Goal: Task Accomplishment & Management: Use online tool/utility

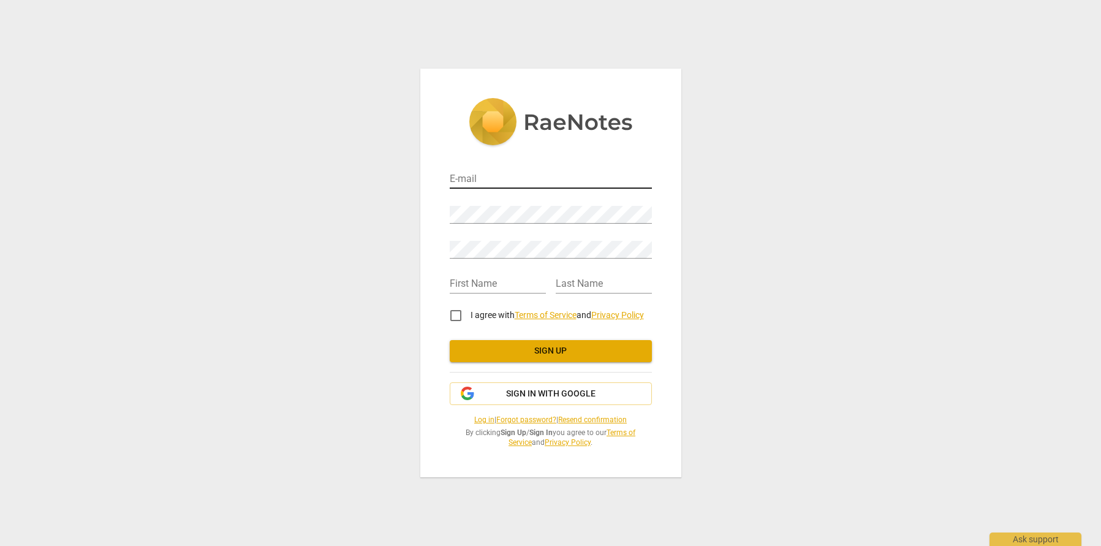
click at [519, 178] on input "email" at bounding box center [551, 180] width 202 height 18
type input "[EMAIL_ADDRESS][DOMAIN_NAME]"
click at [904, 238] on div "E-mail lornataylorcoach@gmail.com Password Retype Password First Name Last Name…" at bounding box center [550, 273] width 1101 height 546
click at [430, 208] on div "E-mail lornataylorcoach@gmail.com Password Retype Password First Name Last Name…" at bounding box center [550, 273] width 261 height 408
click at [513, 287] on input "text" at bounding box center [498, 285] width 96 height 18
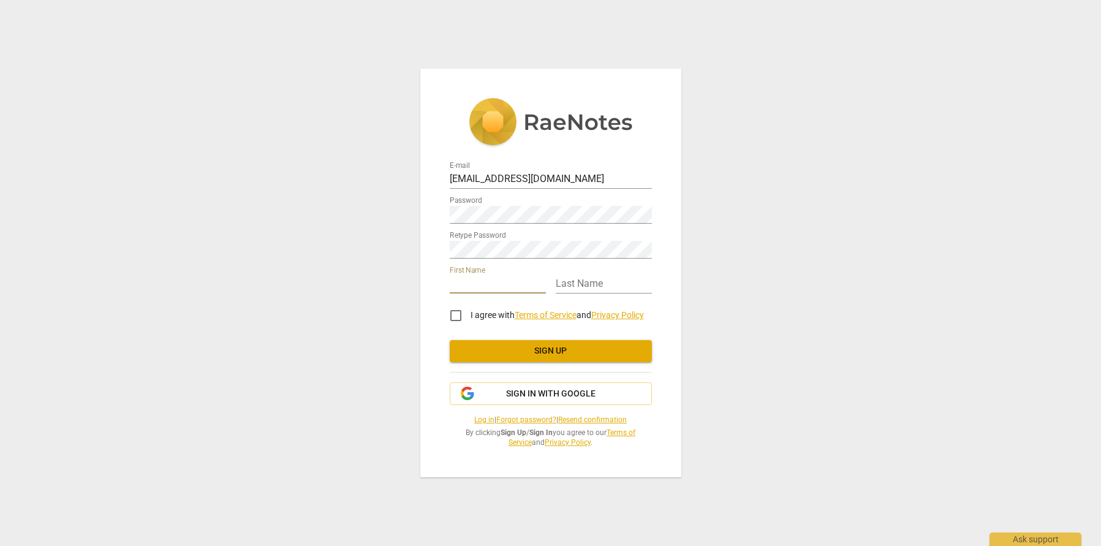
type input "[PERSON_NAME]"
click at [621, 279] on input "text" at bounding box center [604, 285] width 96 height 18
type input "Taylor"
click at [457, 316] on input "I agree with Terms of Service and Privacy Policy" at bounding box center [455, 315] width 29 height 29
checkbox input "true"
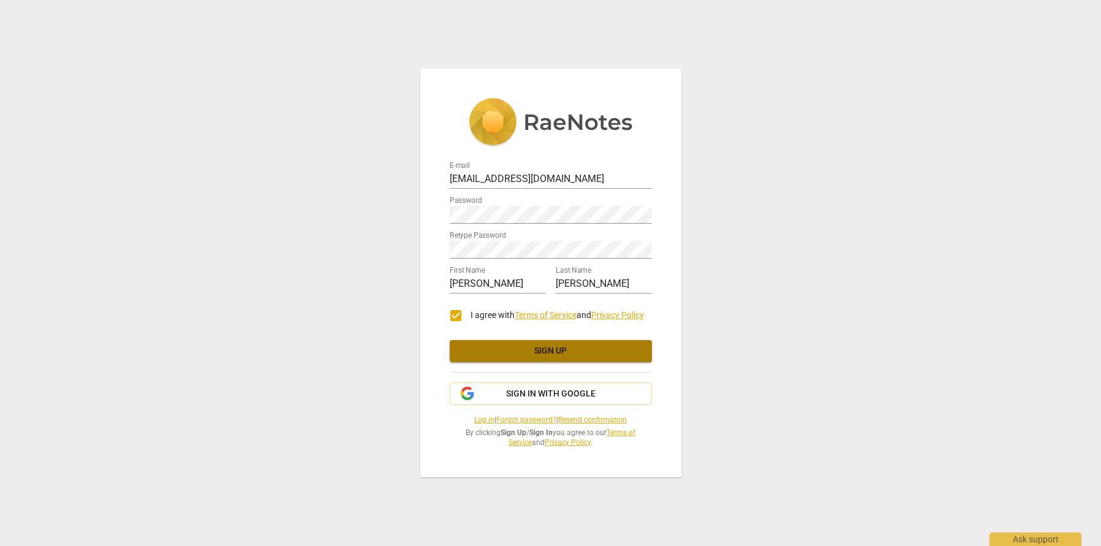
click at [554, 352] on span "Sign up" at bounding box center [551, 351] width 183 height 12
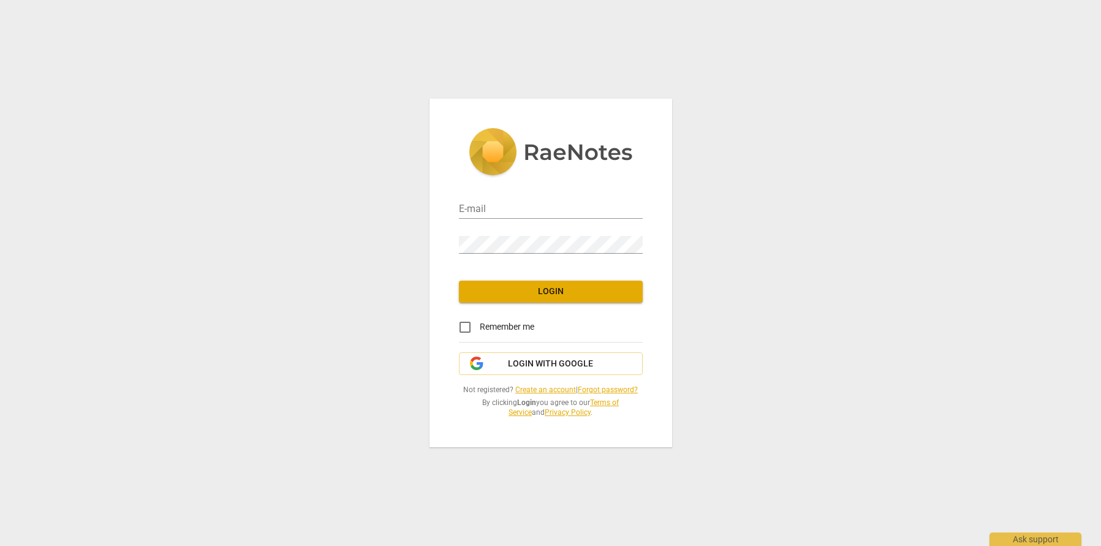
type input "[EMAIL_ADDRESS][DOMAIN_NAME]"
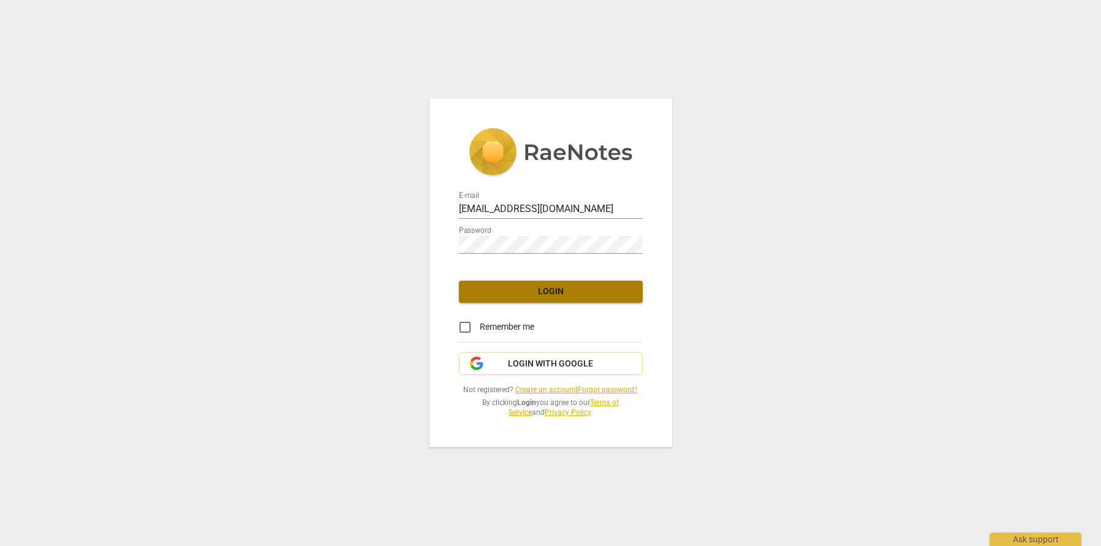
click at [554, 301] on button "Login" at bounding box center [551, 292] width 184 height 22
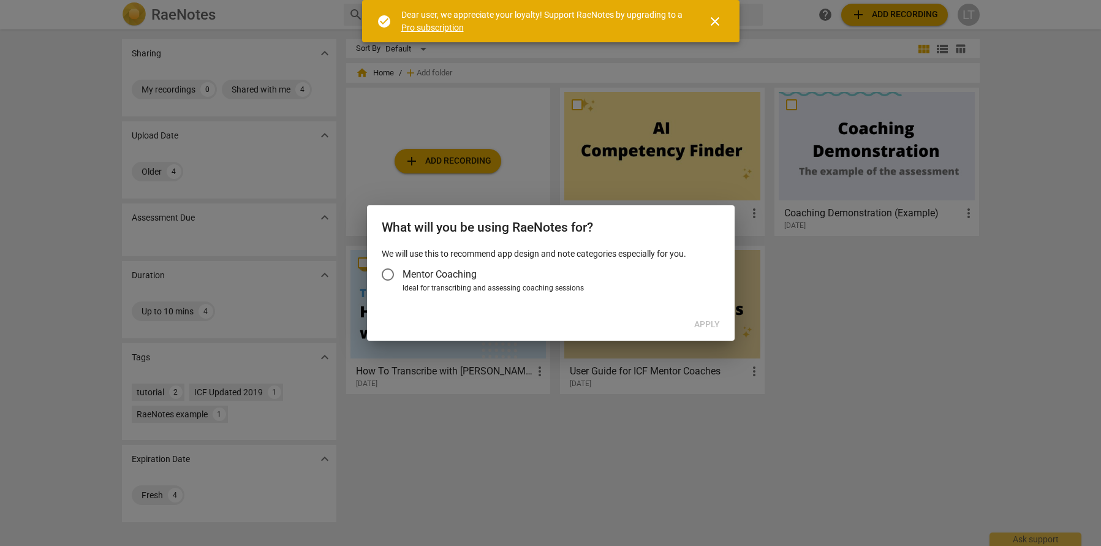
click at [389, 273] on input "Mentor Coaching" at bounding box center [387, 274] width 29 height 29
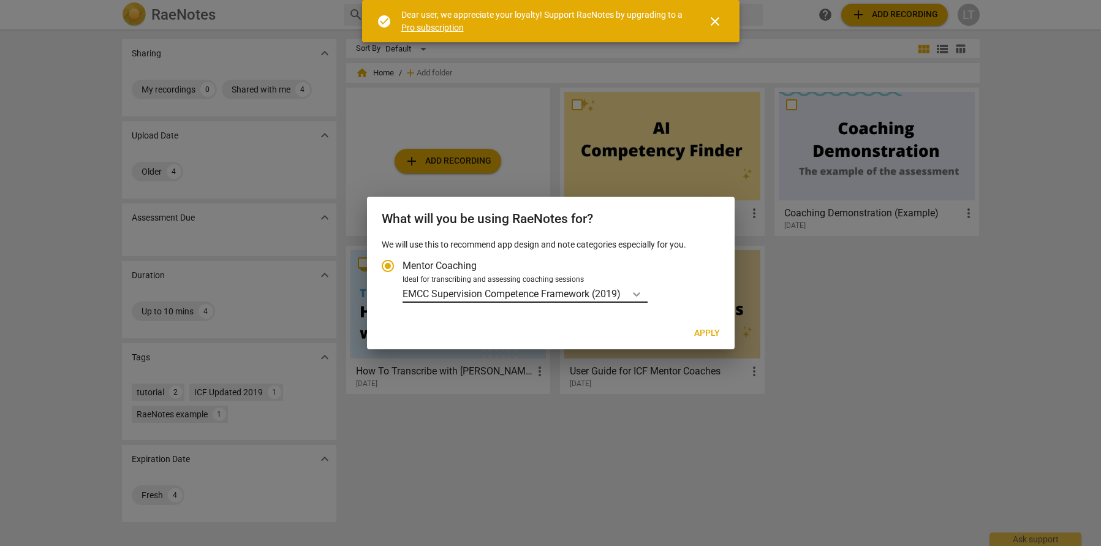
click at [638, 295] on icon "Account type" at bounding box center [636, 294] width 7 height 4
click at [0, 0] on input "Ideal for transcribing and assessing coaching sessions EMCC Supervision Compete…" at bounding box center [0, 0] width 0 height 0
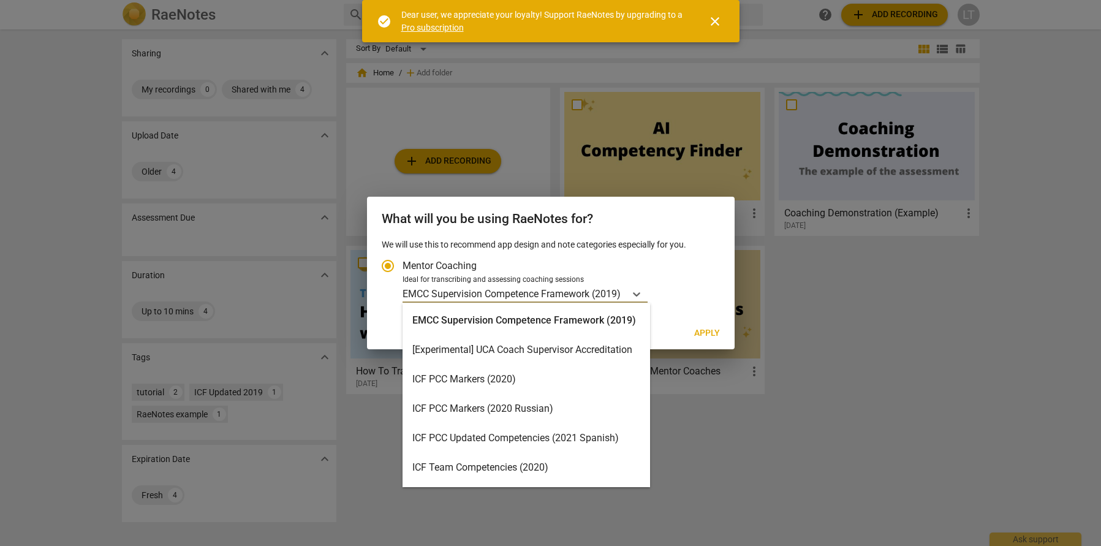
click at [515, 373] on div "ICF PCC Markers (2020)" at bounding box center [527, 379] width 248 height 29
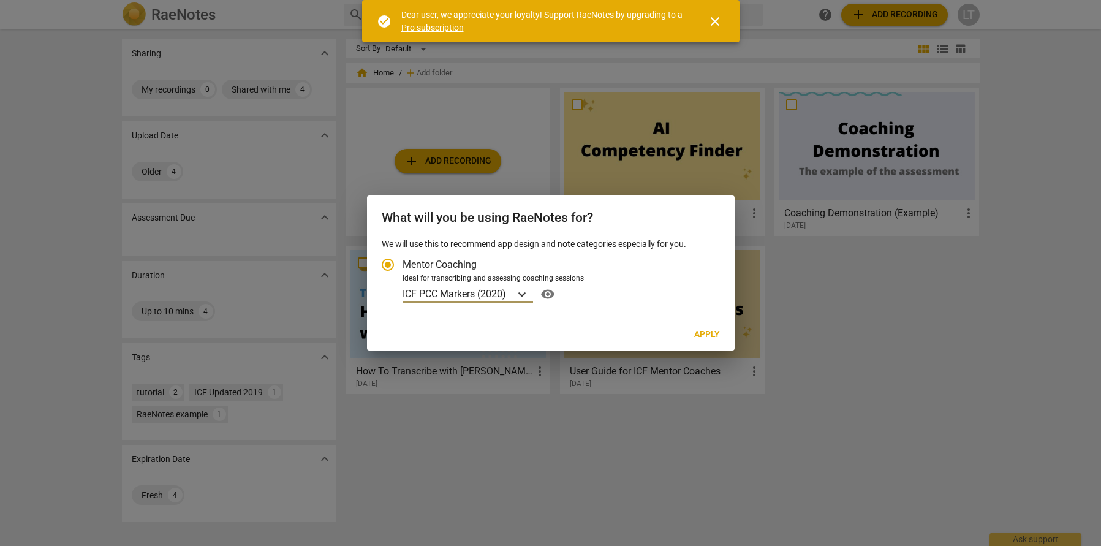
click at [525, 293] on icon "Account type" at bounding box center [521, 294] width 7 height 4
click at [0, 0] on input "Ideal for transcribing and assessing coaching sessions option ICF PCC Markers (…" at bounding box center [0, 0] width 0 height 0
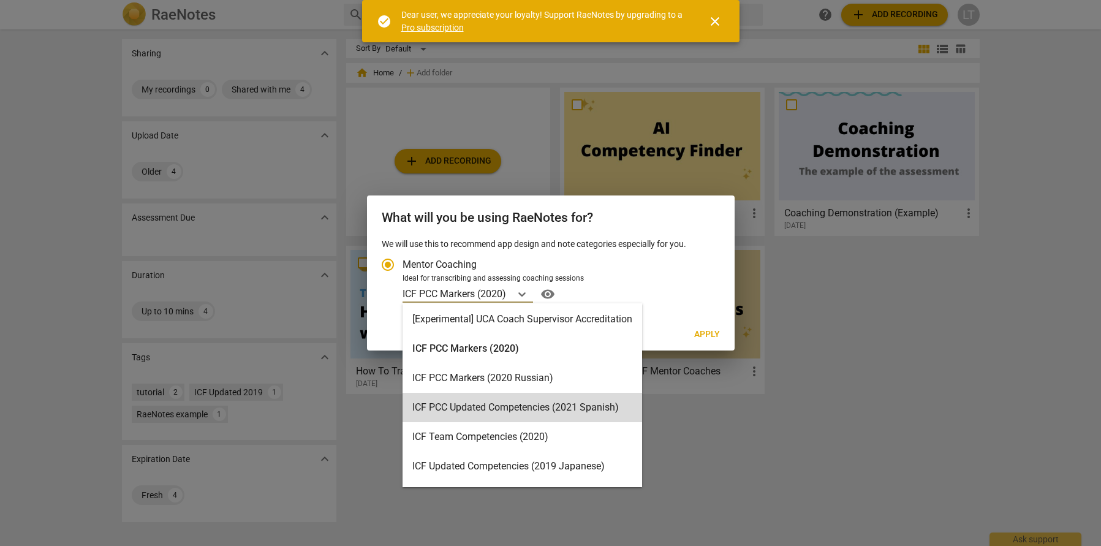
scroll to position [28, 0]
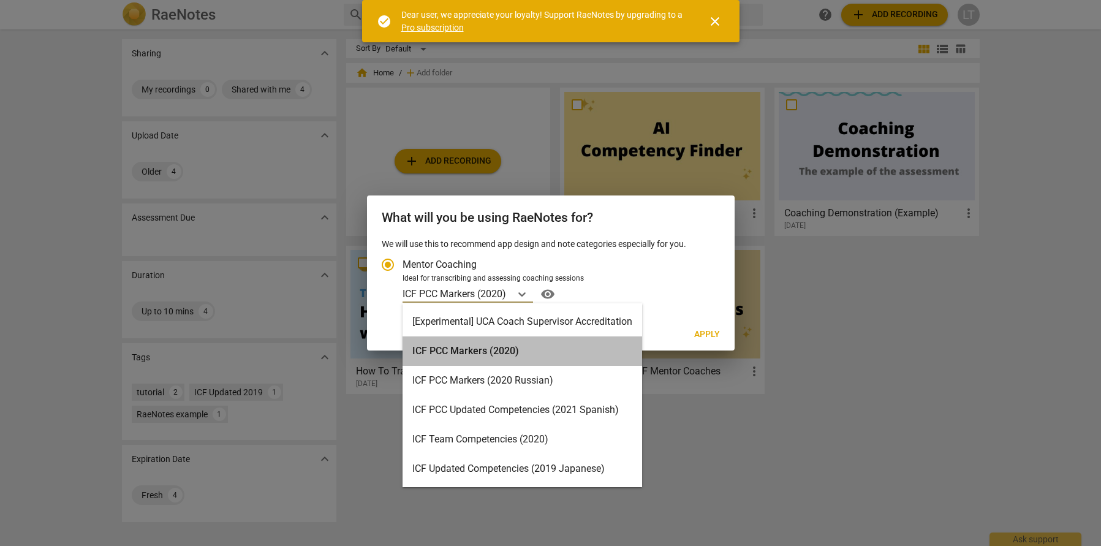
click at [475, 352] on div "ICF PCC Markers (2020)" at bounding box center [523, 350] width 240 height 29
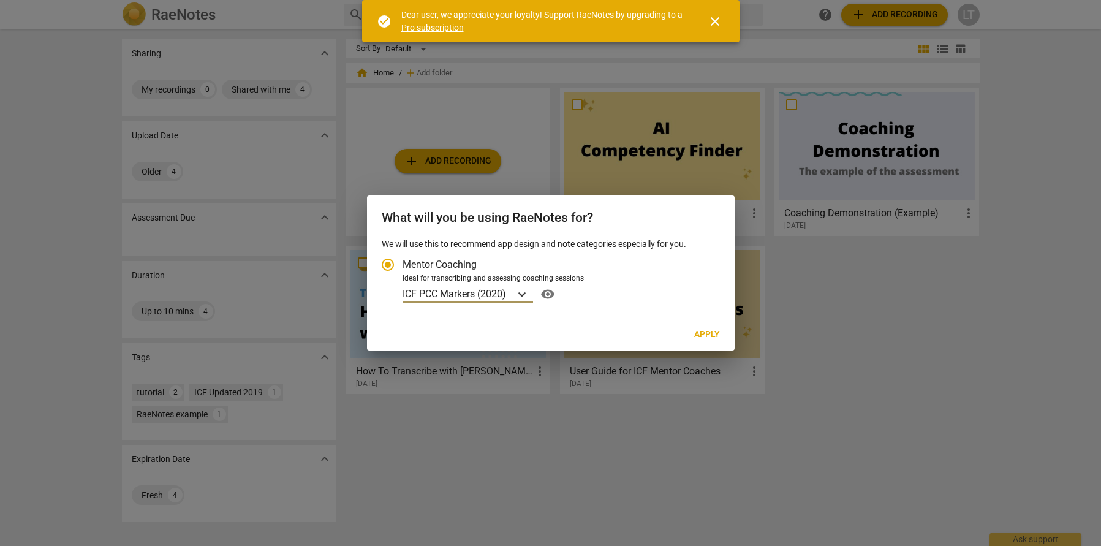
click at [527, 293] on icon "Account type" at bounding box center [522, 294] width 12 height 12
click at [0, 0] on input "Ideal for transcribing and assessing coaching sessions option ICF PCC Markers (…" at bounding box center [0, 0] width 0 height 0
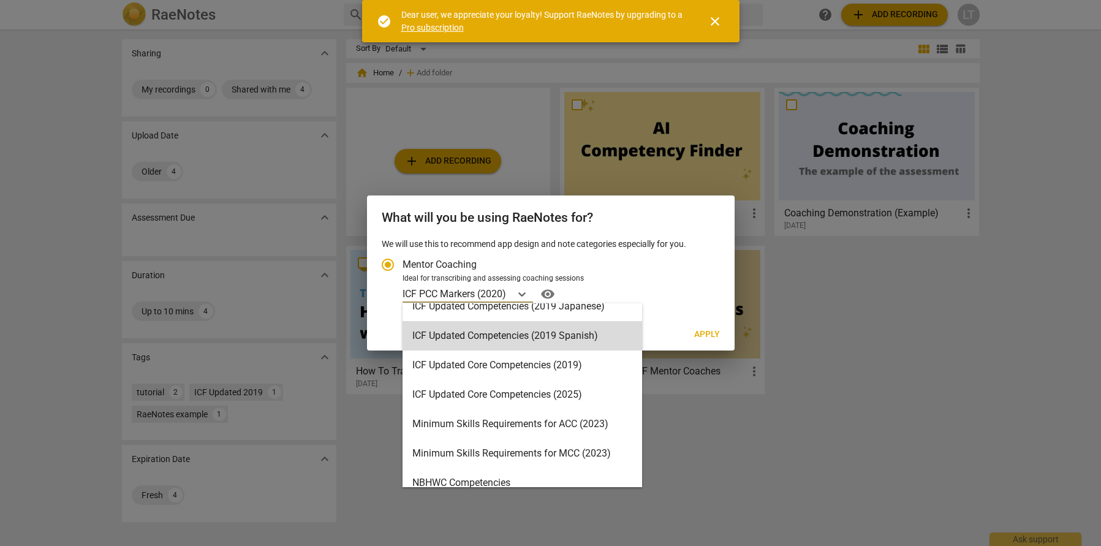
scroll to position [194, 0]
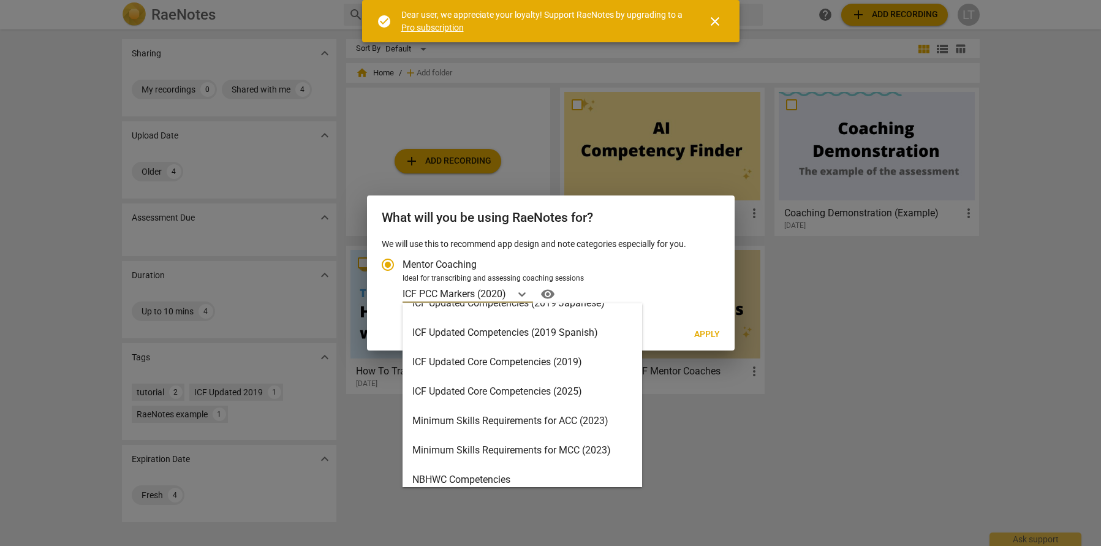
click at [510, 393] on div "ICF Updated Core Competencies (2025)" at bounding box center [523, 391] width 240 height 29
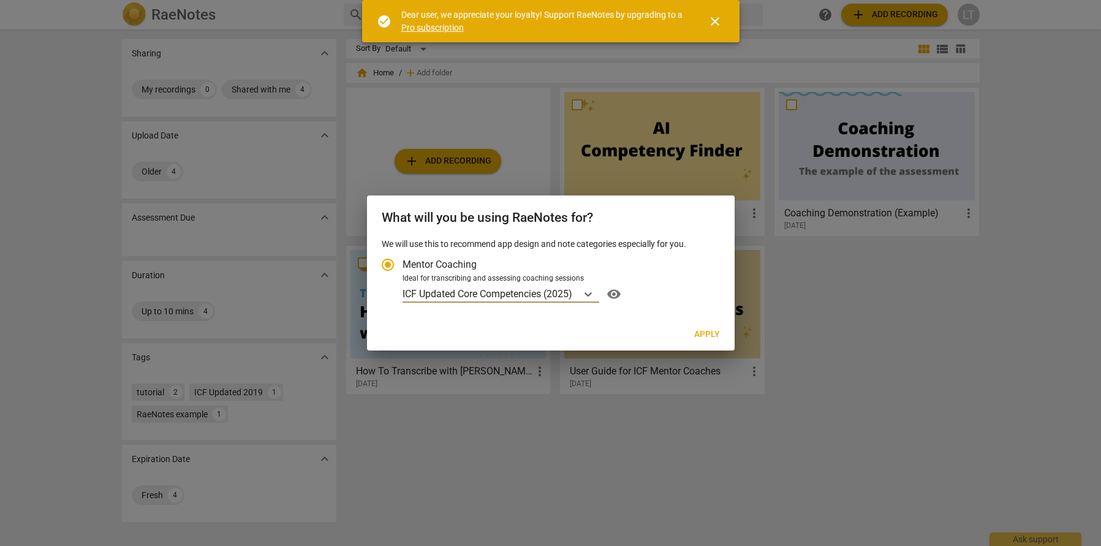
click at [703, 328] on span "Apply" at bounding box center [707, 334] width 26 height 12
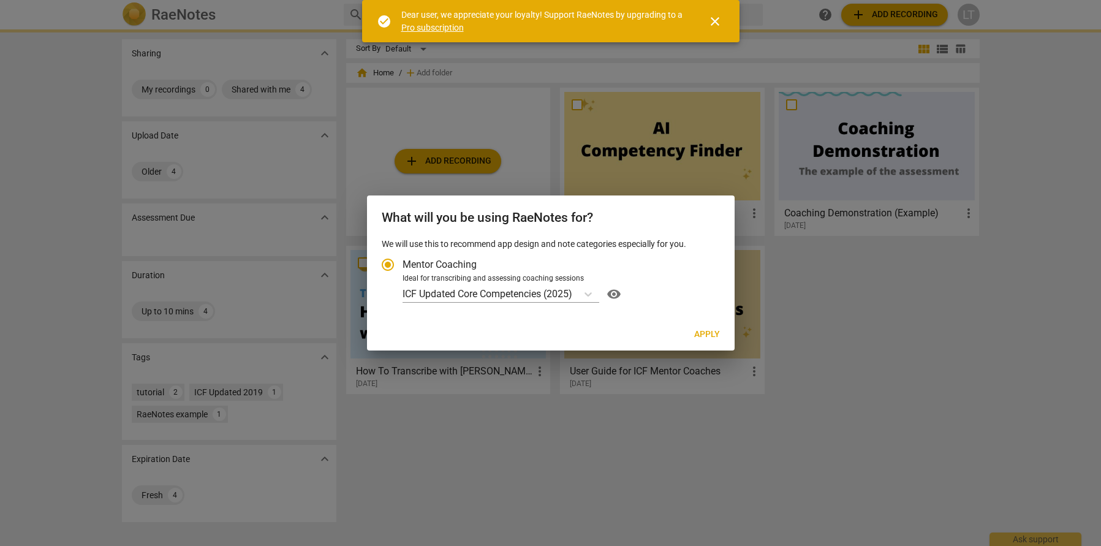
radio input "false"
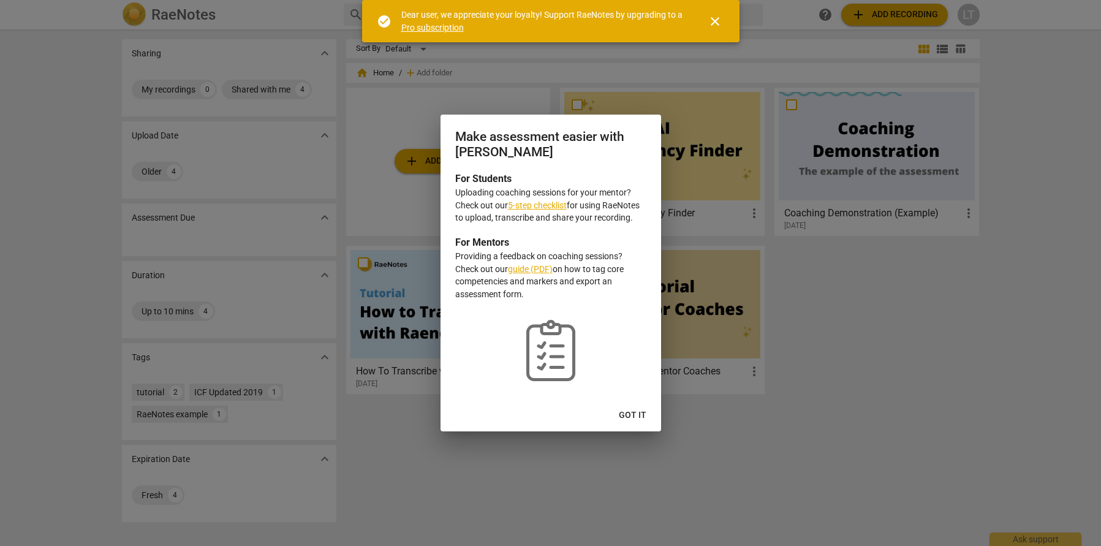
click at [542, 207] on link "5-step checklist" at bounding box center [537, 205] width 59 height 10
click at [637, 414] on span "Got it" at bounding box center [633, 415] width 28 height 12
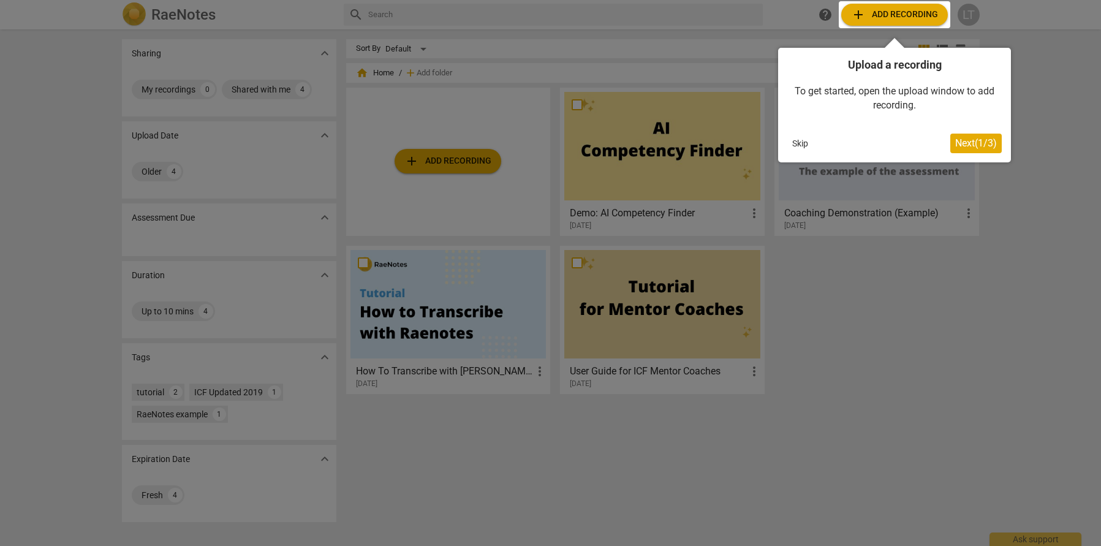
click at [955, 143] on span "Next ( 1 / 3 )" at bounding box center [976, 143] width 42 height 12
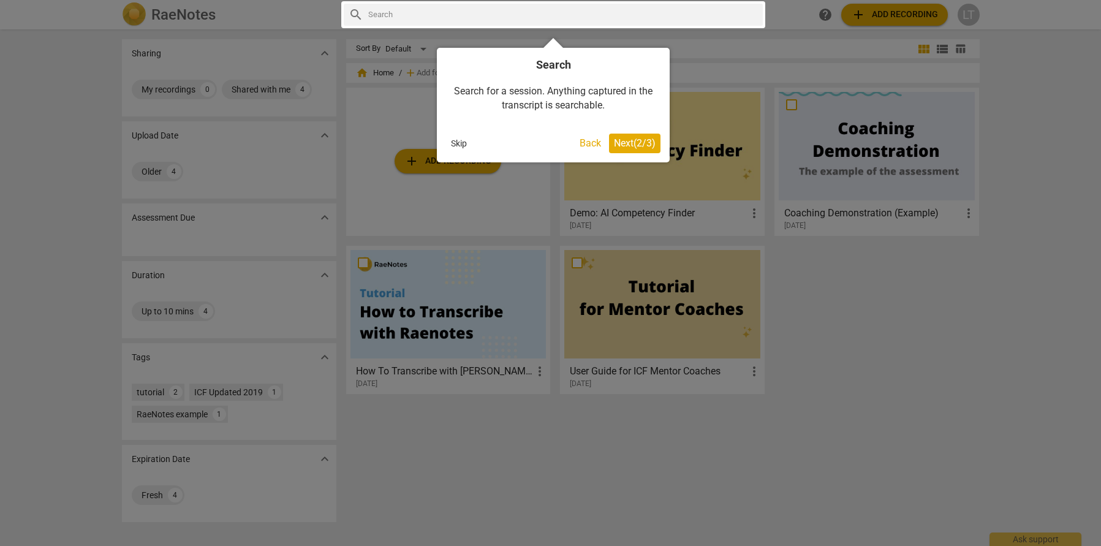
click at [630, 145] on span "Next ( 2 / 3 )" at bounding box center [635, 143] width 42 height 12
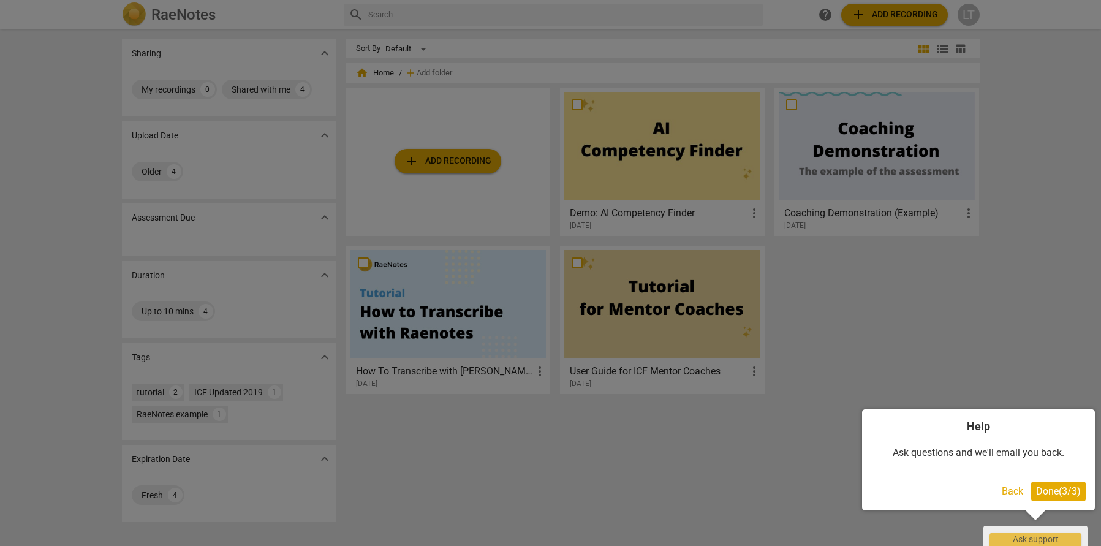
click at [1051, 497] on button "Done ( 3 / 3 )" at bounding box center [1058, 492] width 55 height 20
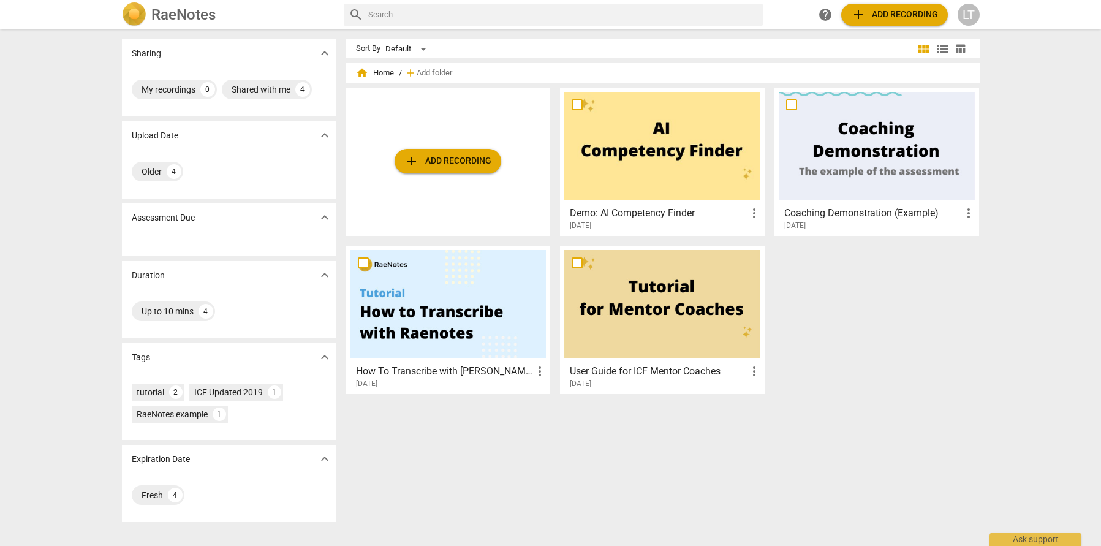
click at [942, 47] on span "view_list" at bounding box center [942, 49] width 15 height 15
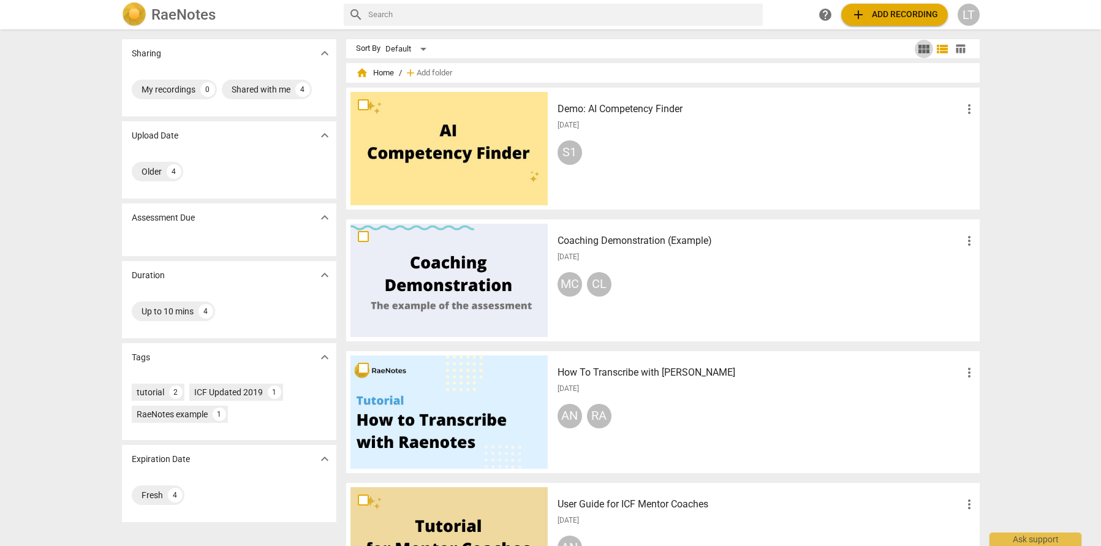
click at [927, 51] on span "view_module" at bounding box center [924, 49] width 15 height 15
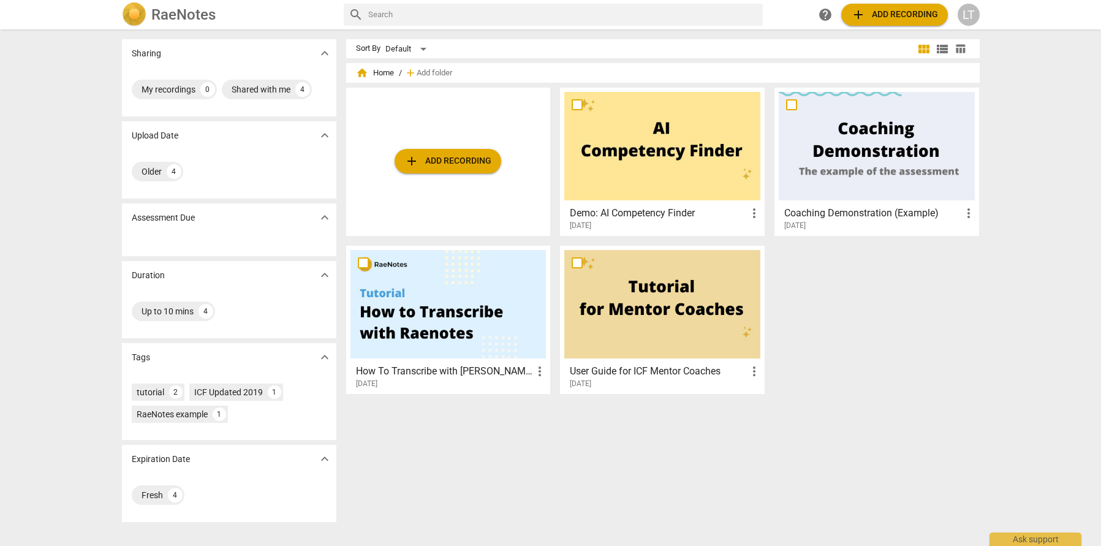
click at [325, 55] on span "expand_more" at bounding box center [324, 53] width 15 height 15
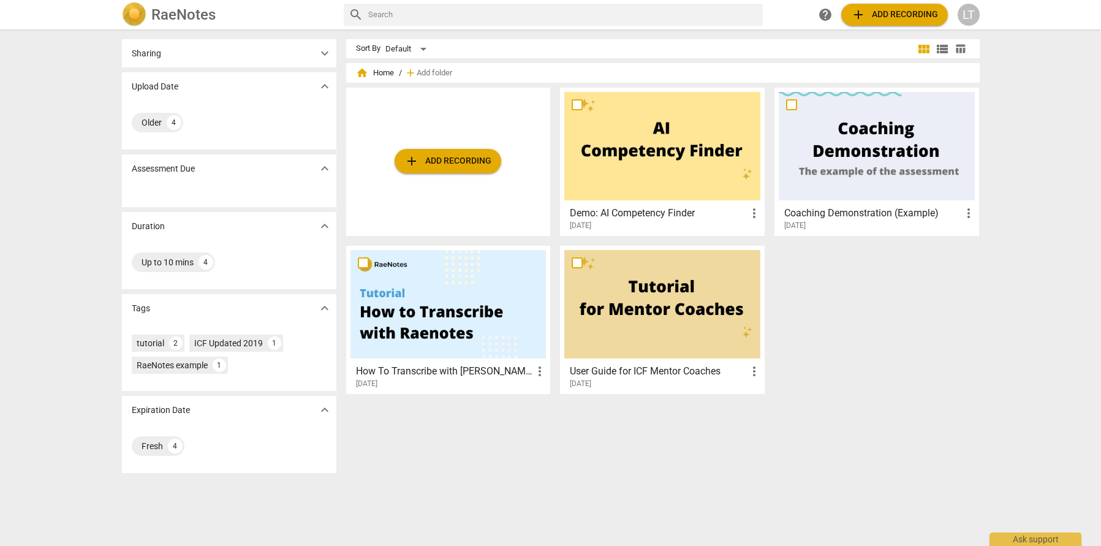
click at [325, 55] on span "expand_more" at bounding box center [324, 53] width 15 height 15
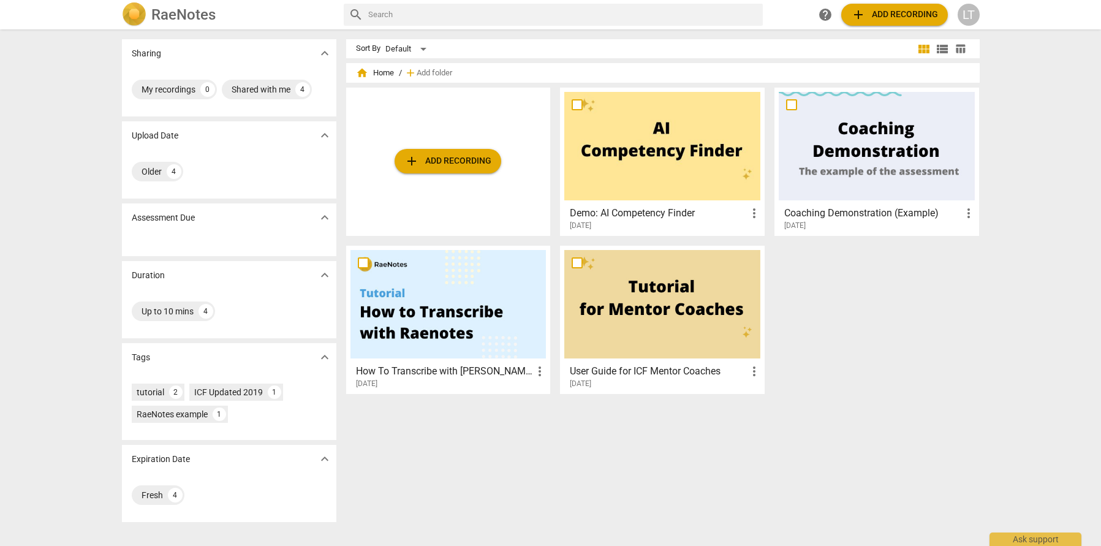
click at [190, 17] on h2 "RaeNotes" at bounding box center [183, 14] width 64 height 17
click at [963, 21] on div "LT" at bounding box center [969, 15] width 22 height 22
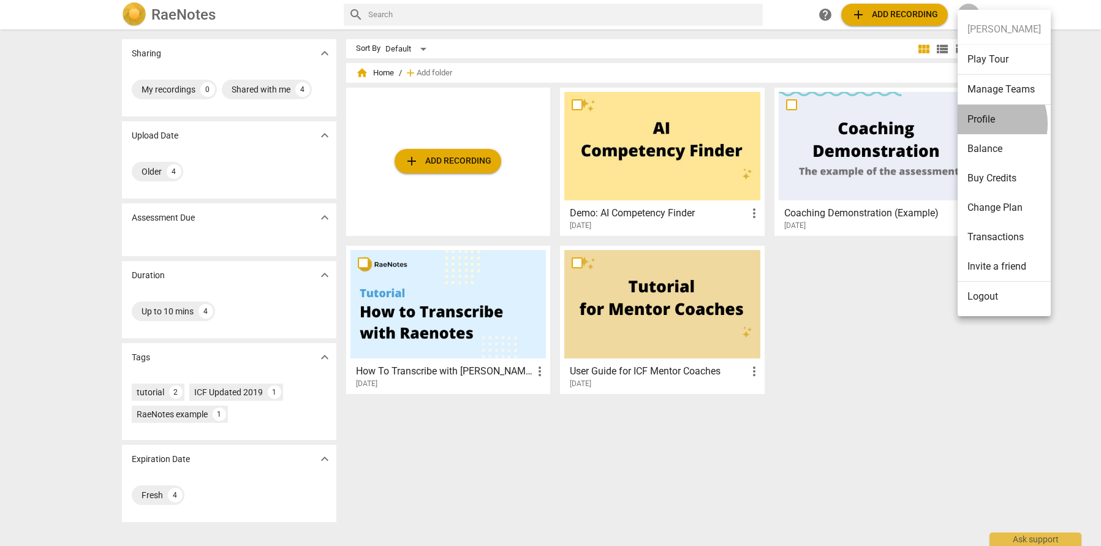
click at [982, 124] on li "Profile" at bounding box center [1004, 119] width 93 height 29
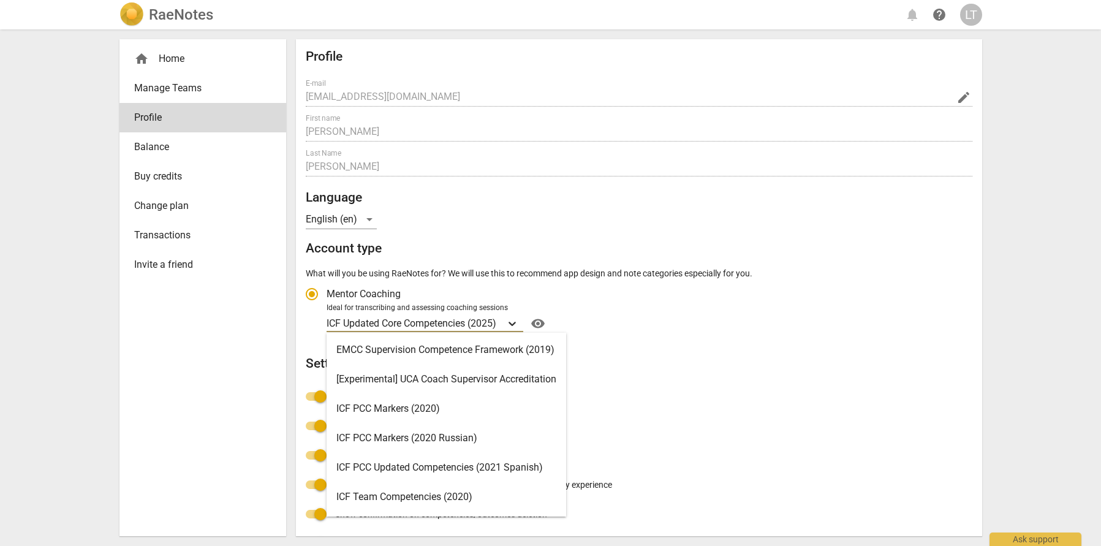
click at [518, 324] on icon "Account type" at bounding box center [512, 323] width 12 height 12
click at [0, 0] on input "Ideal for transcribing and assessing coaching sessions ICF Updated Core Compete…" at bounding box center [0, 0] width 0 height 0
click at [387, 412] on div "ICF PCC Markers (2020)" at bounding box center [447, 408] width 240 height 29
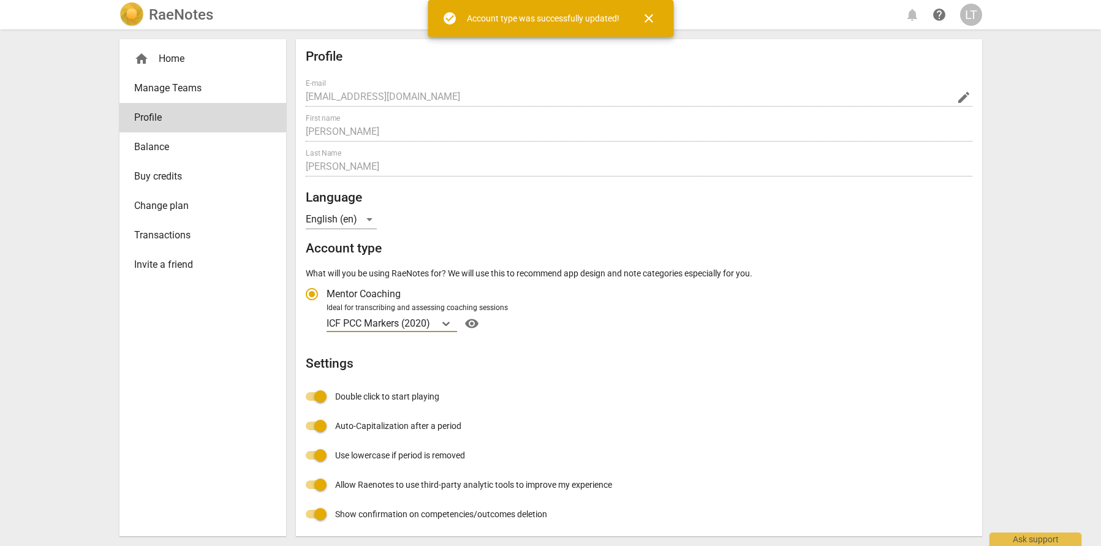
radio input "false"
click at [657, 21] on span "close" at bounding box center [648, 18] width 29 height 15
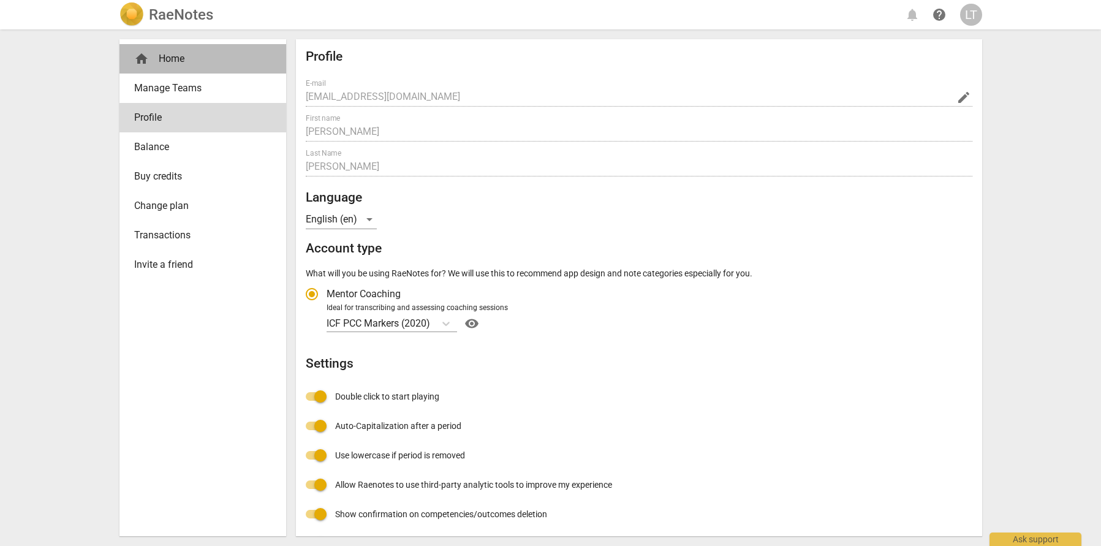
click at [167, 54] on div "home Home" at bounding box center [197, 58] width 127 height 15
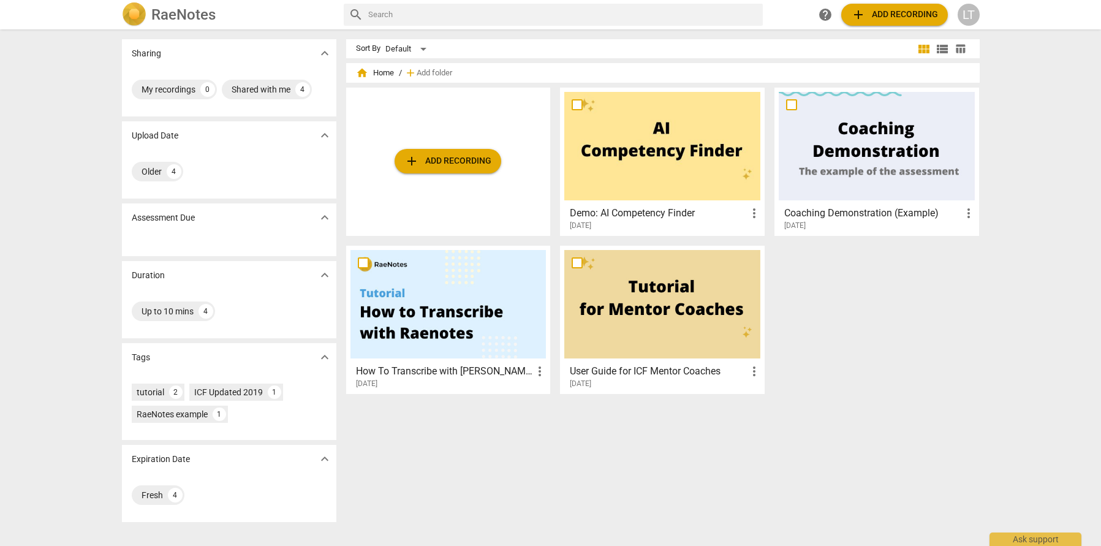
click at [466, 164] on span "add Add recording" at bounding box center [447, 161] width 87 height 15
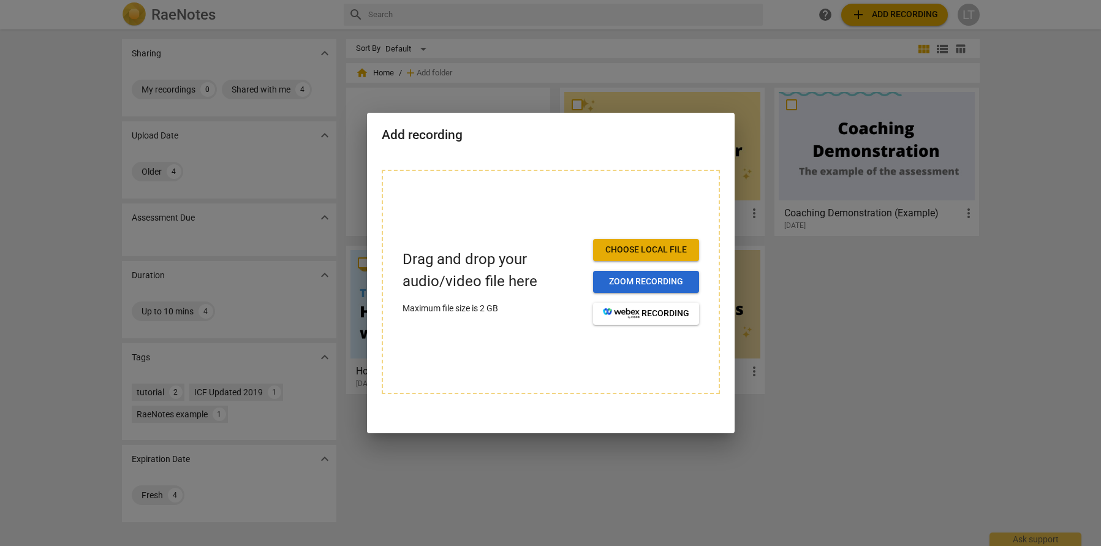
click at [675, 281] on span "Zoom recording" at bounding box center [646, 282] width 86 height 12
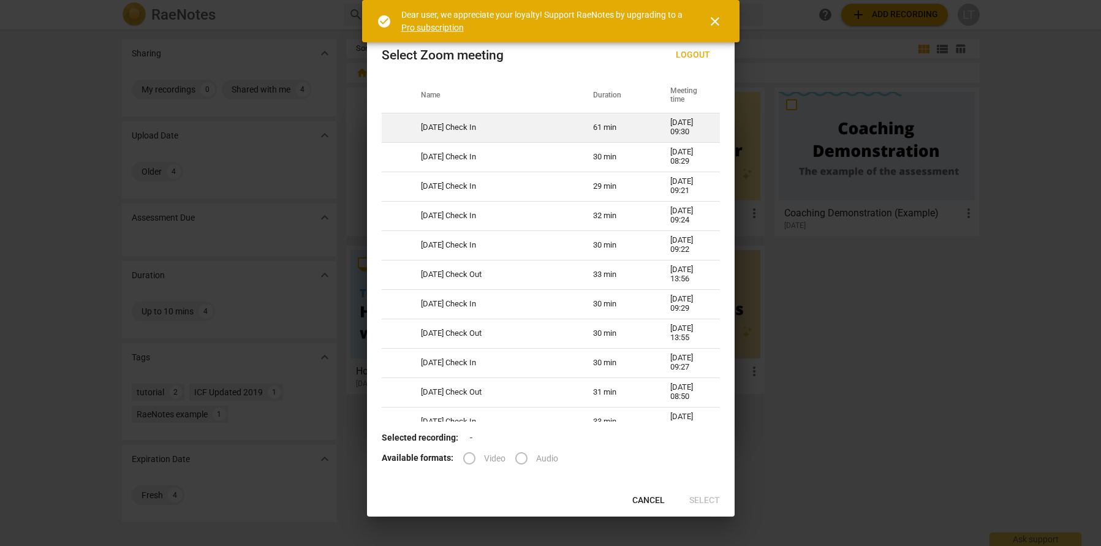
click at [488, 122] on td "[DATE] Check In" at bounding box center [492, 127] width 173 height 29
radio input "true"
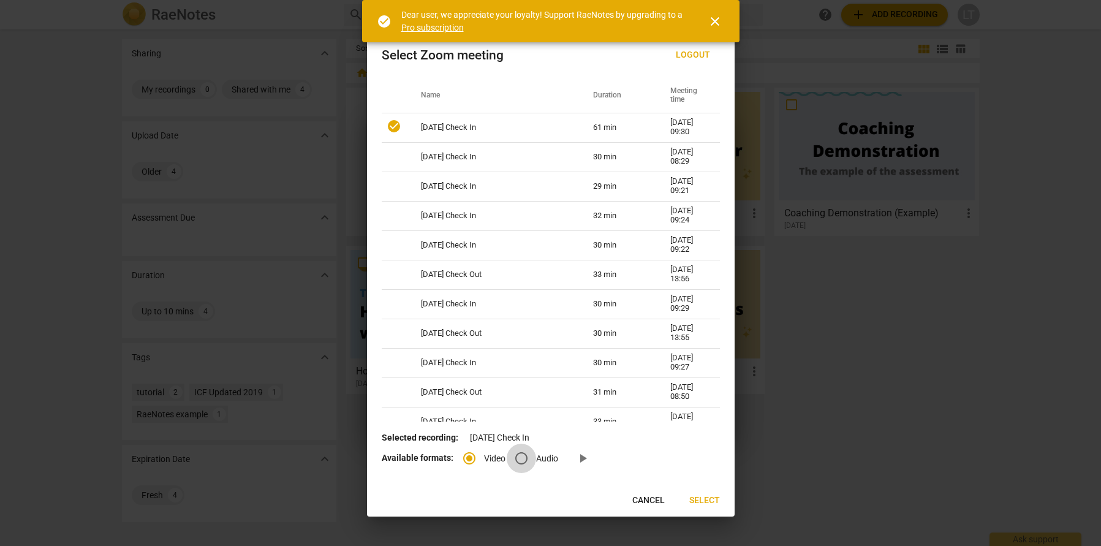
click at [523, 461] on input "Audio" at bounding box center [521, 458] width 29 height 29
radio input "true"
click at [711, 496] on span "Select" at bounding box center [704, 500] width 31 height 12
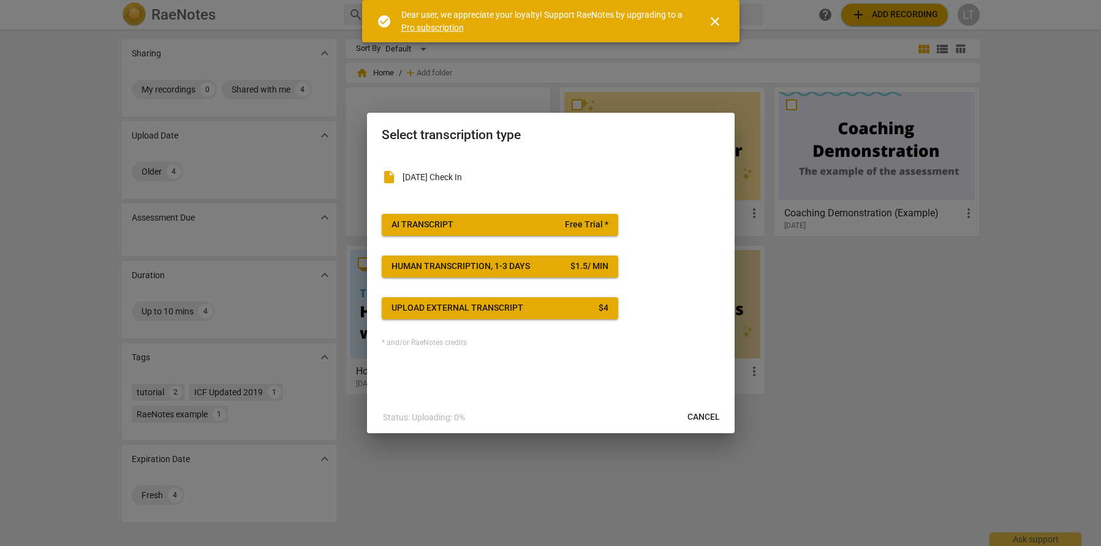
click at [474, 224] on span "AI Transcript Free Trial *" at bounding box center [500, 225] width 217 height 12
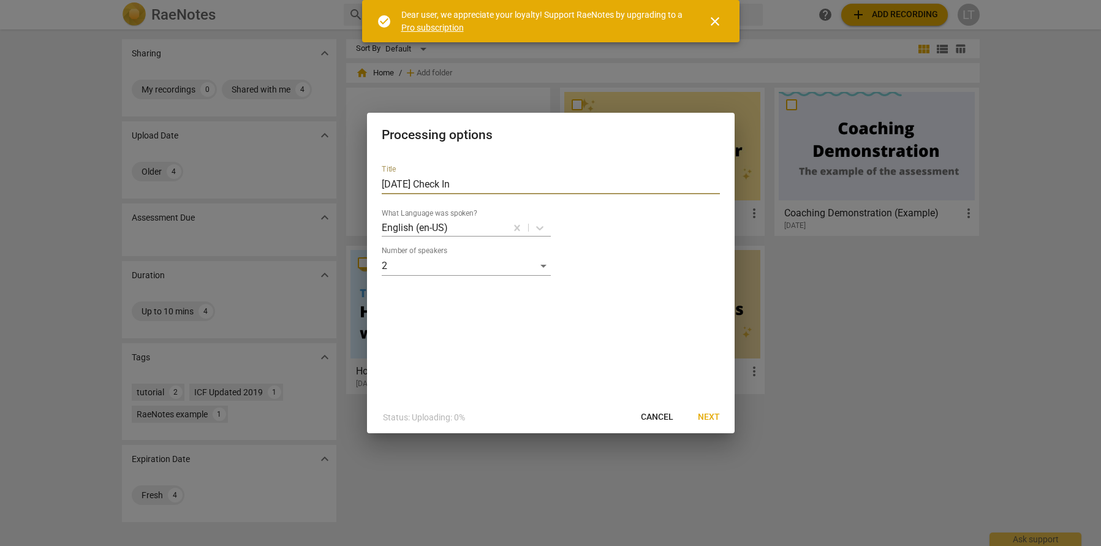
click at [473, 184] on input "[DATE] Check In" at bounding box center [551, 185] width 338 height 20
type input "M"
type input "Coaching Session [DATE]"
click at [716, 424] on button "Next" at bounding box center [709, 417] width 42 height 22
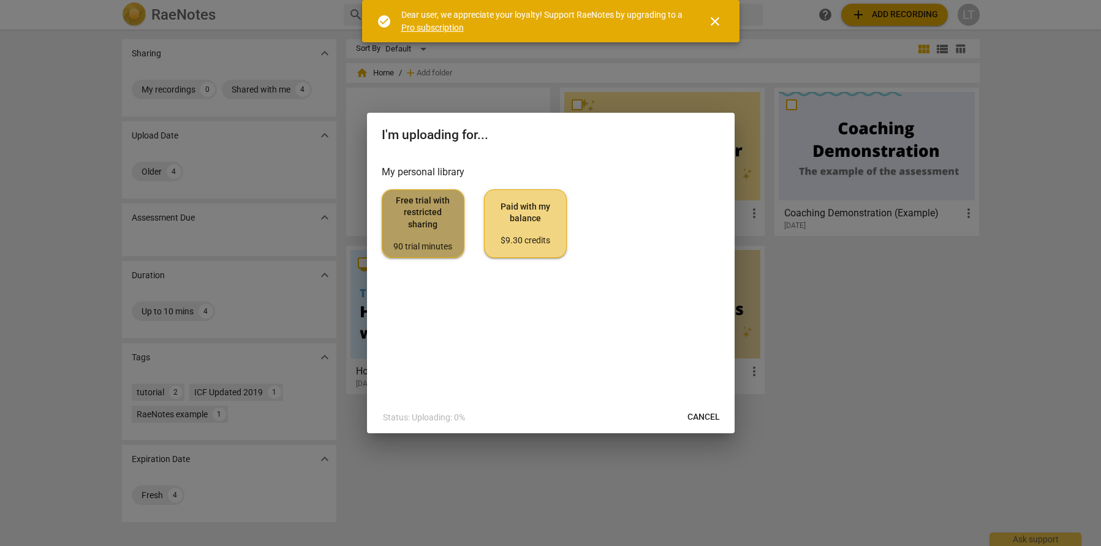
click at [442, 222] on span "Free trial with restricted sharing 90 trial minutes" at bounding box center [423, 224] width 62 height 58
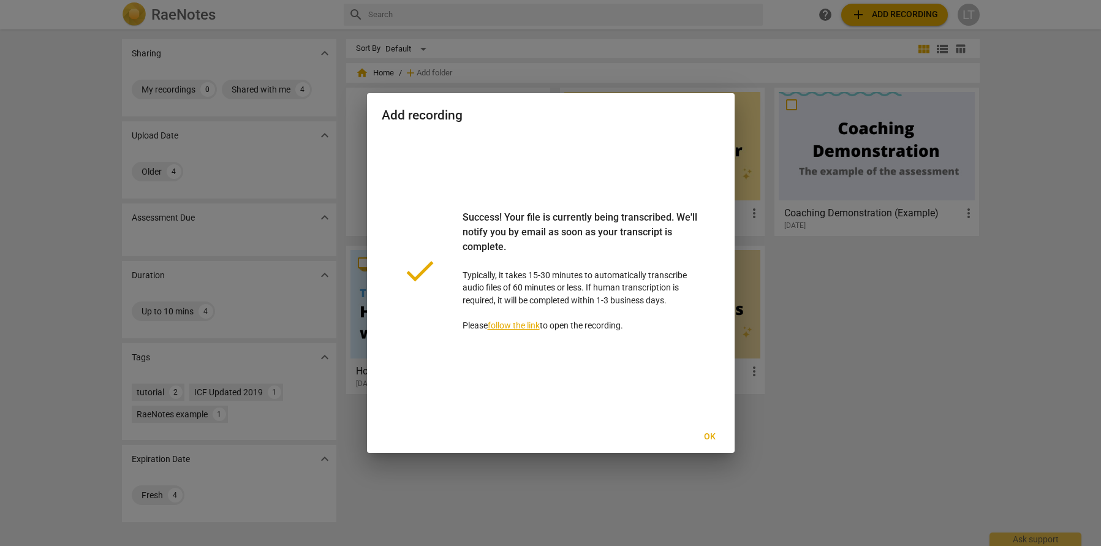
click at [704, 435] on span "Ok" at bounding box center [710, 437] width 20 height 12
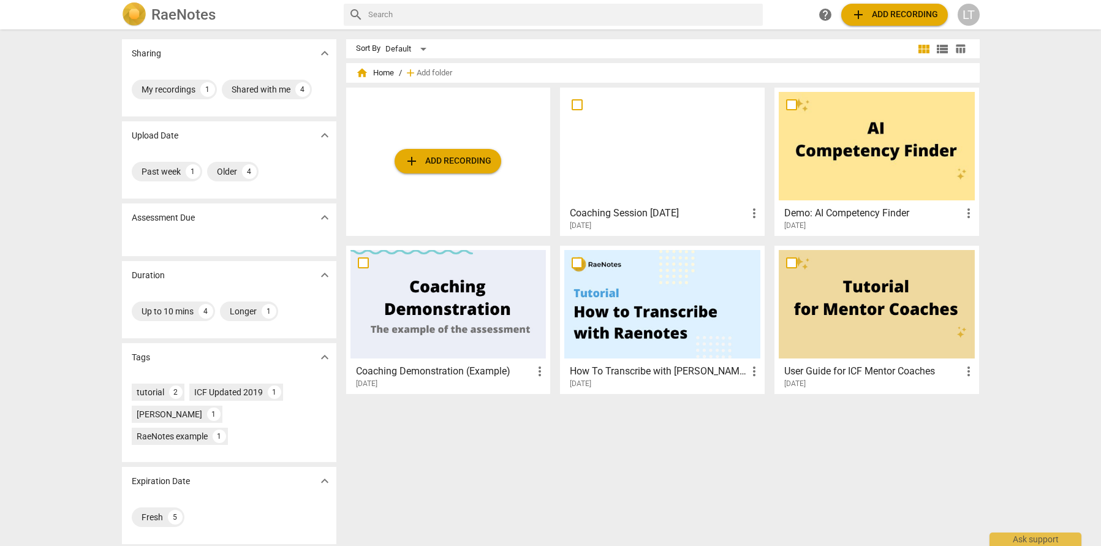
click at [656, 180] on div at bounding box center [662, 146] width 196 height 108
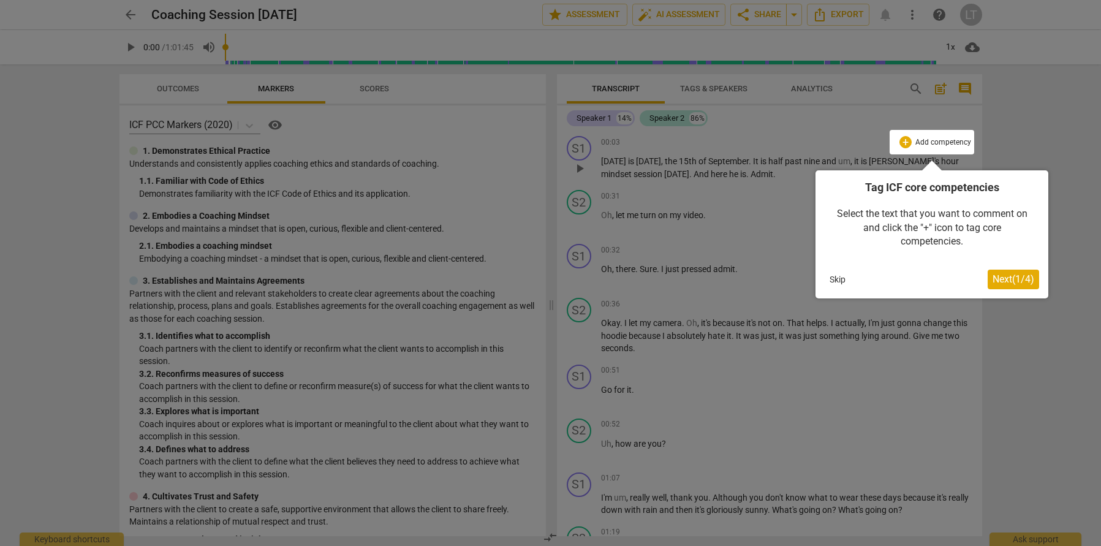
click at [999, 278] on span "Next ( 1 / 4 )" at bounding box center [1014, 279] width 42 height 12
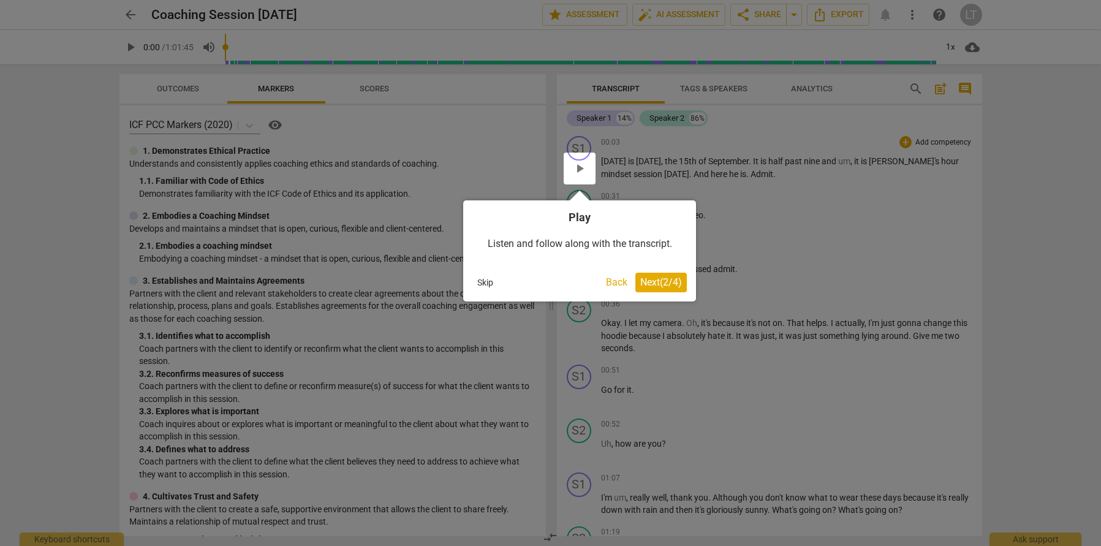
click at [661, 283] on span "Next ( 2 / 4 )" at bounding box center [661, 282] width 42 height 12
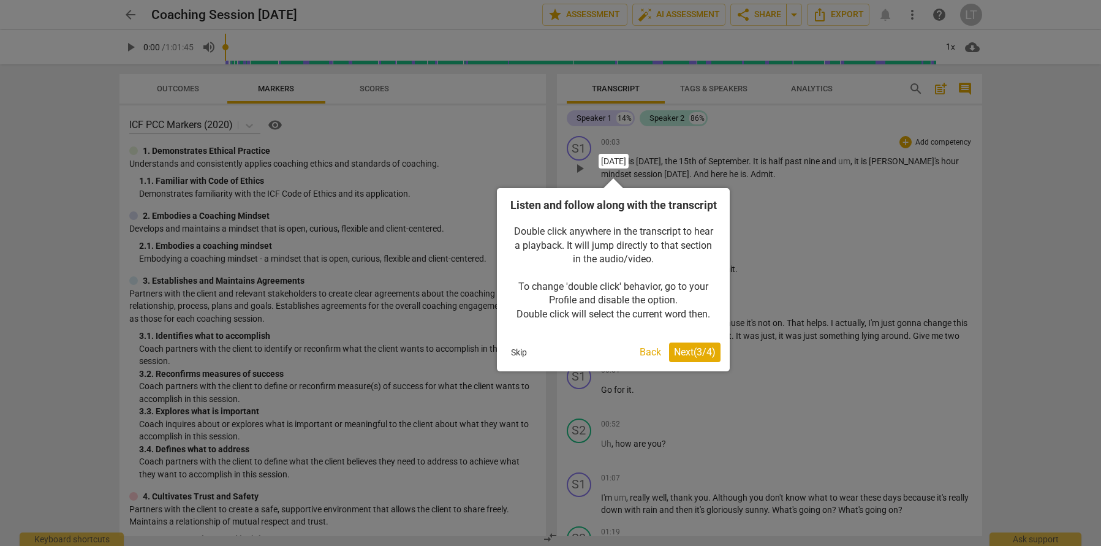
click at [699, 358] on span "Next ( 3 / 4 )" at bounding box center [695, 352] width 42 height 12
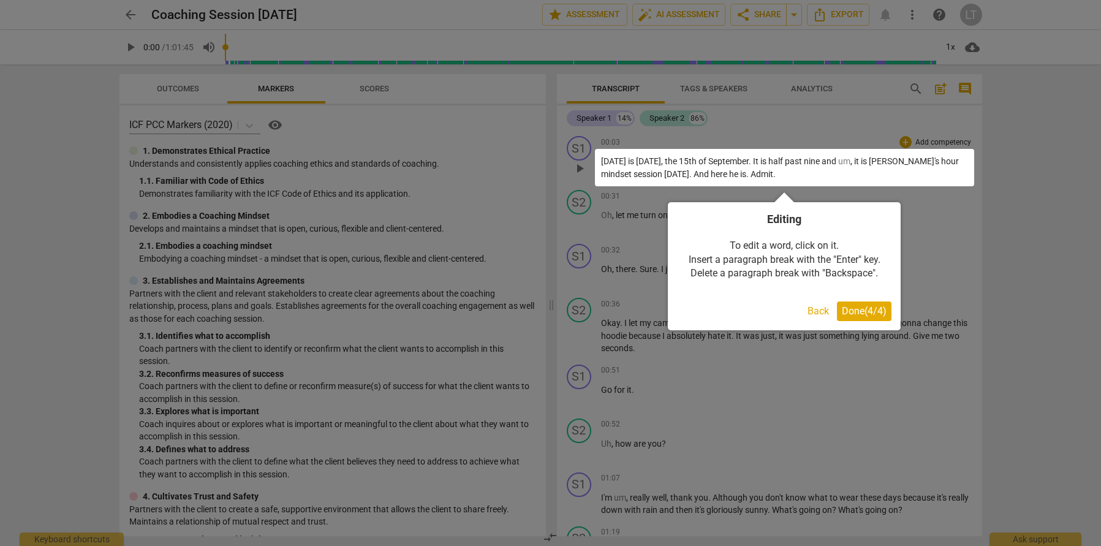
click at [822, 311] on button "Back" at bounding box center [818, 311] width 31 height 20
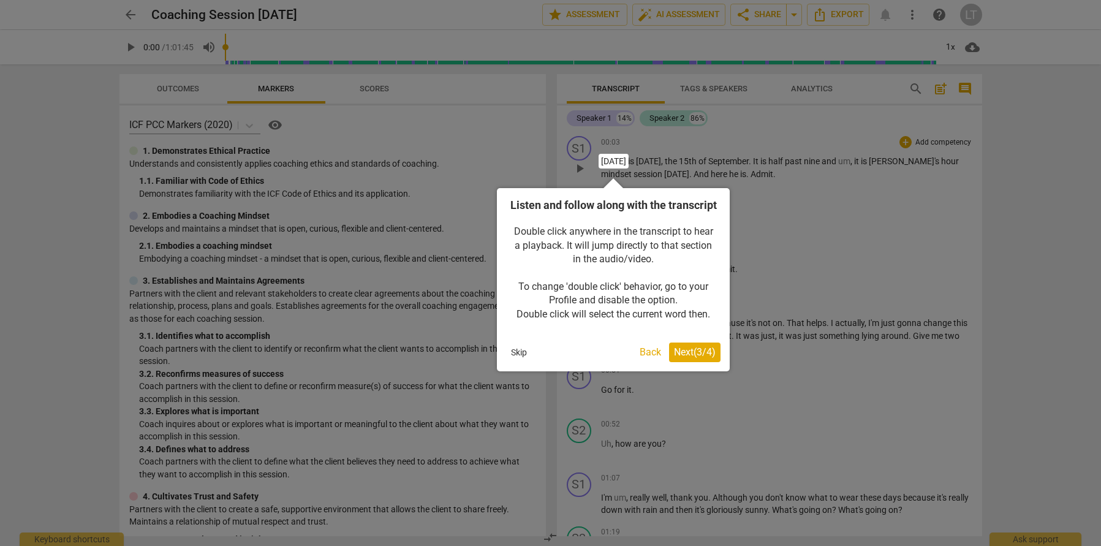
click at [690, 358] on span "Next ( 3 / 4 )" at bounding box center [695, 352] width 42 height 12
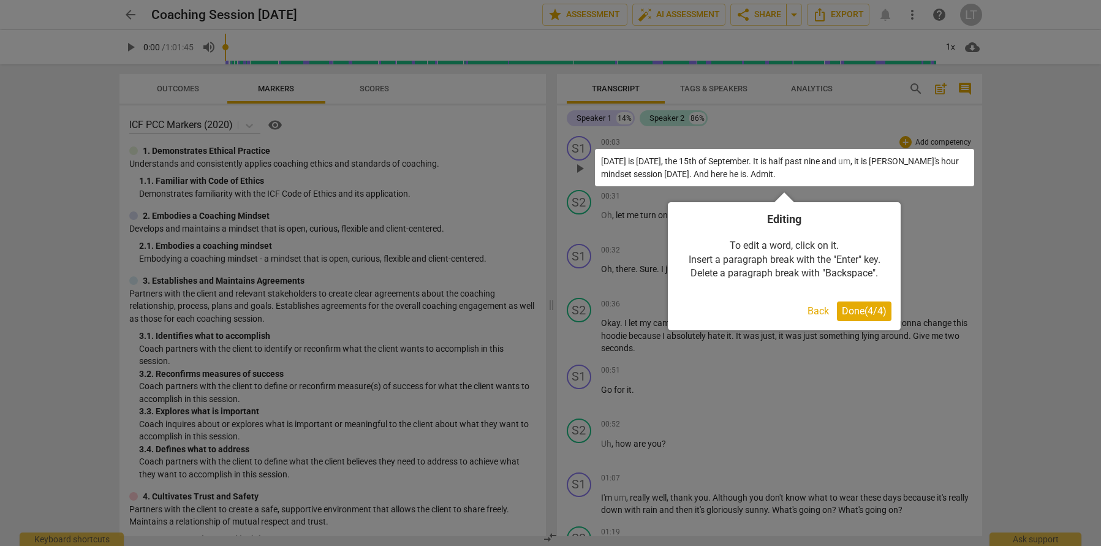
click at [868, 311] on span "Done ( 4 / 4 )" at bounding box center [864, 311] width 45 height 12
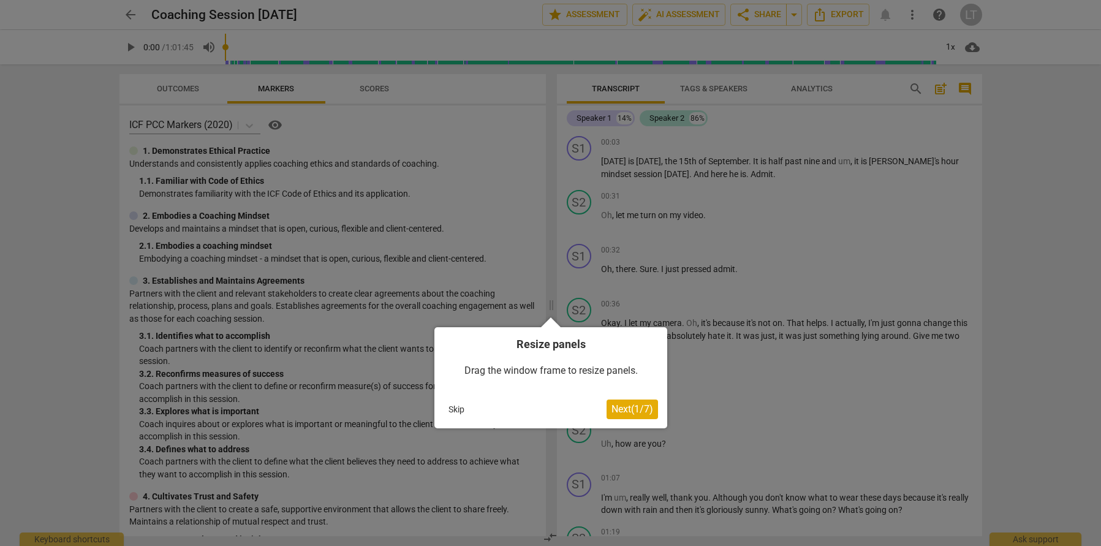
click at [639, 413] on span "Next ( 1 / 7 )" at bounding box center [632, 409] width 42 height 12
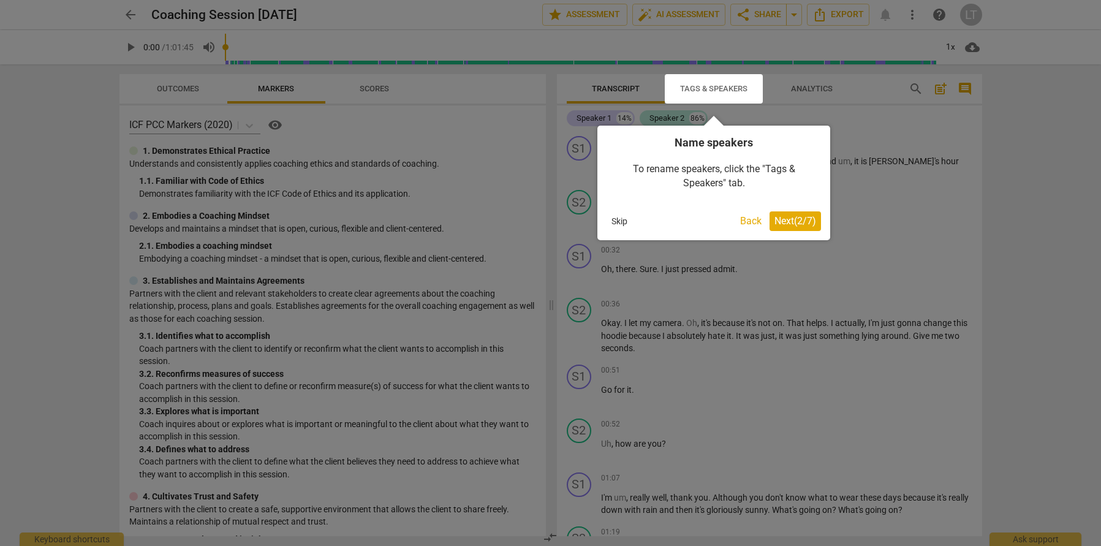
click at [778, 218] on span "Next ( 2 / 7 )" at bounding box center [795, 221] width 42 height 12
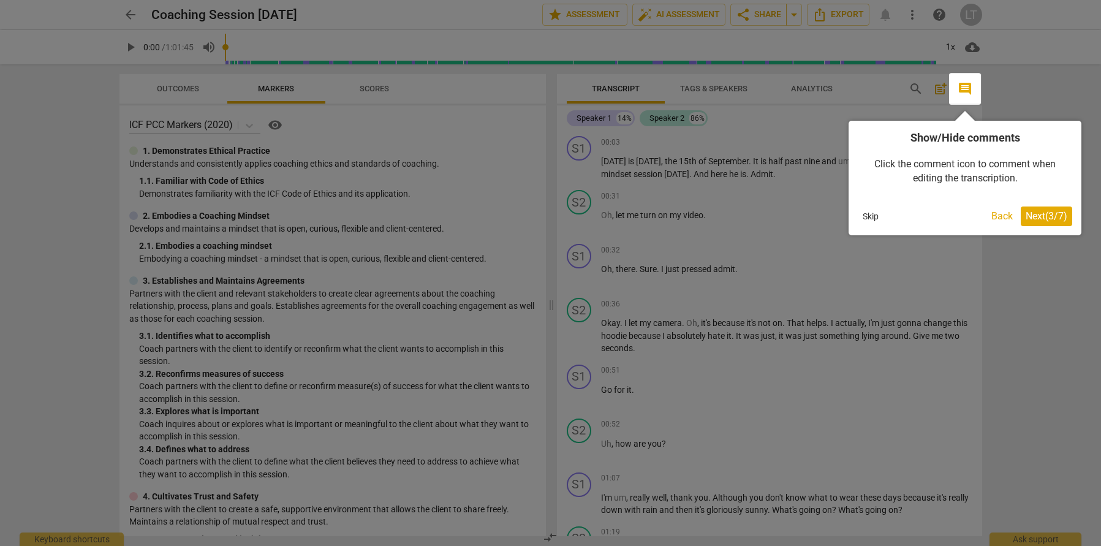
click at [1037, 211] on span "Next ( 3 / 7 )" at bounding box center [1047, 216] width 42 height 12
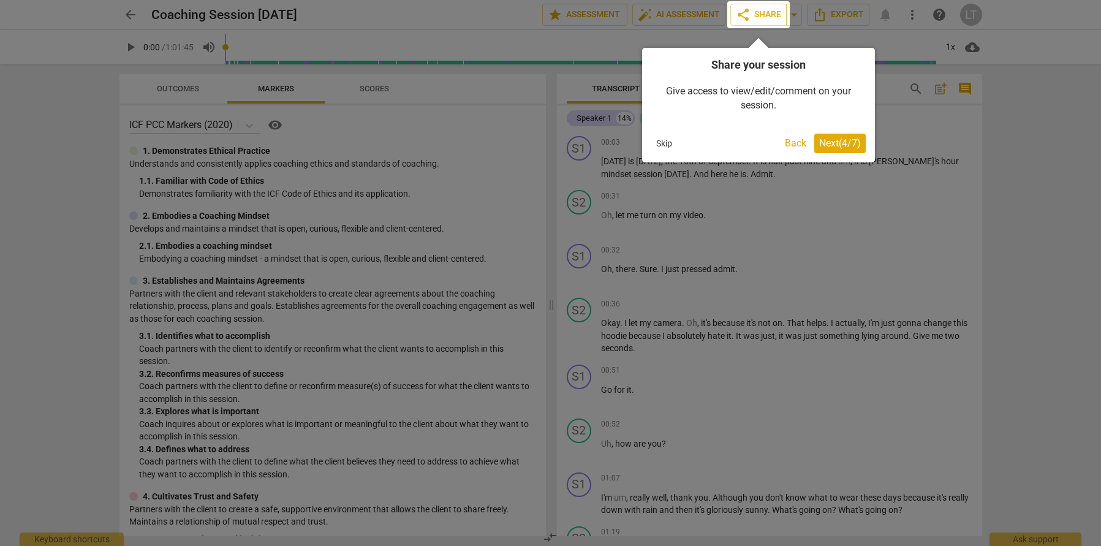
click at [836, 145] on span "Next ( 4 / 7 )" at bounding box center [840, 143] width 42 height 12
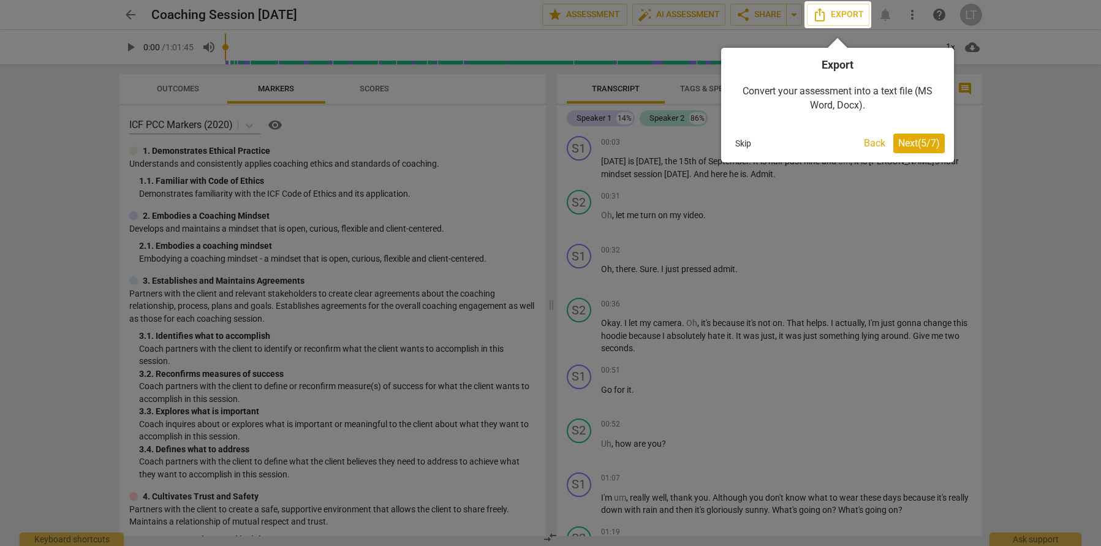
click at [918, 151] on button "Next ( 5 / 7 )" at bounding box center [918, 144] width 51 height 20
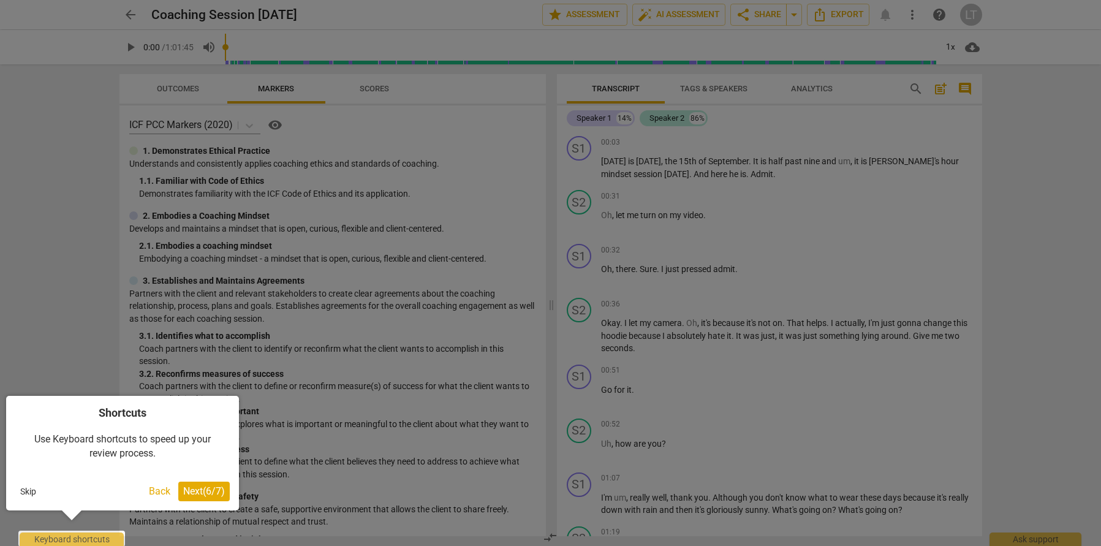
click at [202, 490] on span "Next ( 6 / 7 )" at bounding box center [204, 491] width 42 height 12
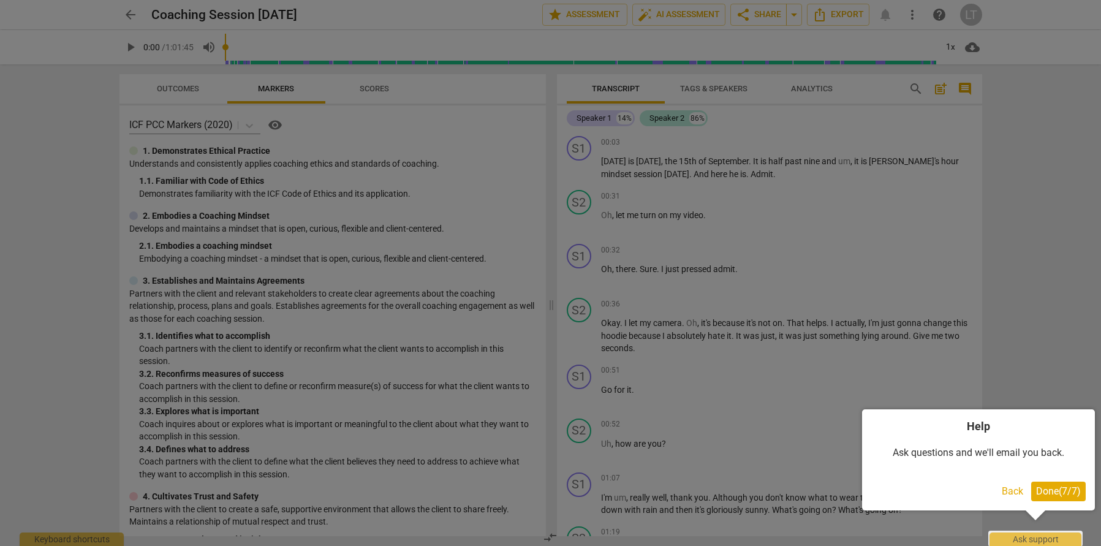
click at [1058, 494] on span "Done ( 7 / 7 )" at bounding box center [1058, 491] width 45 height 12
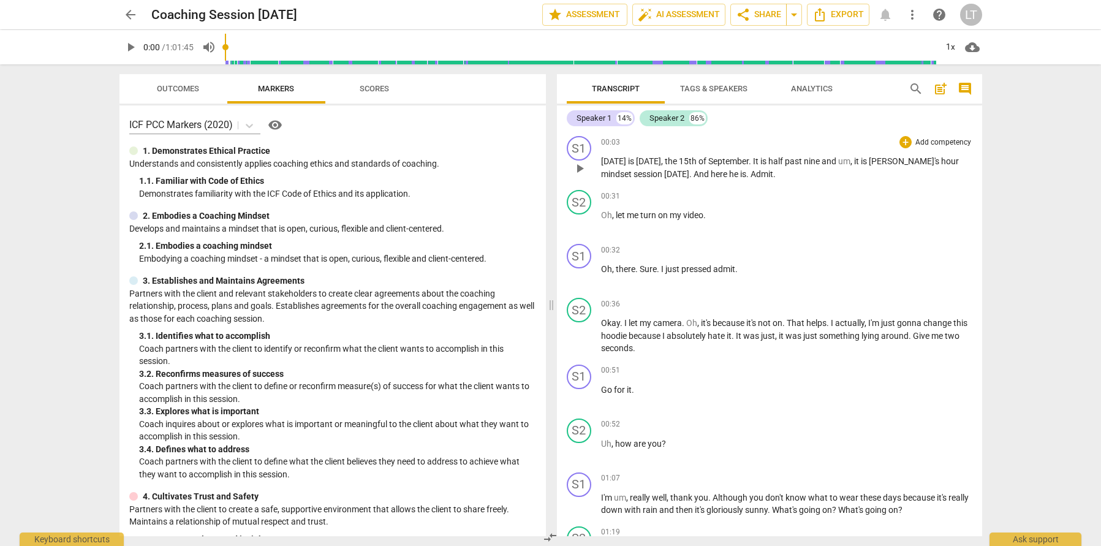
click at [611, 159] on span "[DATE]" at bounding box center [614, 161] width 27 height 10
click at [572, 169] on span "play_arrow" at bounding box center [579, 168] width 15 height 15
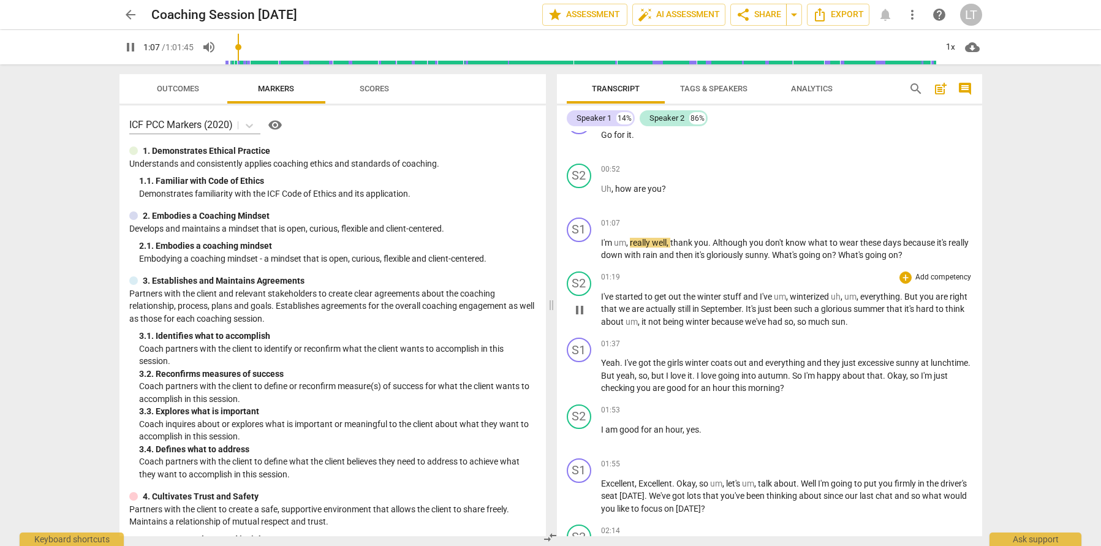
scroll to position [269, 0]
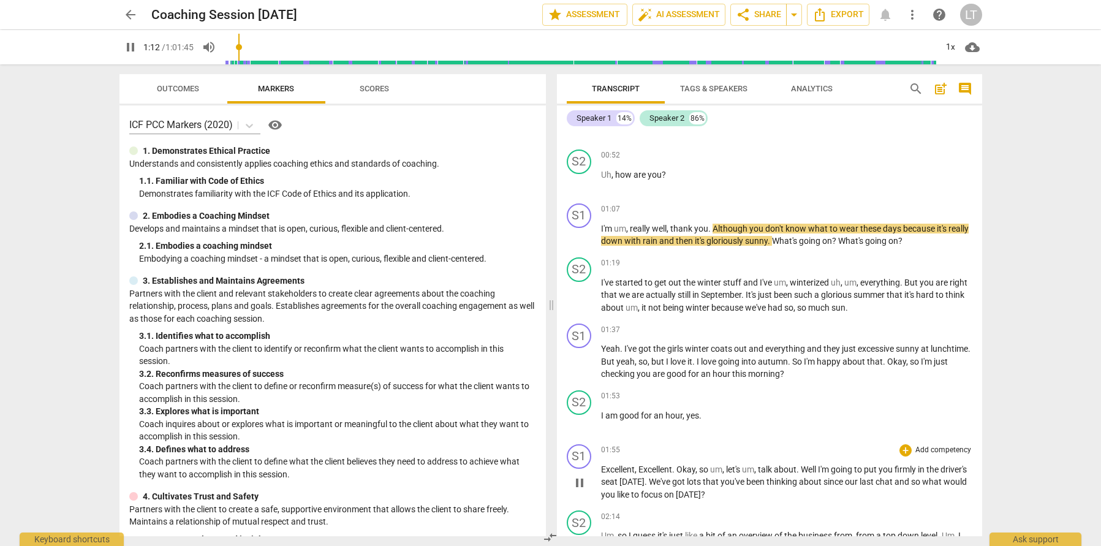
click at [576, 487] on span "pause" at bounding box center [579, 482] width 15 height 15
click at [576, 487] on span "play_arrow" at bounding box center [579, 482] width 15 height 15
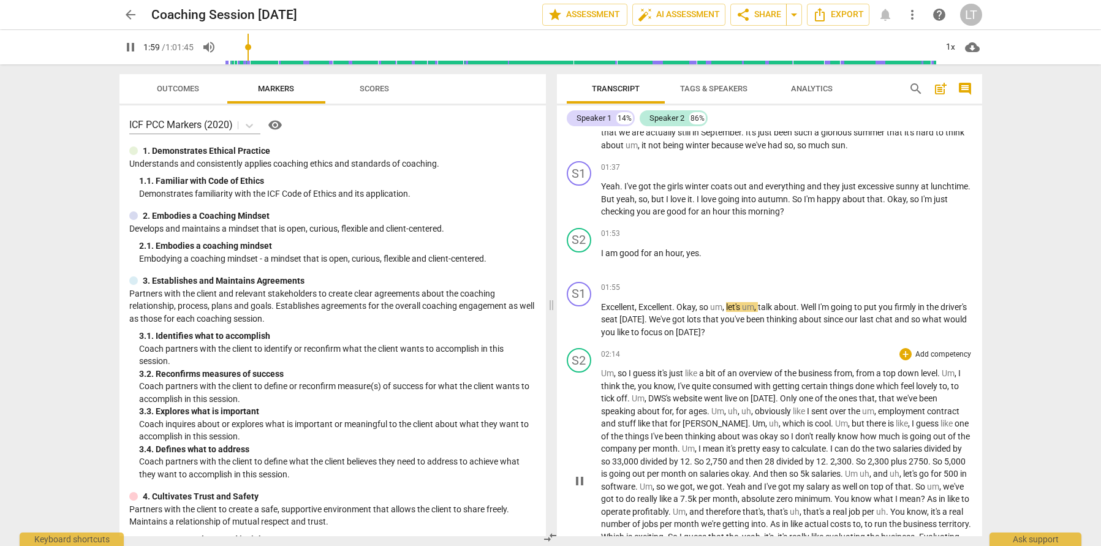
scroll to position [487, 0]
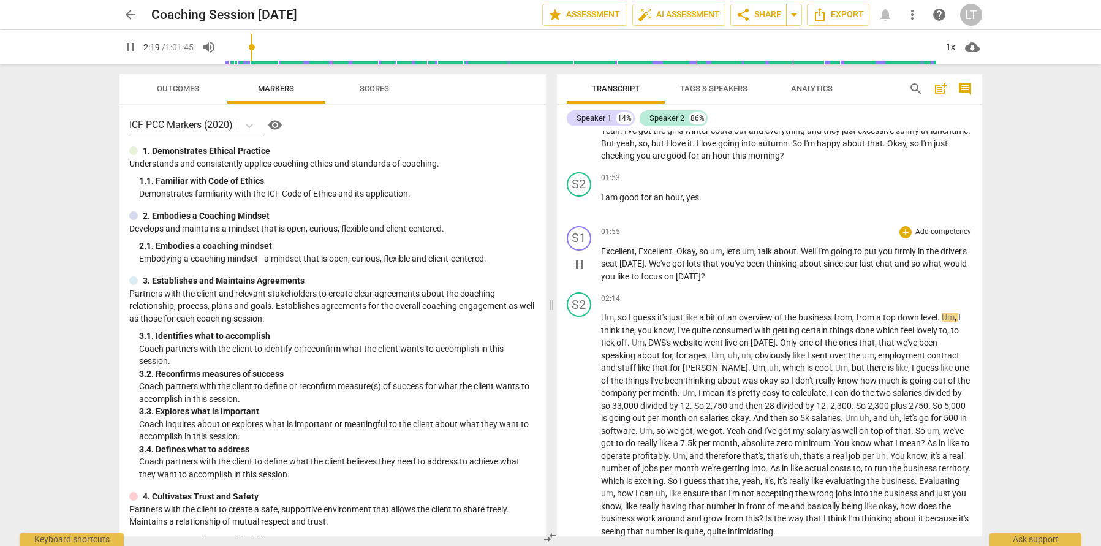
click at [585, 270] on span "pause" at bounding box center [579, 264] width 15 height 15
type input "139"
click at [920, 230] on p "Add competency" at bounding box center [943, 232] width 58 height 11
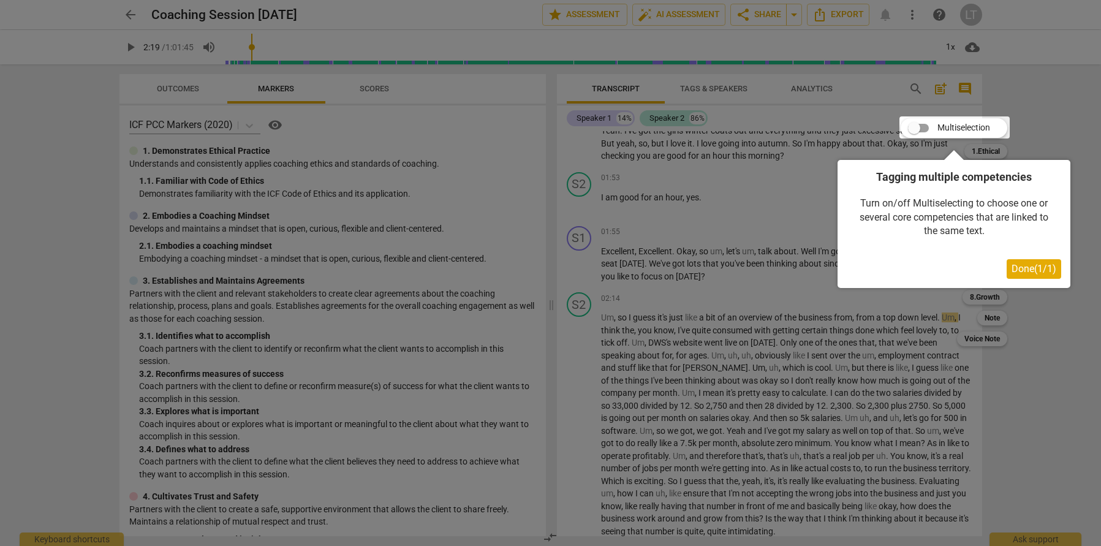
click at [1039, 271] on span "Done ( 1 / 1 )" at bounding box center [1034, 269] width 45 height 12
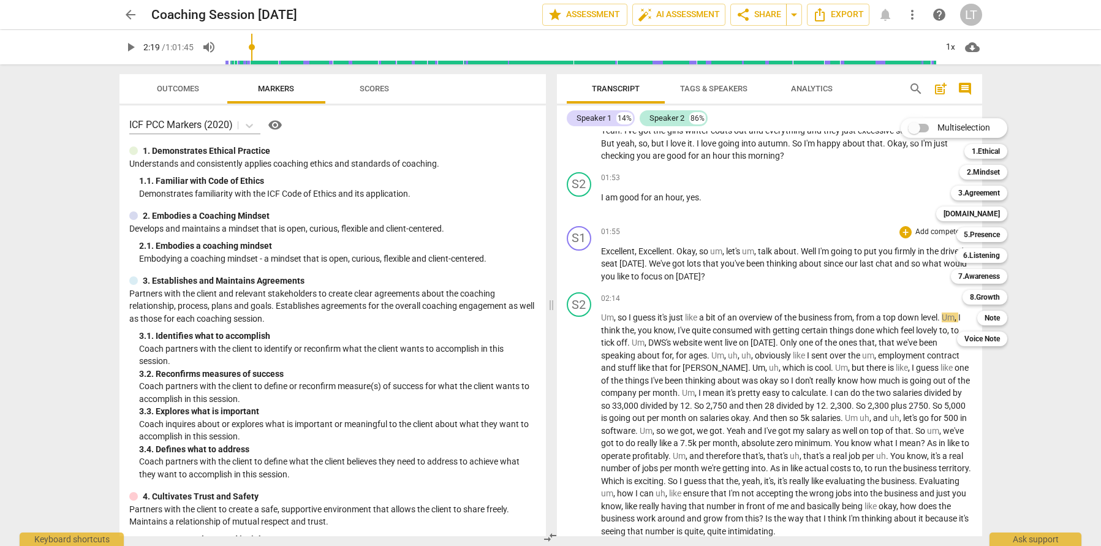
click at [920, 127] on input "Multiselection" at bounding box center [913, 127] width 29 height 29
checkbox input "true"
click at [991, 195] on b "3.Agreement" at bounding box center [993, 193] width 42 height 15
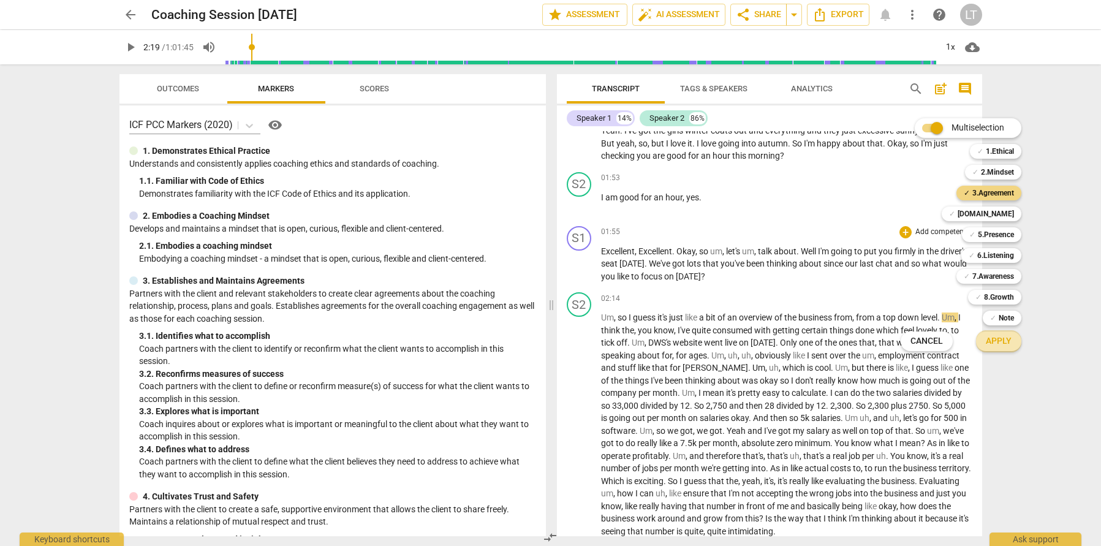
click at [1006, 341] on span "Apply" at bounding box center [999, 341] width 26 height 12
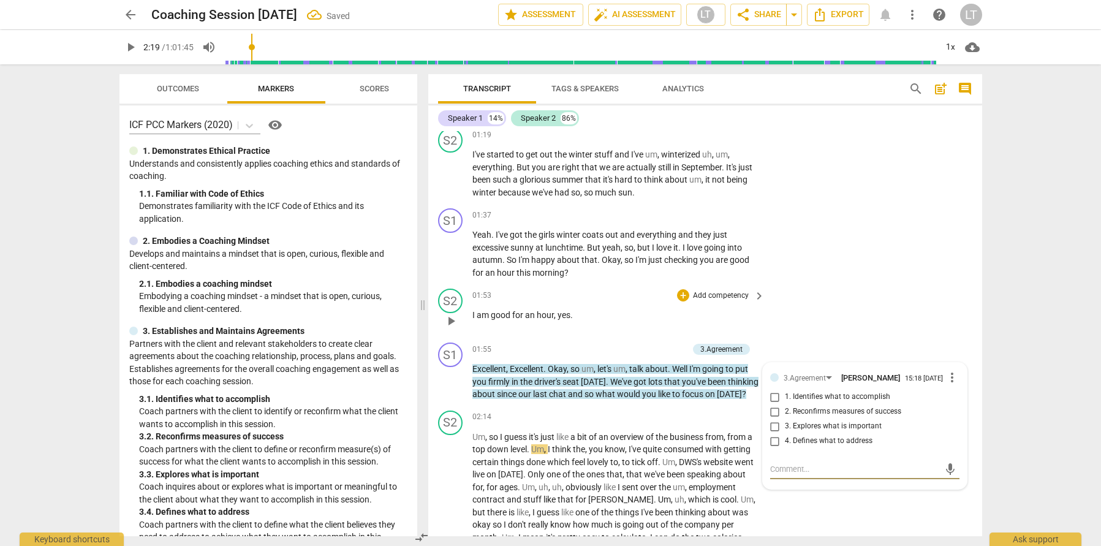
scroll to position [360, 0]
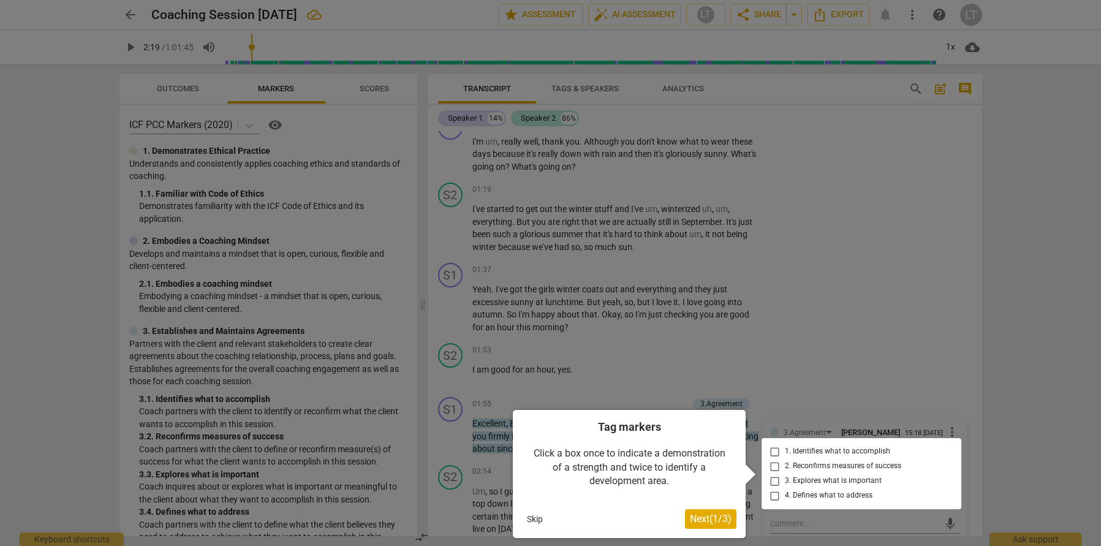
click at [697, 518] on span "Next ( 1 / 3 )" at bounding box center [711, 519] width 42 height 12
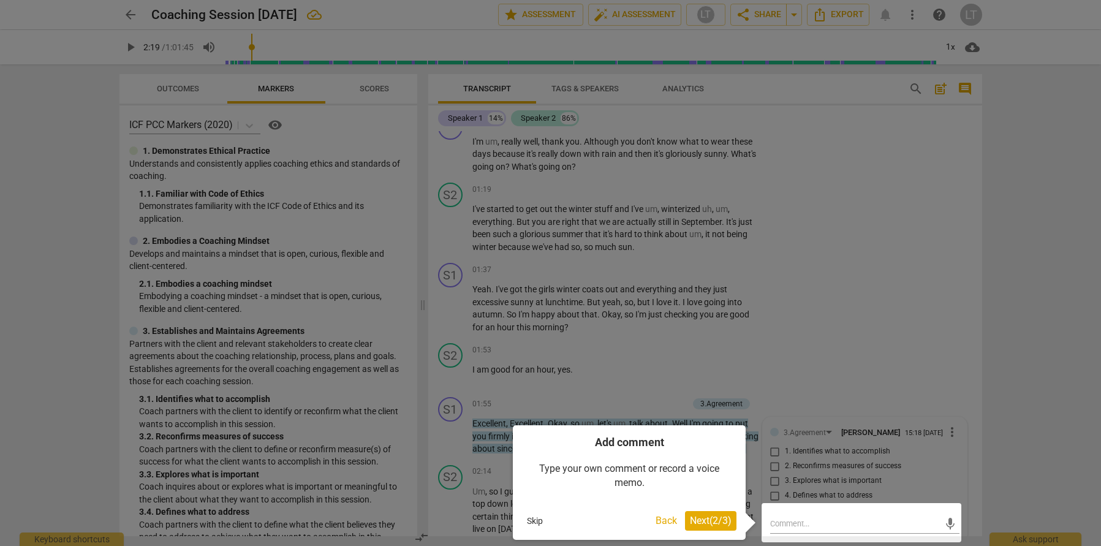
click at [720, 517] on span "Next ( 2 / 3 )" at bounding box center [711, 521] width 42 height 12
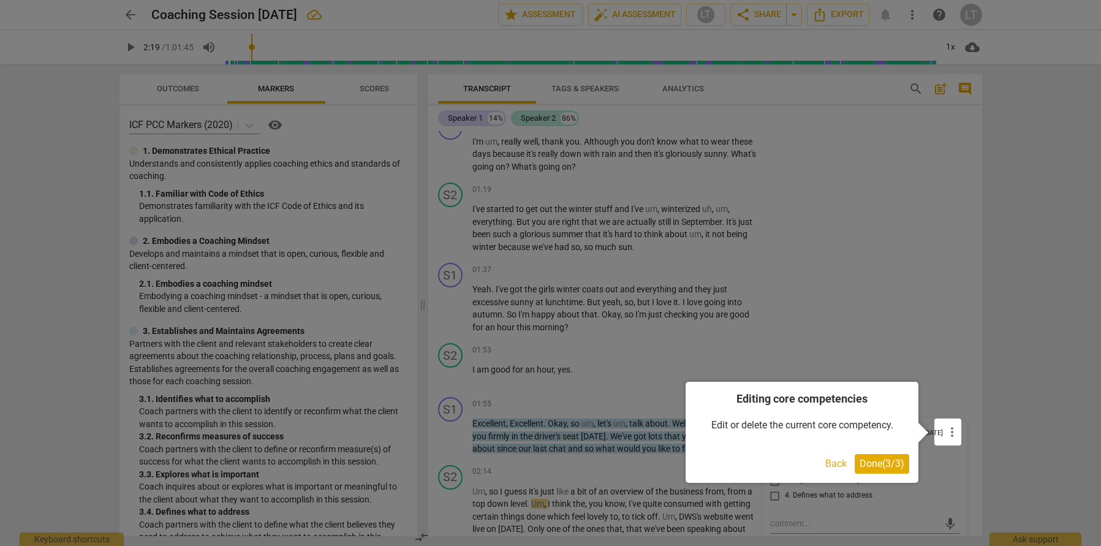
click at [877, 456] on button "Done ( 3 / 3 )" at bounding box center [882, 464] width 55 height 20
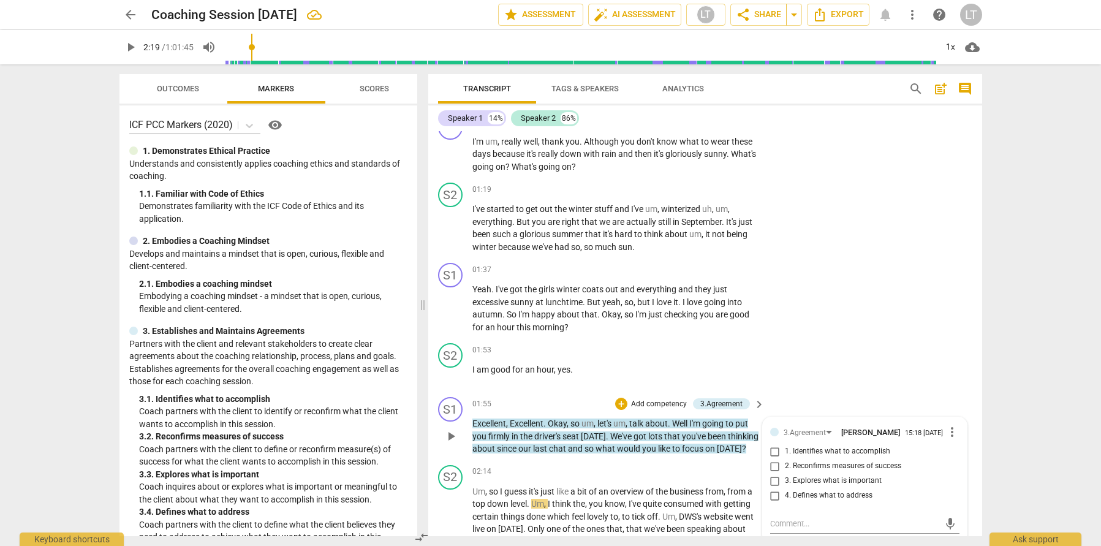
click at [775, 452] on input "1. Identifies what to accomplish" at bounding box center [775, 451] width 20 height 15
checkbox input "true"
click at [830, 435] on span "close" at bounding box center [827, 435] width 15 height 15
click at [991, 368] on div "arrow_back Coaching Session [DATE] edit star Assessment auto_fix_high AI Assess…" at bounding box center [550, 273] width 1101 height 546
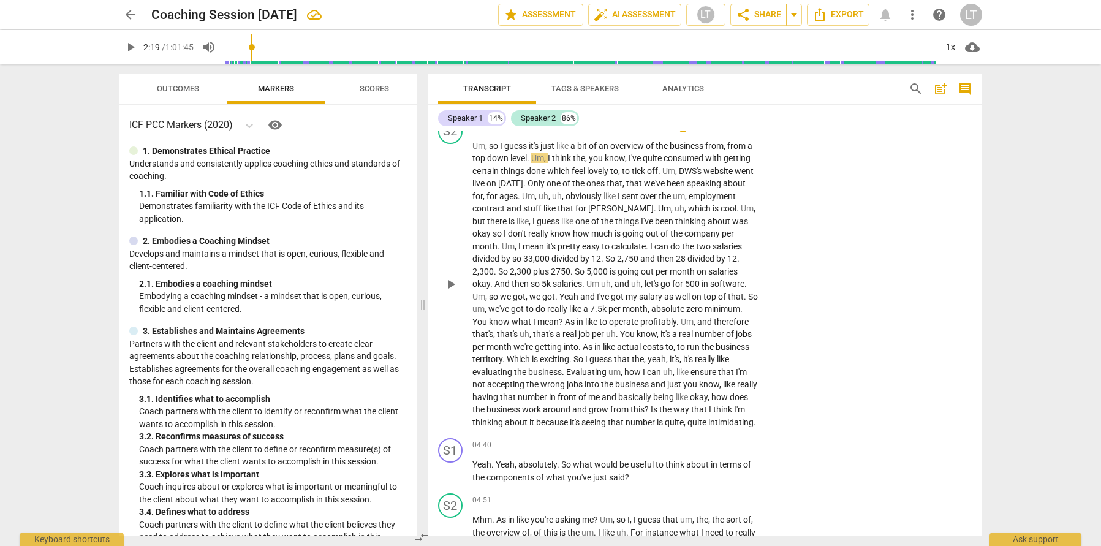
scroll to position [706, 0]
click at [453, 290] on span "play_arrow" at bounding box center [451, 283] width 15 height 15
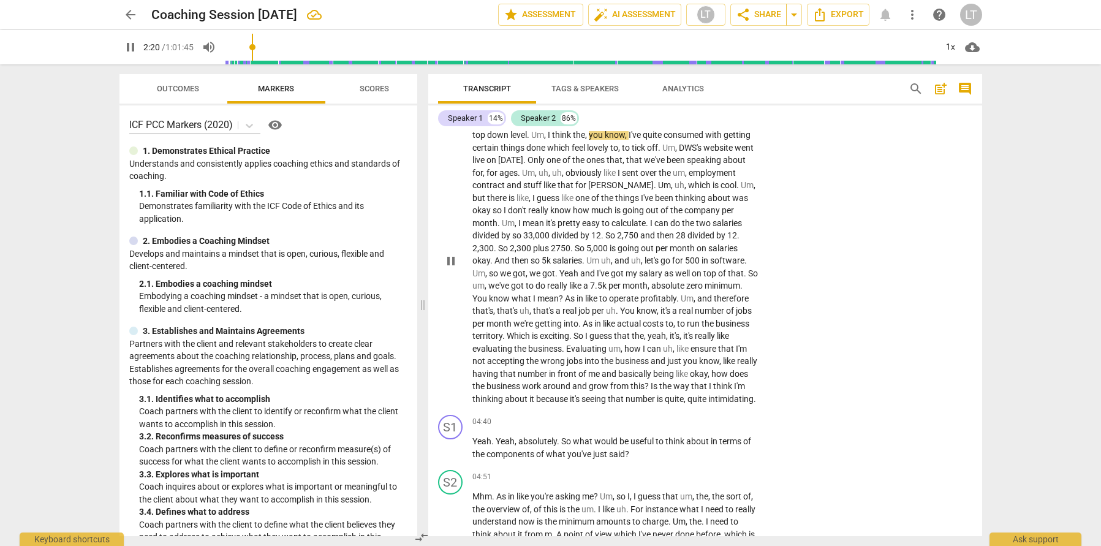
scroll to position [735, 0]
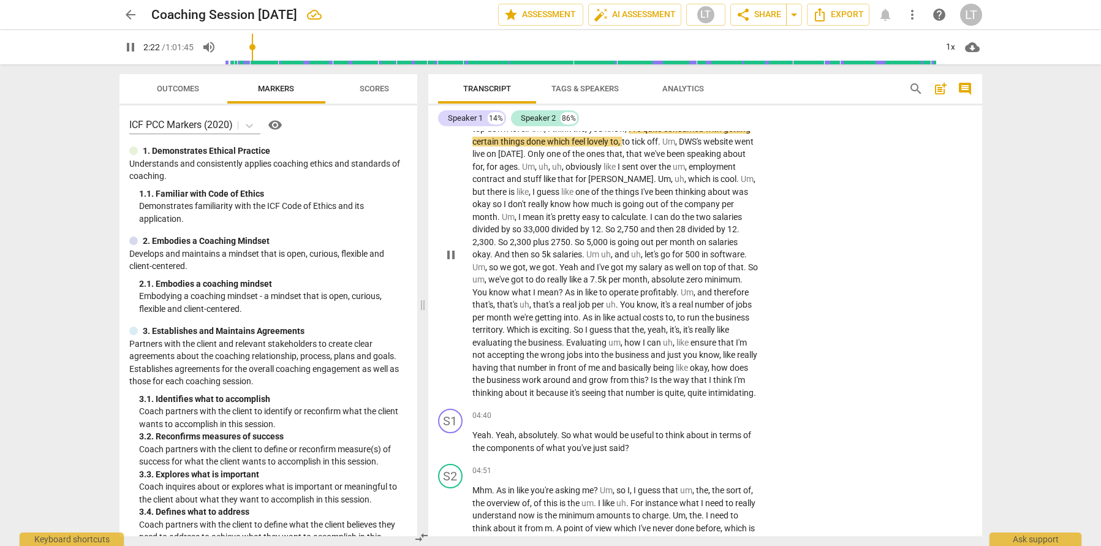
click at [455, 262] on span "pause" at bounding box center [451, 255] width 15 height 15
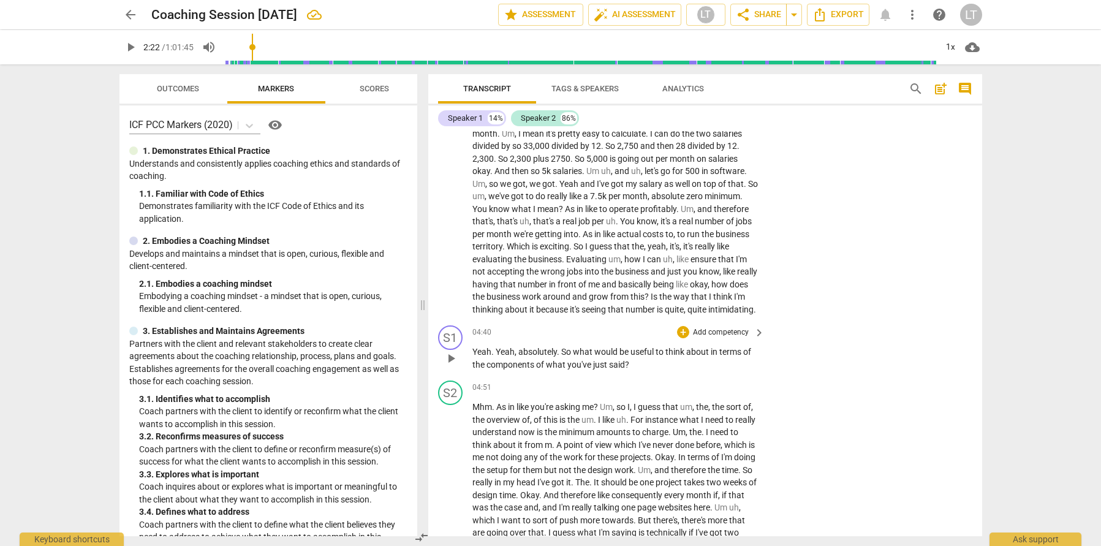
scroll to position [819, 0]
click at [444, 365] on span "play_arrow" at bounding box center [451, 357] width 15 height 15
click at [732, 338] on p "Add competency" at bounding box center [721, 332] width 58 height 11
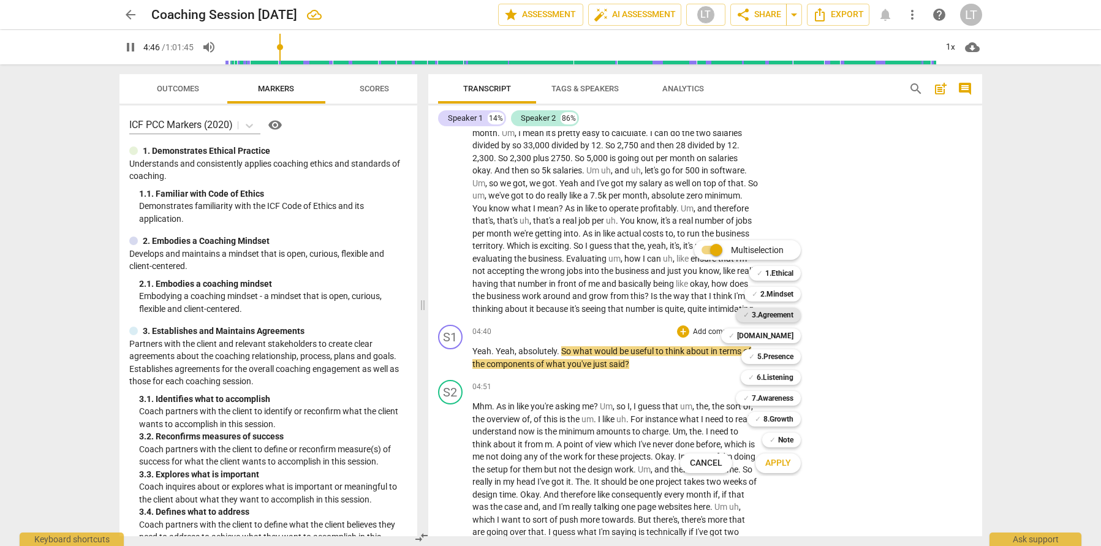
click at [779, 309] on b "3.Agreement" at bounding box center [773, 315] width 42 height 15
click at [784, 468] on span "Apply" at bounding box center [778, 463] width 26 height 12
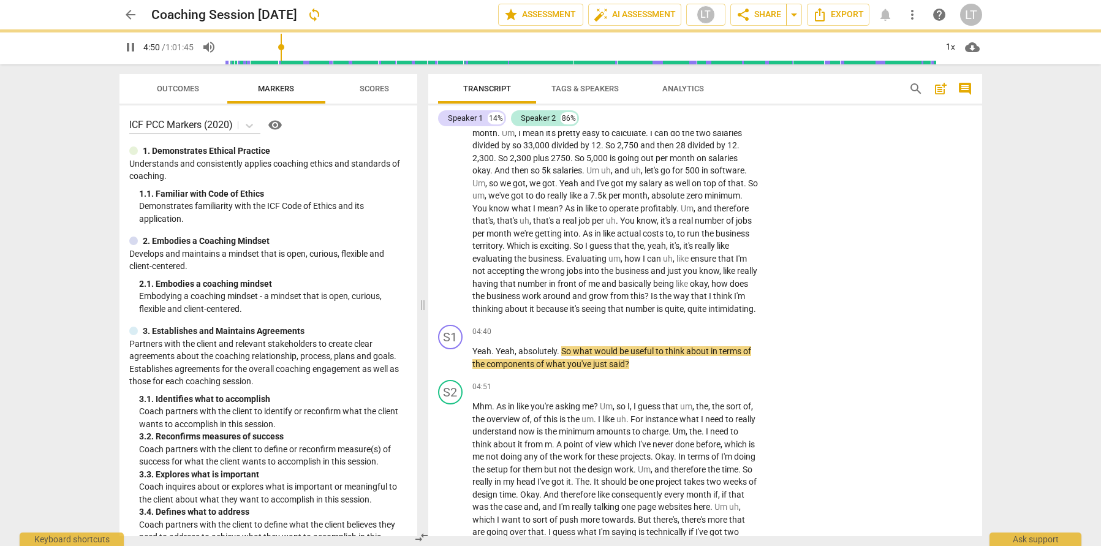
type input "290"
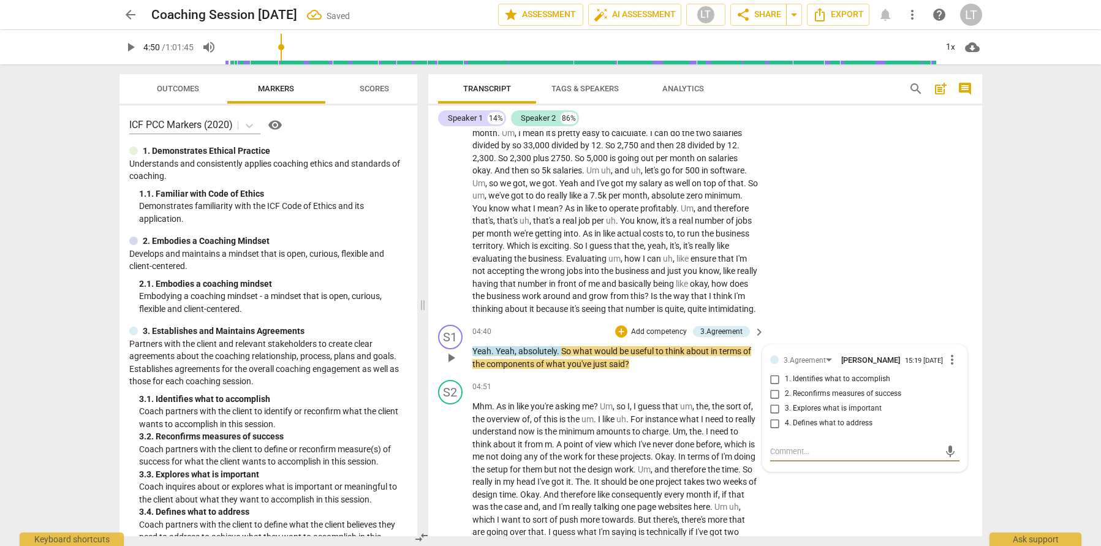
click at [777, 387] on input "1. Identifies what to accomplish" at bounding box center [775, 379] width 20 height 15
checkbox input "true"
click at [933, 311] on div "S2 play_arrow pause 02:14 + Add competency keyboard_arrow_right Um , so I guess…" at bounding box center [705, 160] width 554 height 319
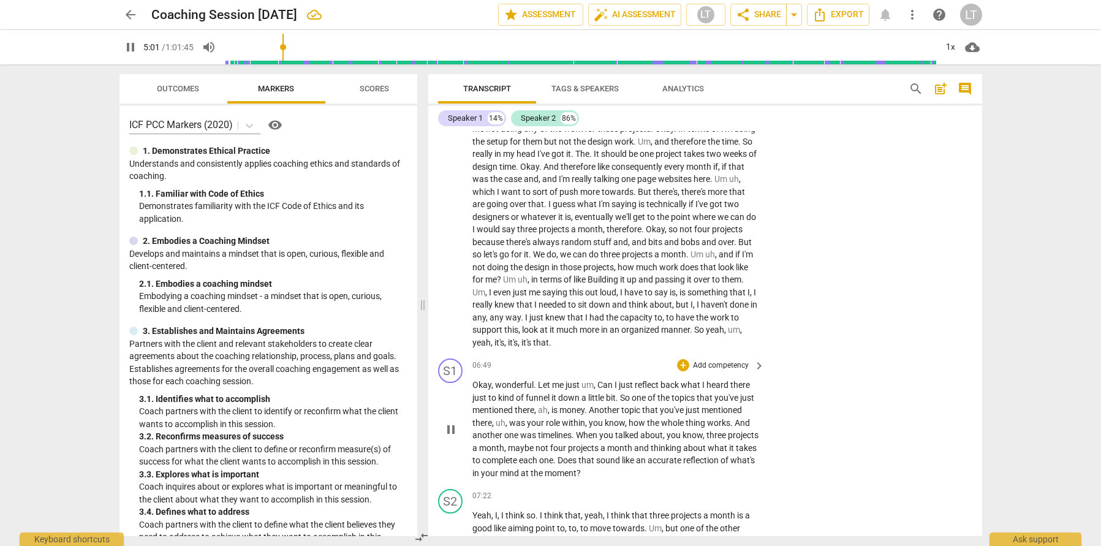
scroll to position [1186, 0]
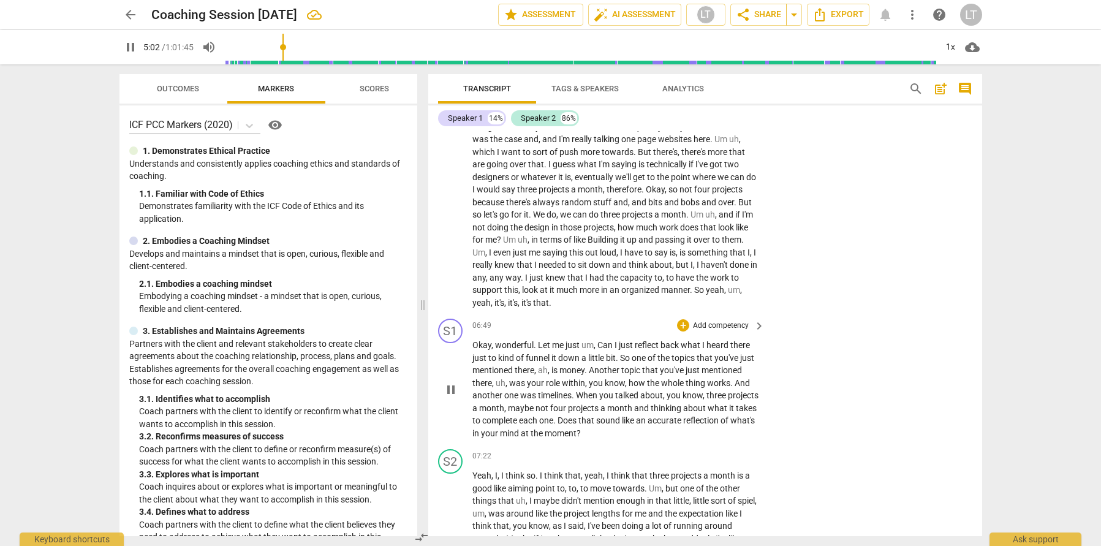
click at [453, 403] on div "play_arrow pause" at bounding box center [456, 389] width 31 height 93
click at [451, 397] on span "pause" at bounding box center [451, 389] width 15 height 15
click at [451, 397] on span "play_arrow" at bounding box center [451, 389] width 15 height 15
click at [735, 331] on p "Add competency" at bounding box center [721, 325] width 58 height 11
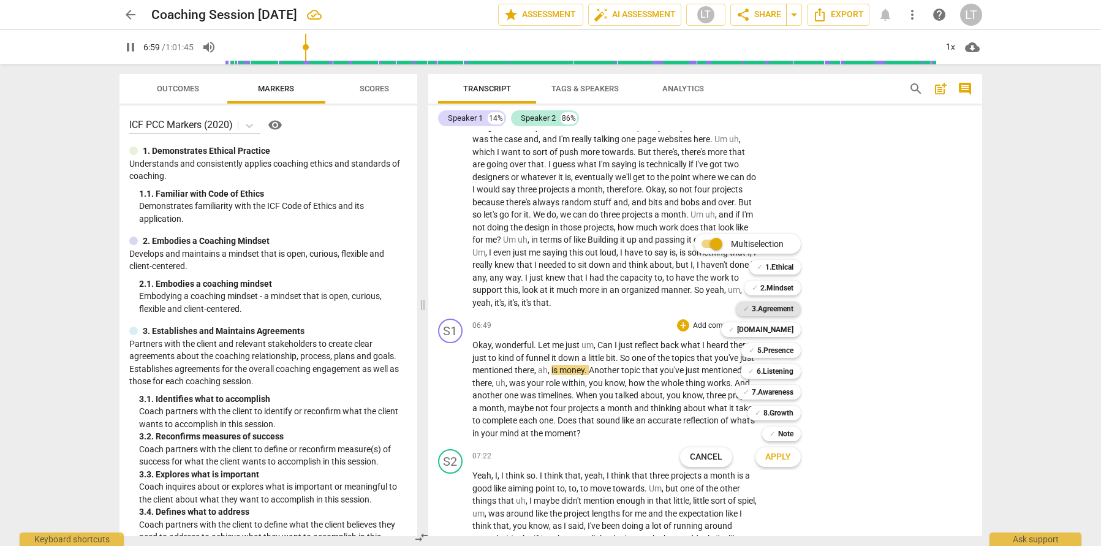
click at [781, 311] on b "3.Agreement" at bounding box center [773, 308] width 42 height 15
click at [787, 456] on span "Apply" at bounding box center [778, 457] width 26 height 12
type input "421"
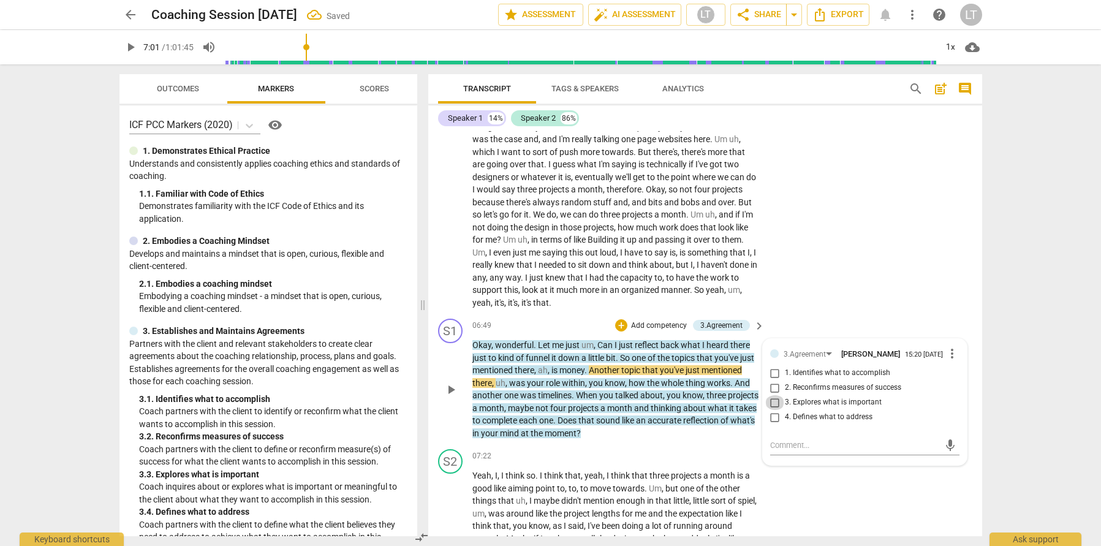
click at [774, 410] on input "3. Explores what is important" at bounding box center [775, 402] width 20 height 15
checkbox input "true"
click at [776, 425] on input "4. Defines what to address" at bounding box center [775, 417] width 20 height 15
checkbox input "true"
click at [1021, 387] on div "arrow_back Coaching Session [DATE] edit star Assessment auto_fix_high AI Assess…" at bounding box center [550, 273] width 1101 height 546
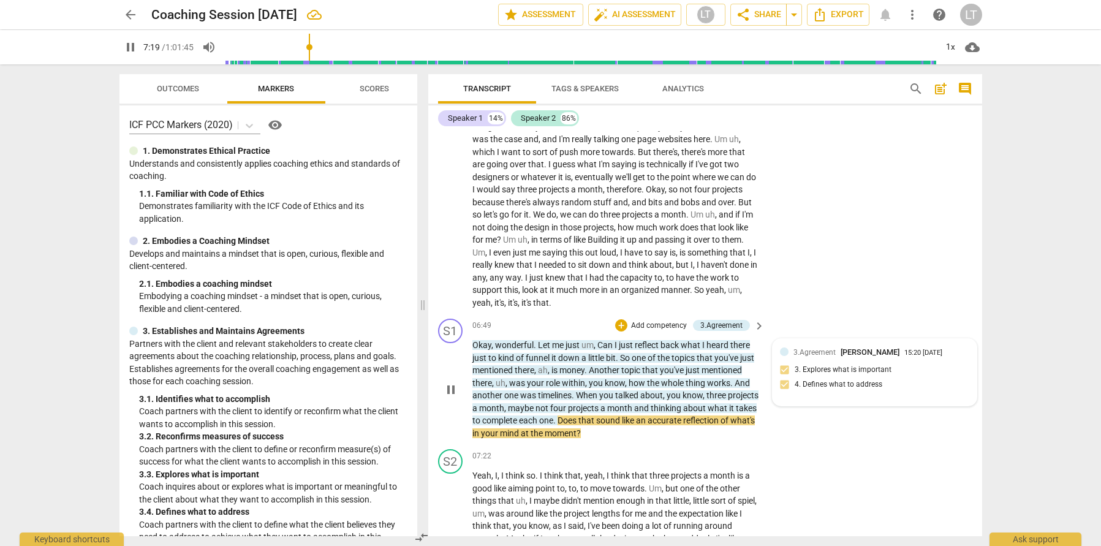
click at [921, 398] on div "3.Agreement [PERSON_NAME] 15:20 [DATE] 3. Explores what is important 4. Defines…" at bounding box center [874, 372] width 189 height 52
type input "440"
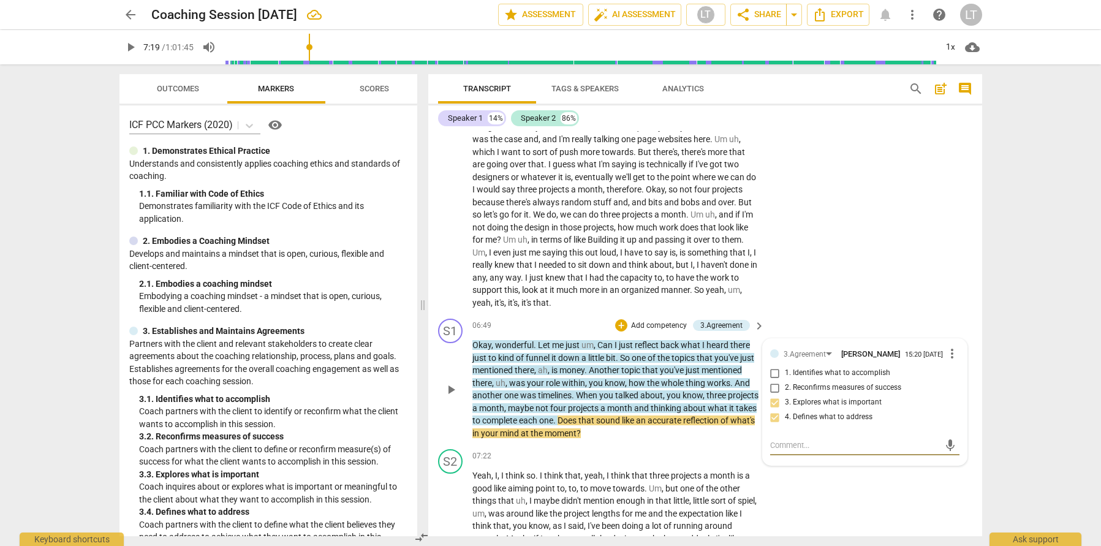
click at [821, 451] on textarea at bounding box center [855, 445] width 170 height 12
type textarea "C"
type textarea "Cl"
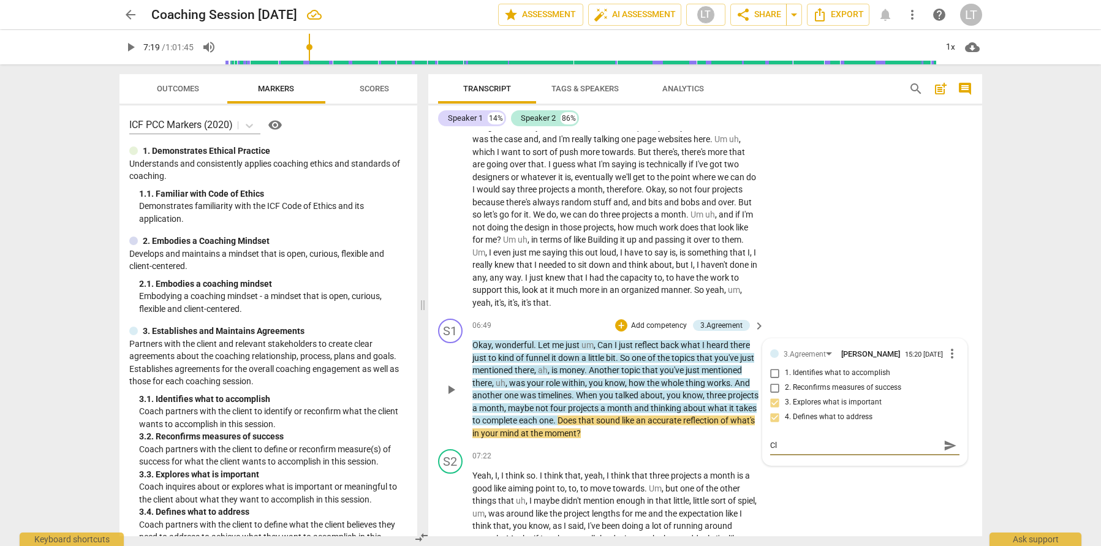
type textarea "Cls"
type textarea "Clso"
type textarea "Clsoe"
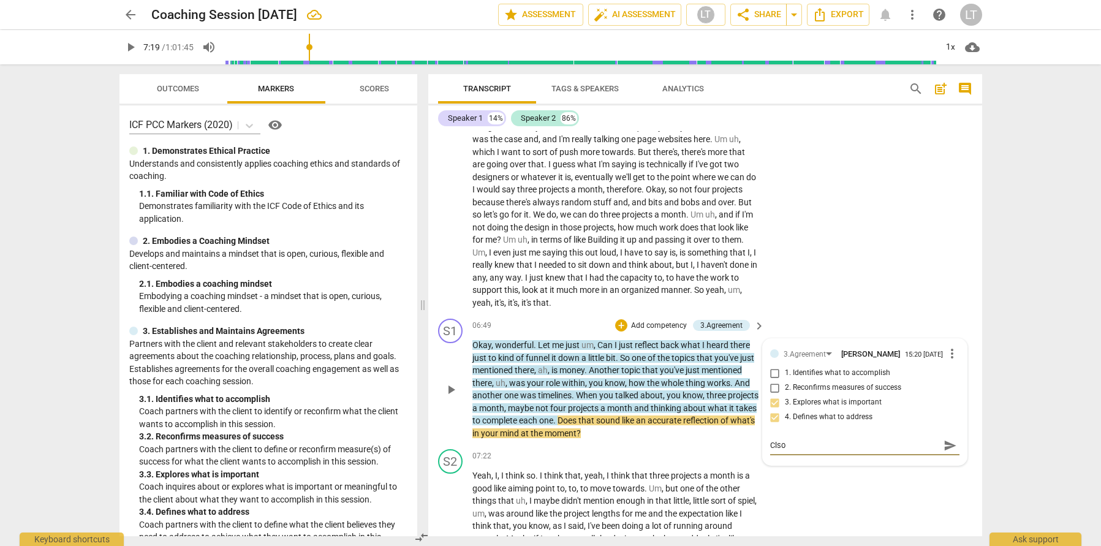
type textarea "Clsoe"
type textarea "Clsoed"
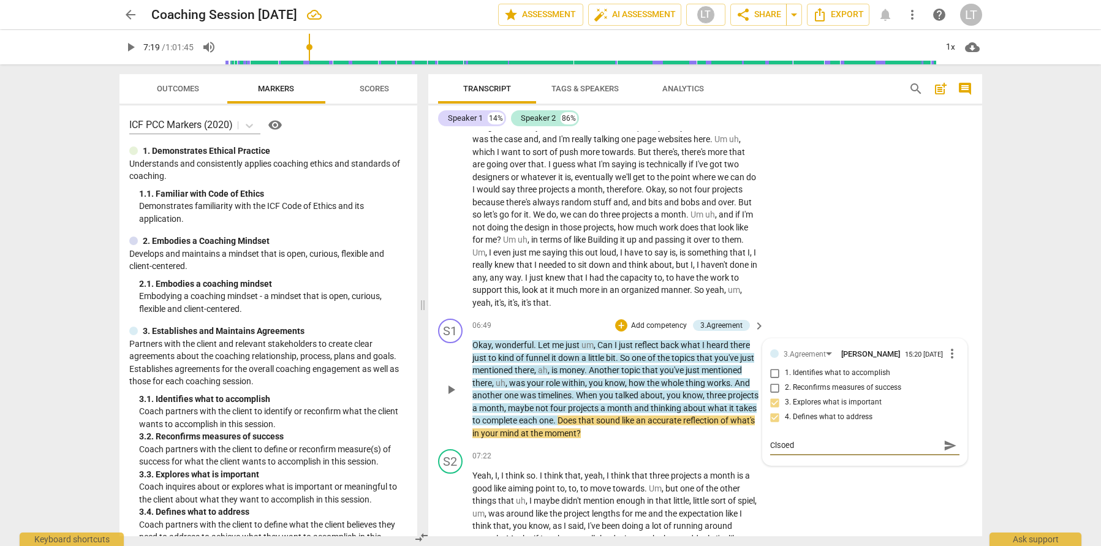
type textarea "Clsoed"
type textarea "Clsoe"
type textarea "Clso"
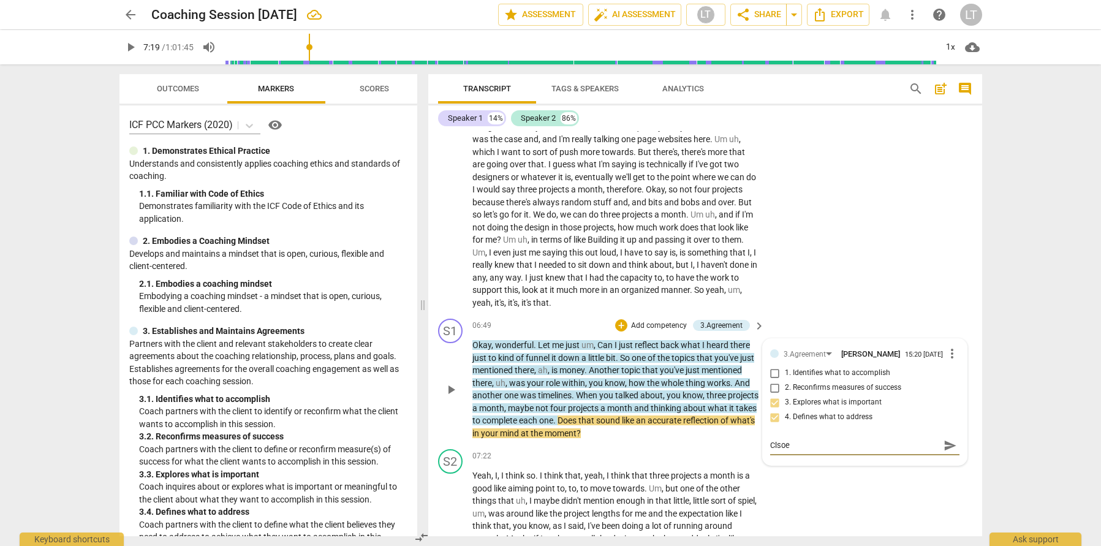
type textarea "Clso"
type textarea "Cls"
type textarea "Cl"
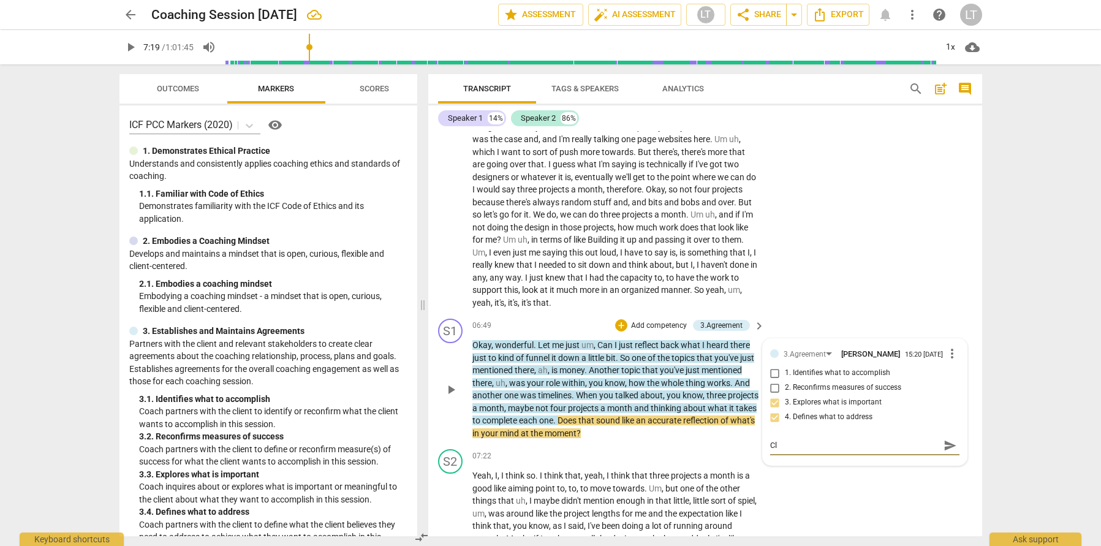
type textarea "Clo"
type textarea "Clos"
type textarea "Close"
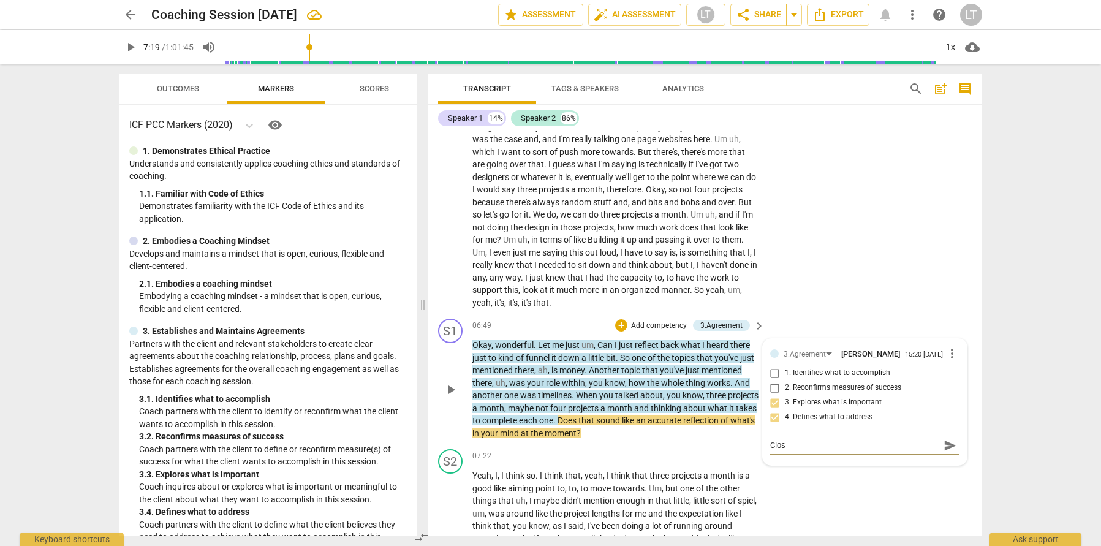
type textarea "Close"
type textarea "Closed"
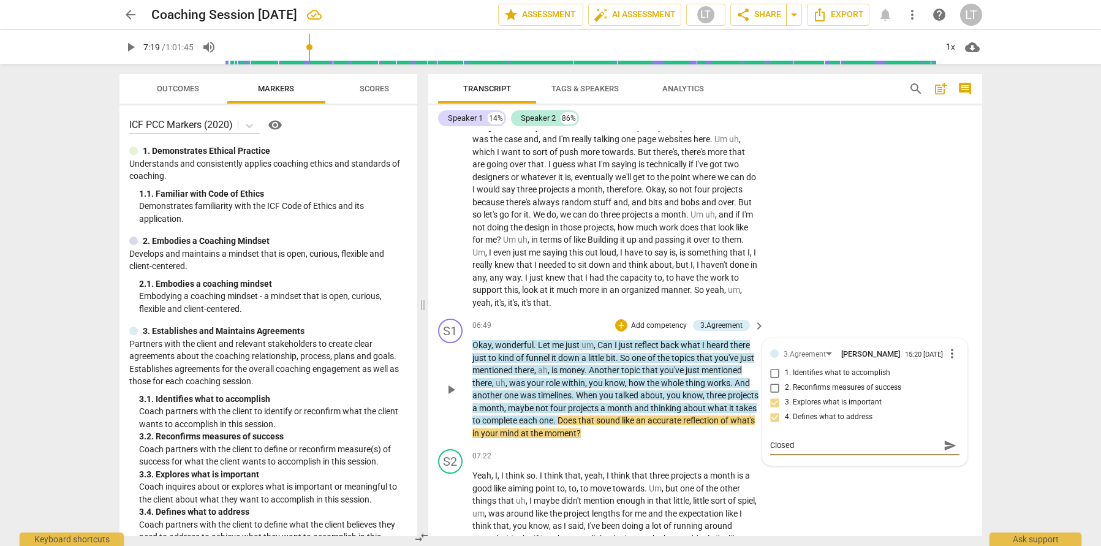
type textarea "Closed q"
type textarea "Closed qu"
type textarea "Closed que"
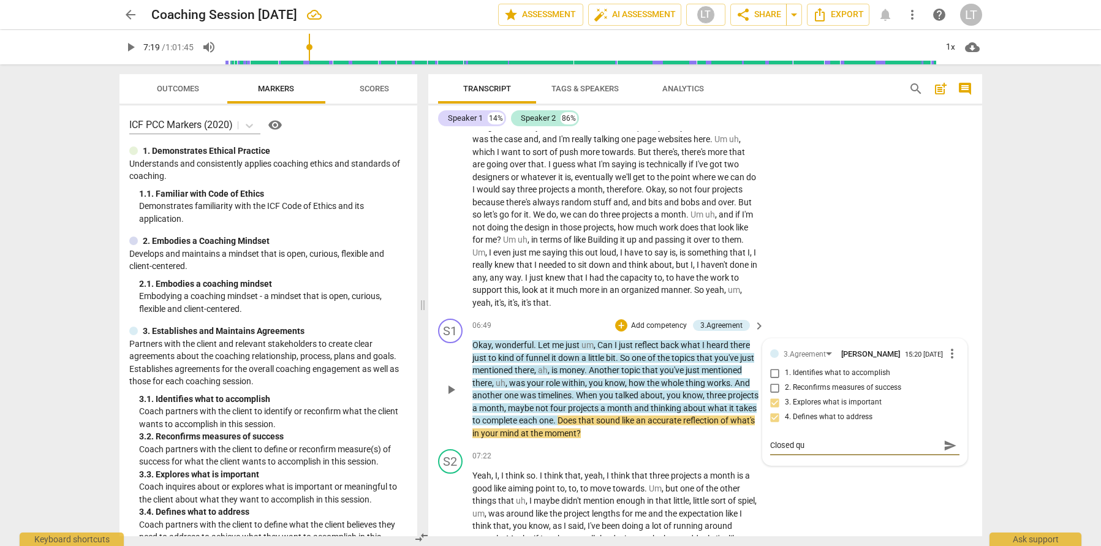
type textarea "Closed que"
type textarea "Closed ques"
type textarea "Closed quest"
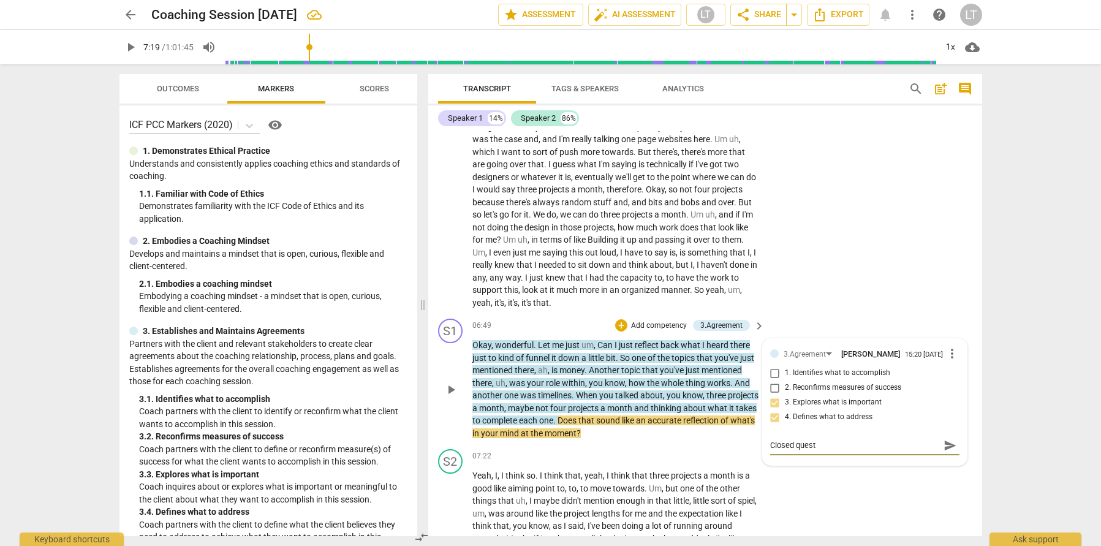
type textarea "Closed questi"
type textarea "Closed questio"
type textarea "Closed question"
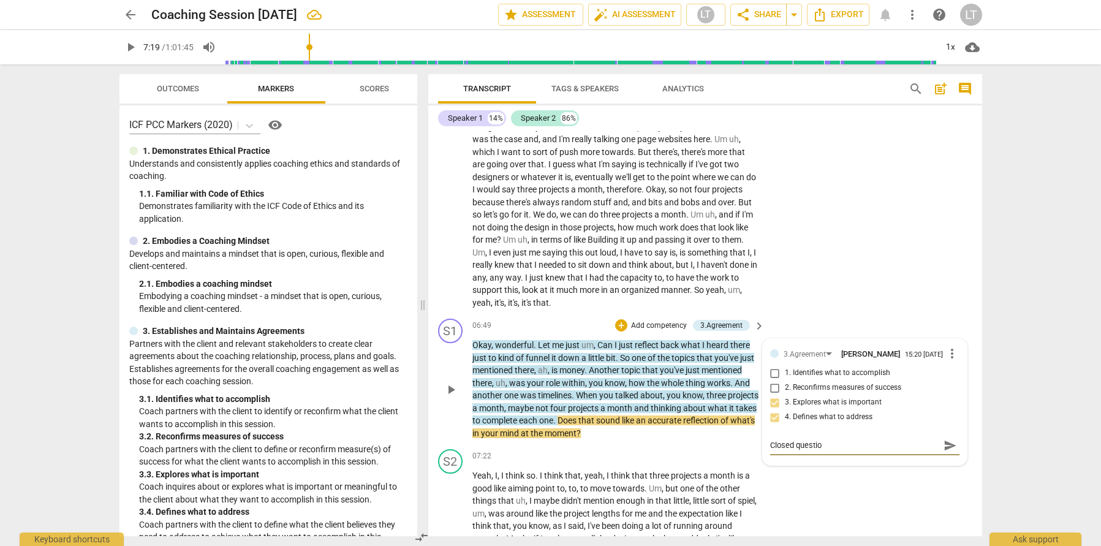
type textarea "Closed question"
type textarea "Closed question."
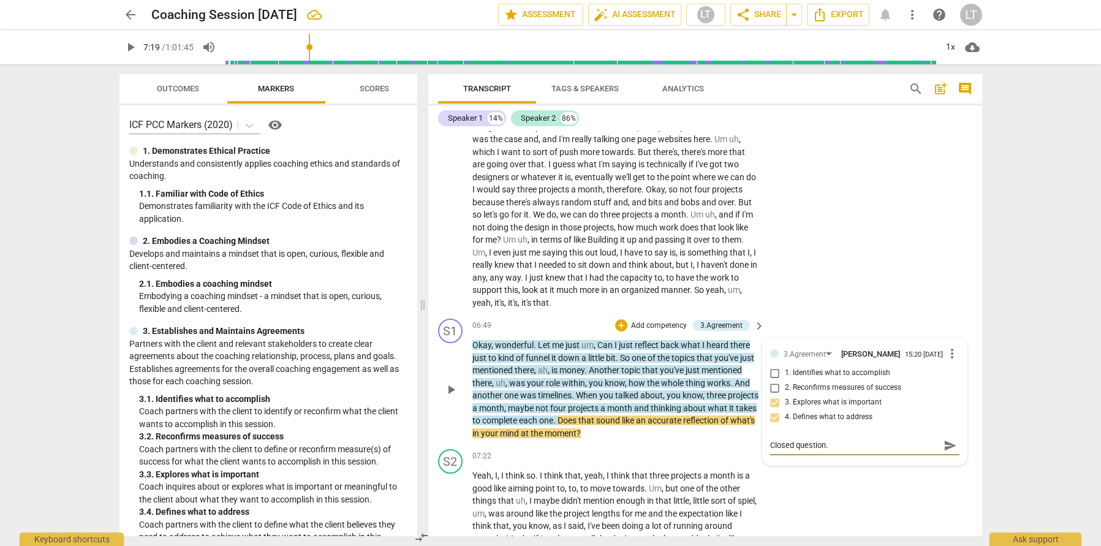
type textarea "Closed question. I"
type textarea "Closed question. I w"
type textarea "Closed question. I wa"
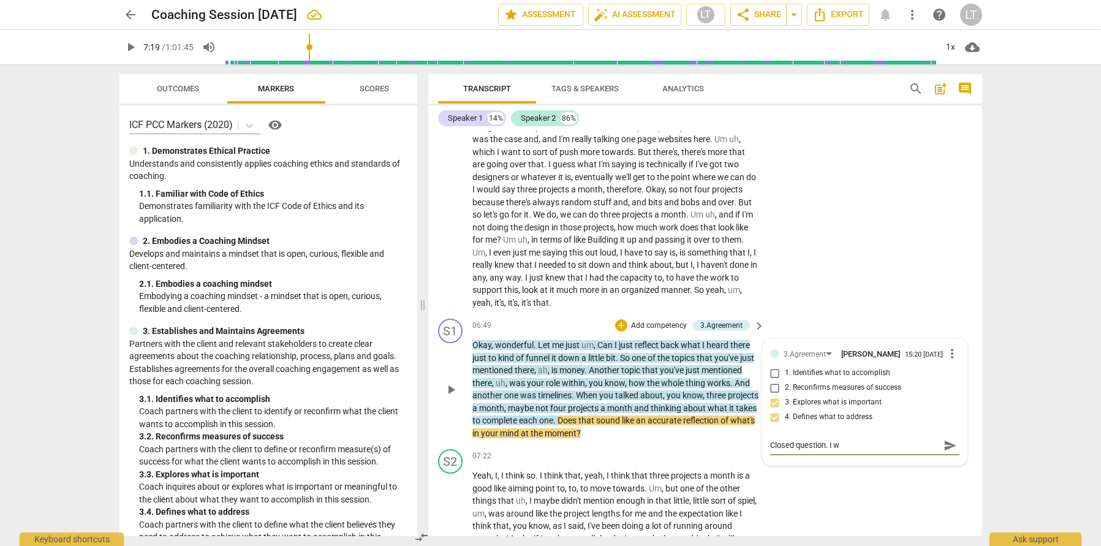
type textarea "Closed question. I wa"
type textarea "Closed question. I was"
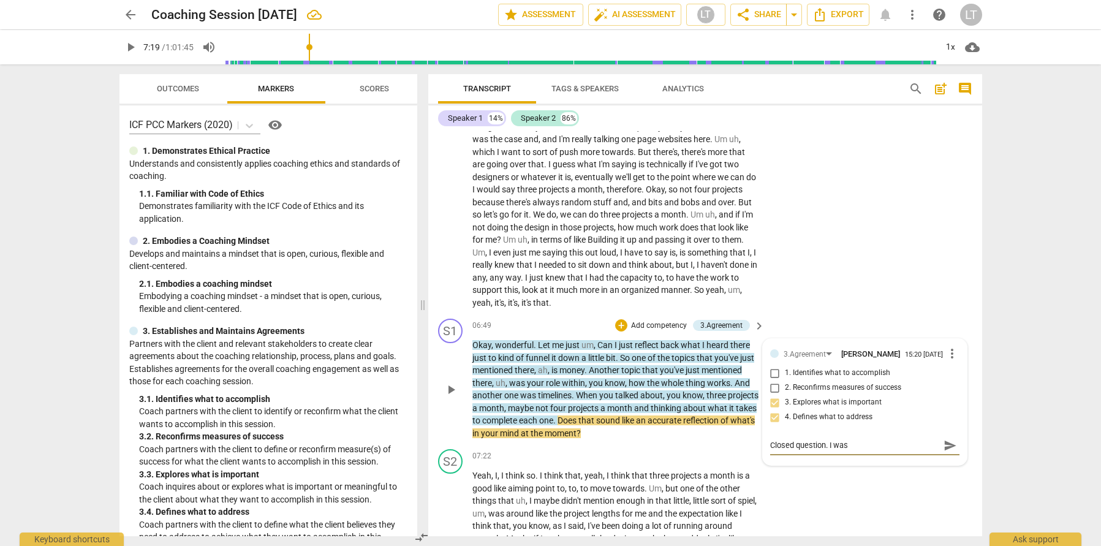
type textarea "Closed question. I was o"
type textarea "Closed question. I was oi"
type textarea "Closed question. I was oig"
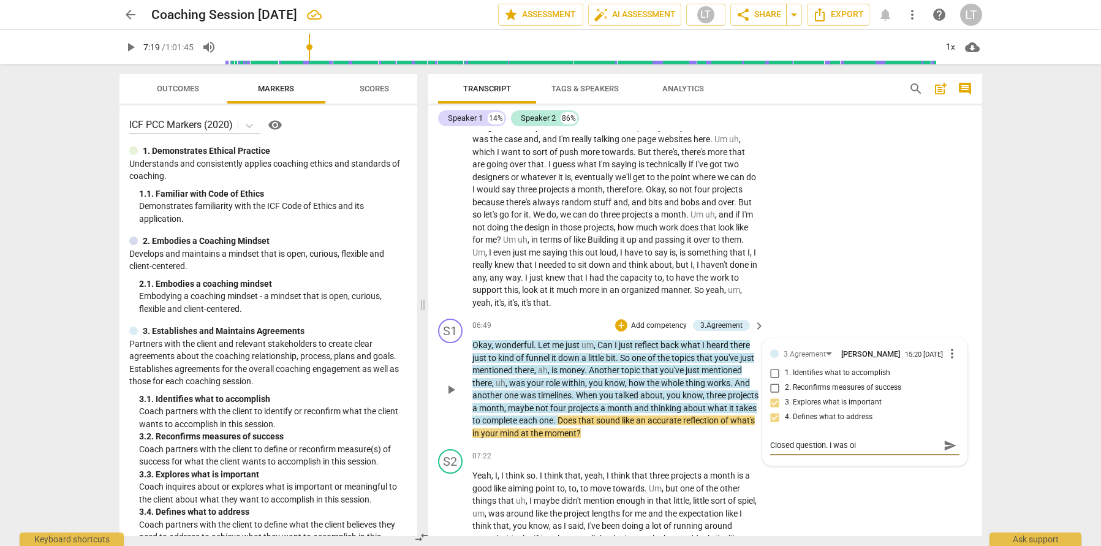
type textarea "Closed question. I was oig"
type textarea "Closed question. I was oign"
type textarea "Closed question. I was oig"
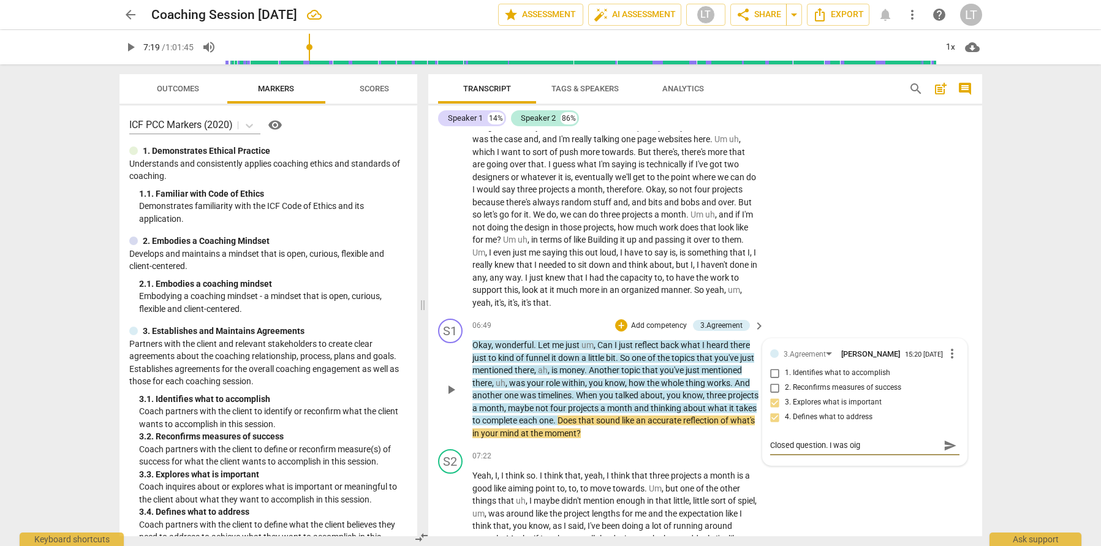
type textarea "Closed question. I was oi"
type textarea "Closed question. I was o"
type textarea "Closed question. I was"
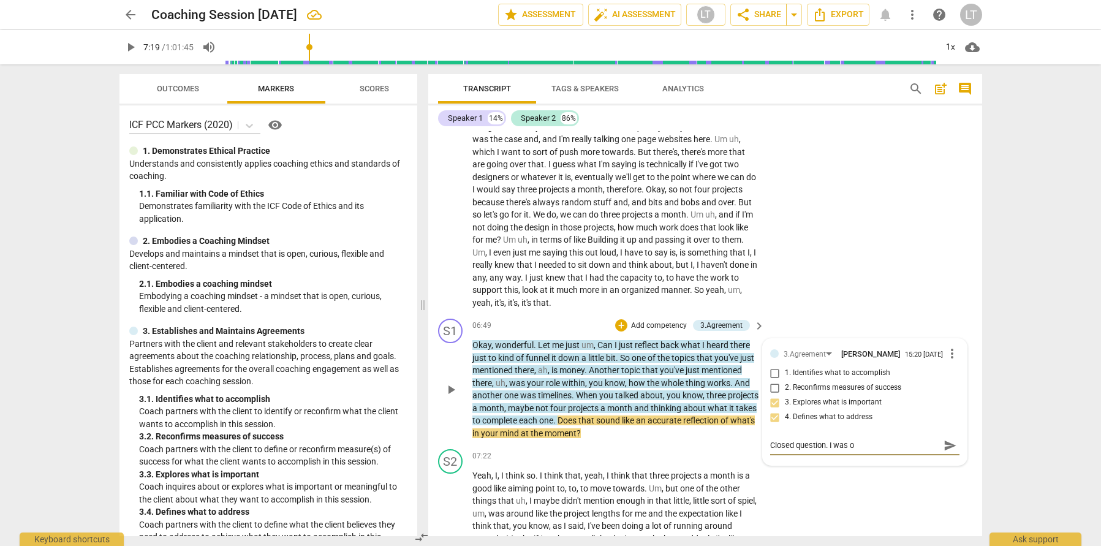
type textarea "Closed question. I was"
type textarea "Closed question. I was o"
type textarea "Closed question. I was oi"
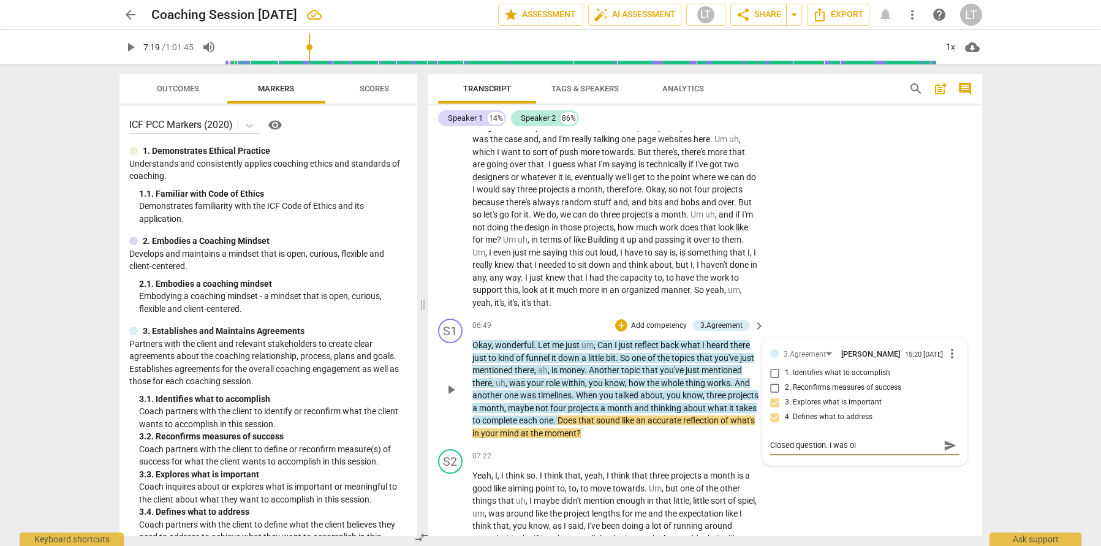
type textarea "Closed question. I was oin"
type textarea "Closed question. I was oing"
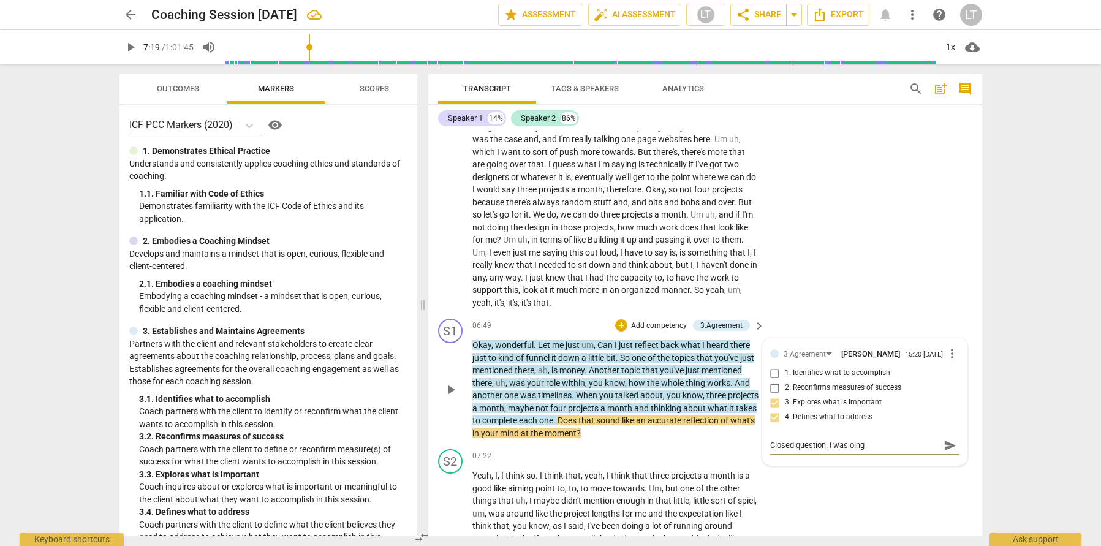
type textarea "Closed question. I was oing"
type textarea "Closed question. I was oing t"
type textarea "Closed question. I was oing to"
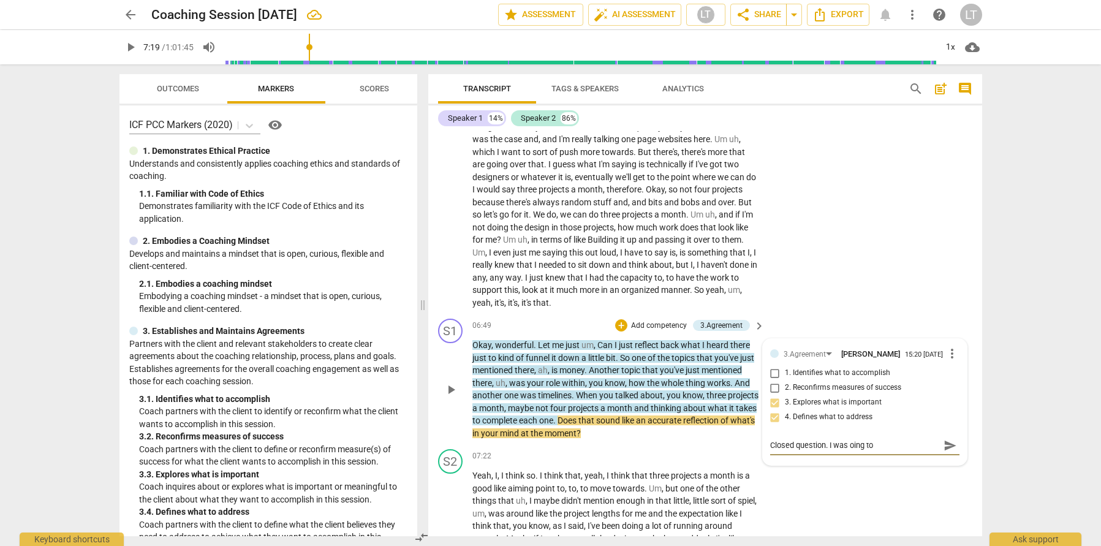
type textarea "Closed question. I was oing to"
type textarea "Closed question. I was oing to l"
type textarea "Closed question. I was oing to le"
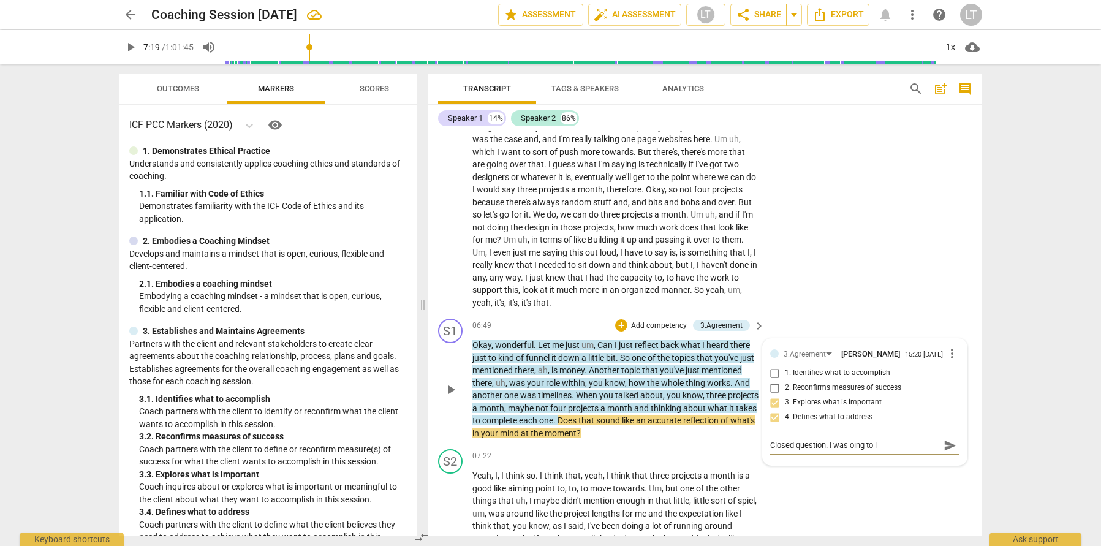
type textarea "Closed question. I was oing to le"
type textarea "Closed question. I was oing to lea"
type textarea "Closed question. I was oing to lead"
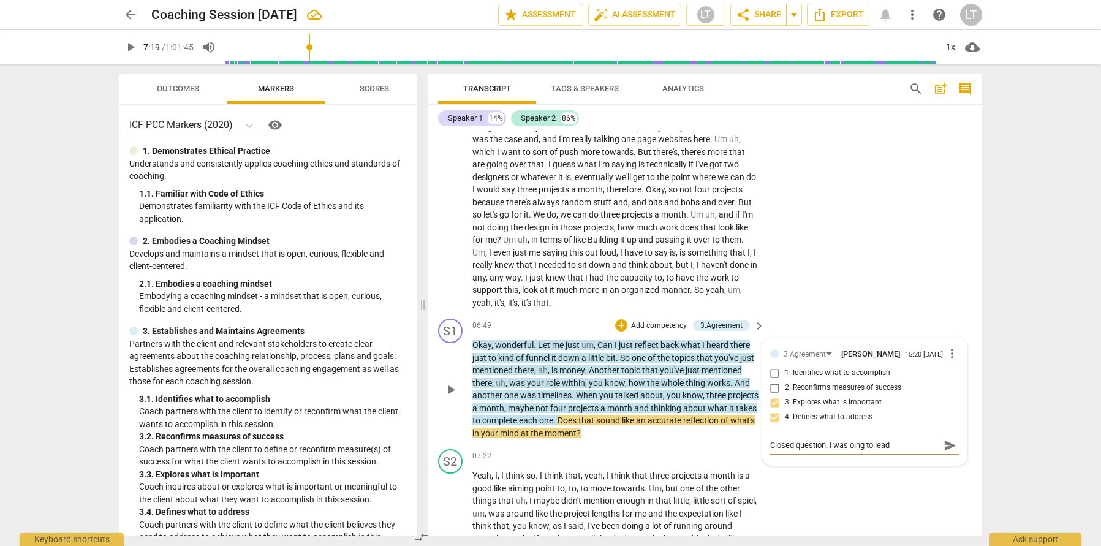
type textarea "Closed question. I was oing to lead"
type textarea "Closed question. I was oing to lead o"
type textarea "Closed question. I was oing to lead on"
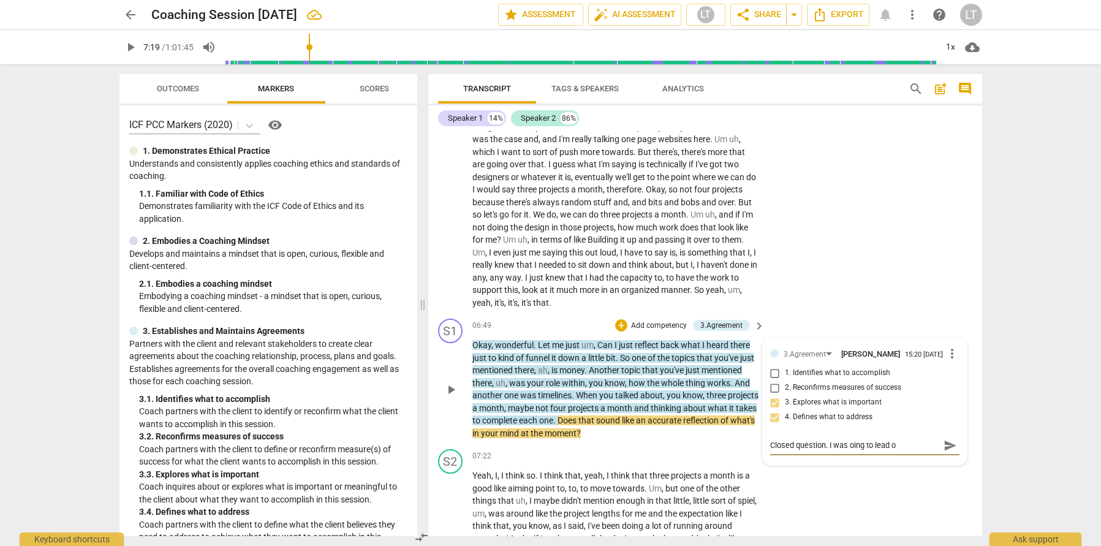
type textarea "Closed question. I was oing to lead on"
type textarea "Closed question. I was oing to lead o"
type textarea "Closed question. I was oing to lead"
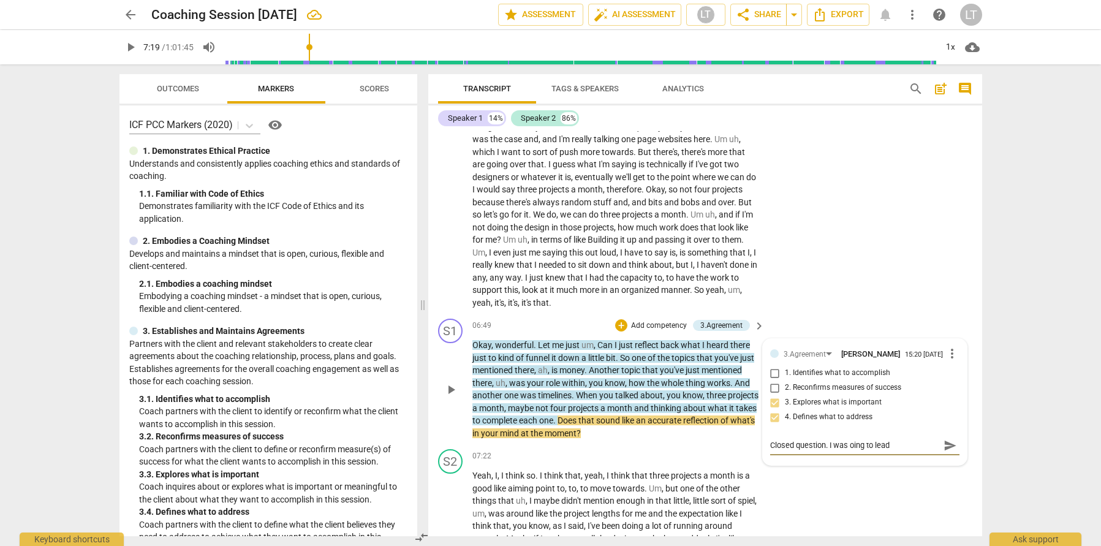
type textarea "Closed question. I was oing to lead"
type textarea "Closed question. I was oing to lea"
type textarea "Closed question. I was oing to le"
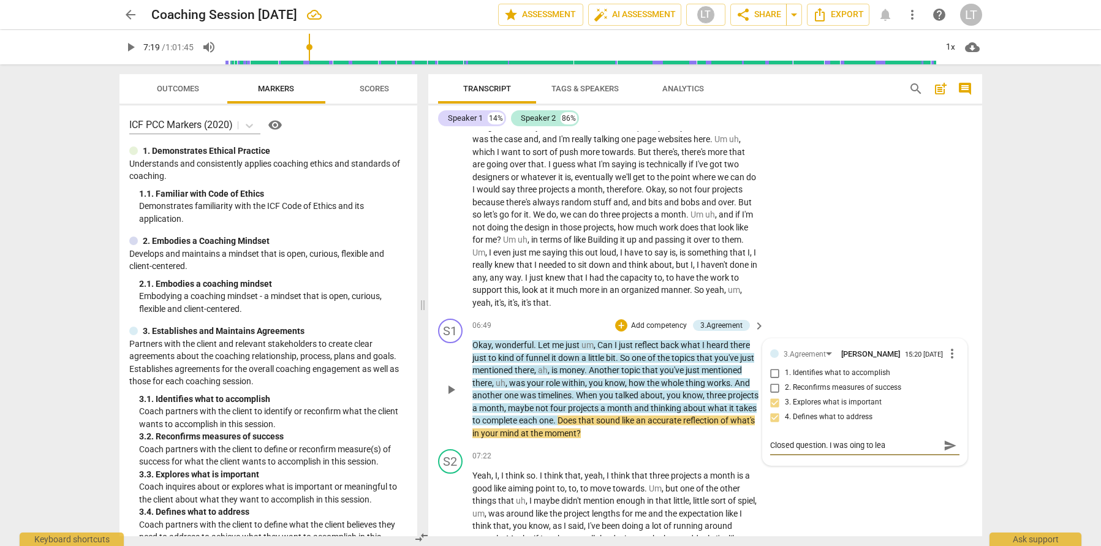
type textarea "Closed question. I was oing to le"
type textarea "Closed question. I was oing to l"
type textarea "Closed question. I was oing to"
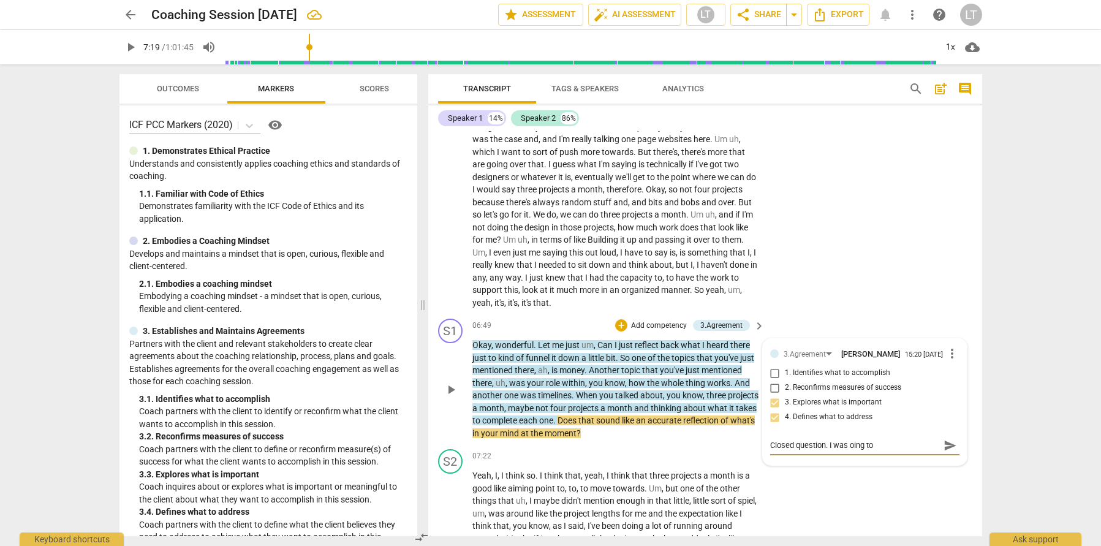
type textarea "Closed question. I was oing to"
type textarea "Closed question. I was oing t"
type textarea "Closed question. I was oing"
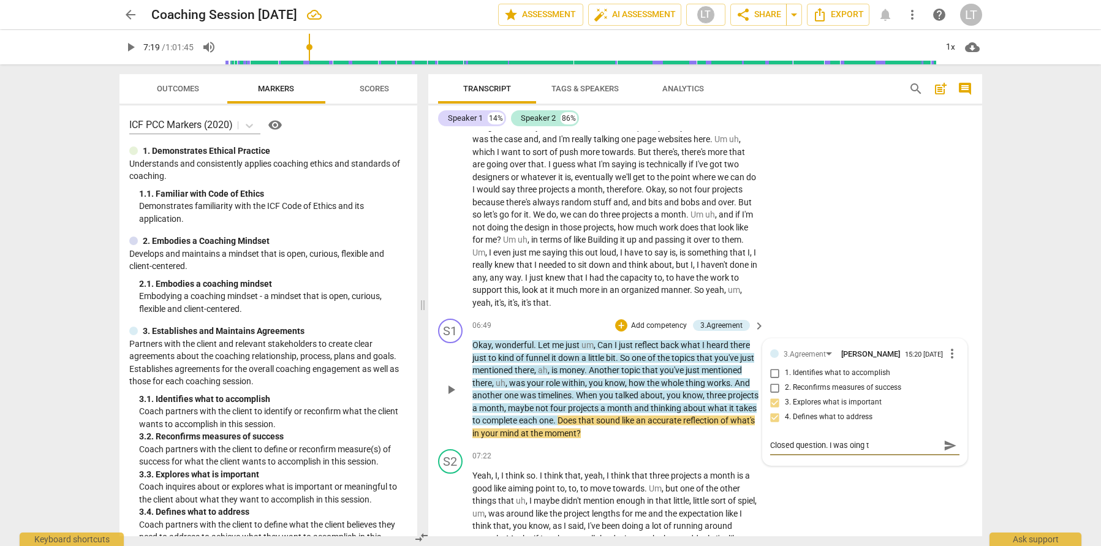
type textarea "Closed question. I was oing"
type textarea "Closed question. I was oin"
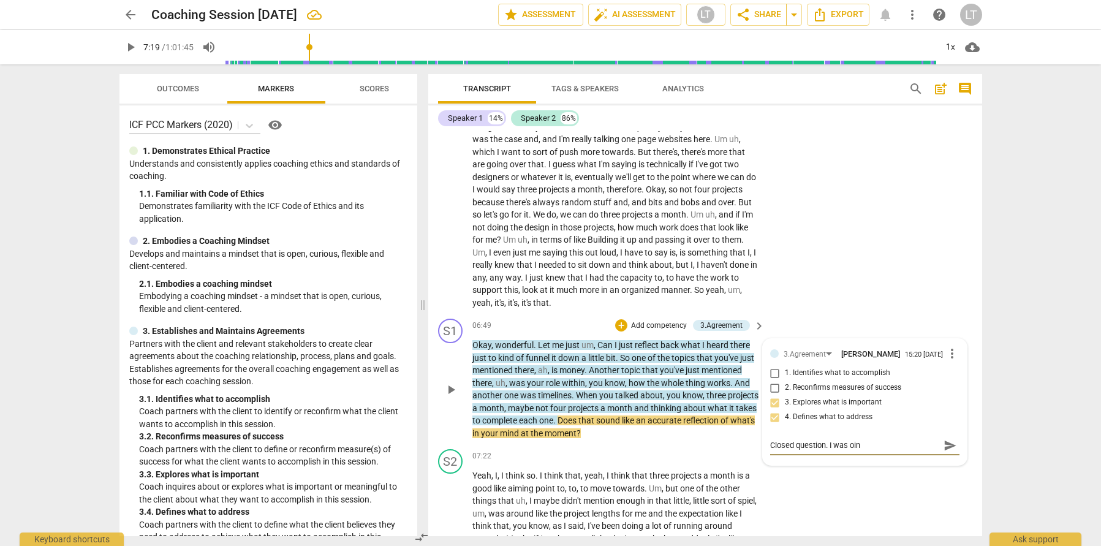
type textarea "Closed question. I was oi"
type textarea "Closed question. I was o"
type textarea "Closed question. I was"
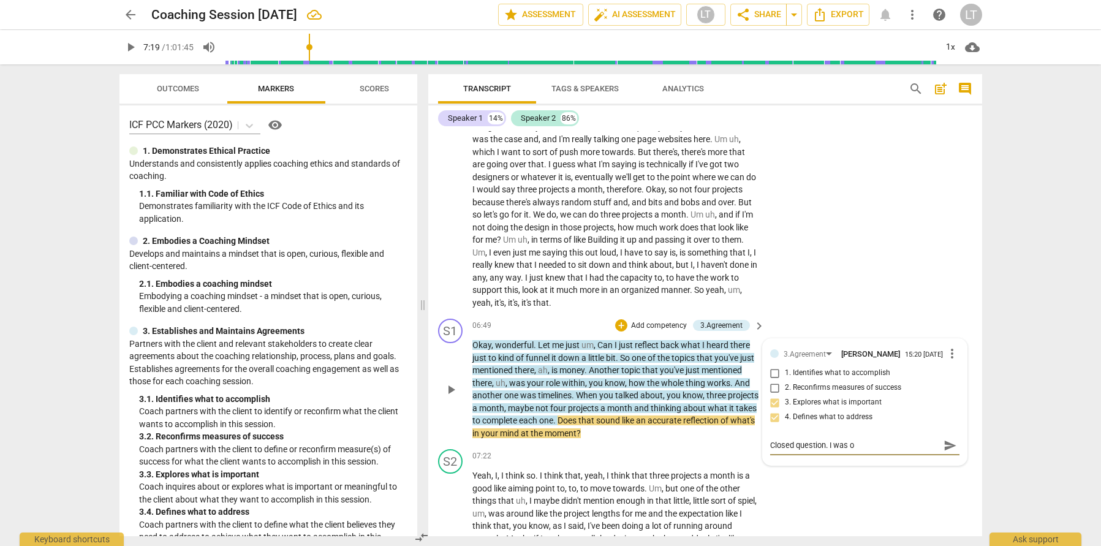
type textarea "Closed question. I was"
type textarea "Closed question. I was g"
type textarea "Closed question. I was go"
type textarea "Closed question. I was goi"
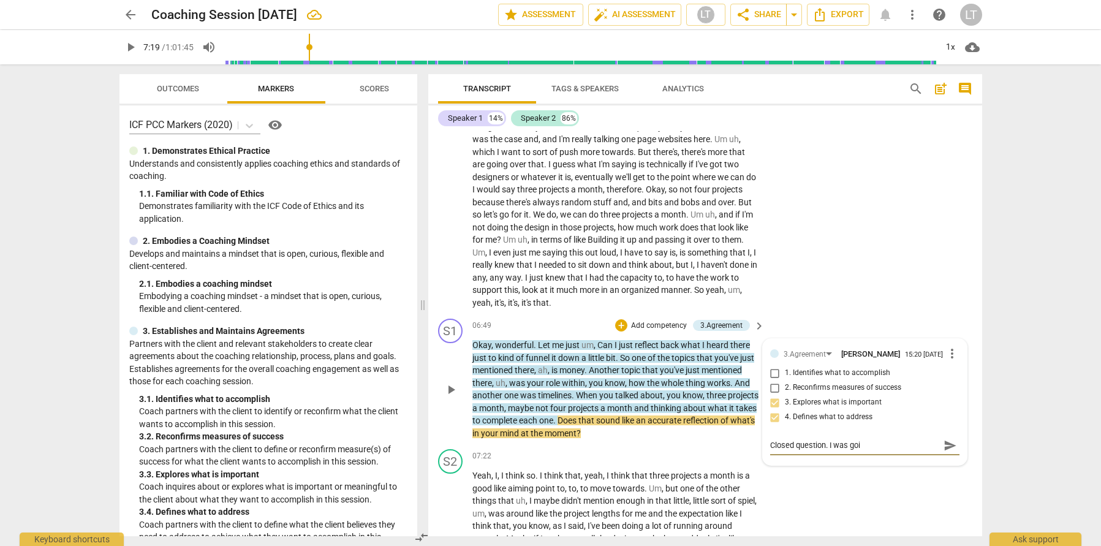
type textarea "Closed question. I was goin"
type textarea "Closed question. I was going"
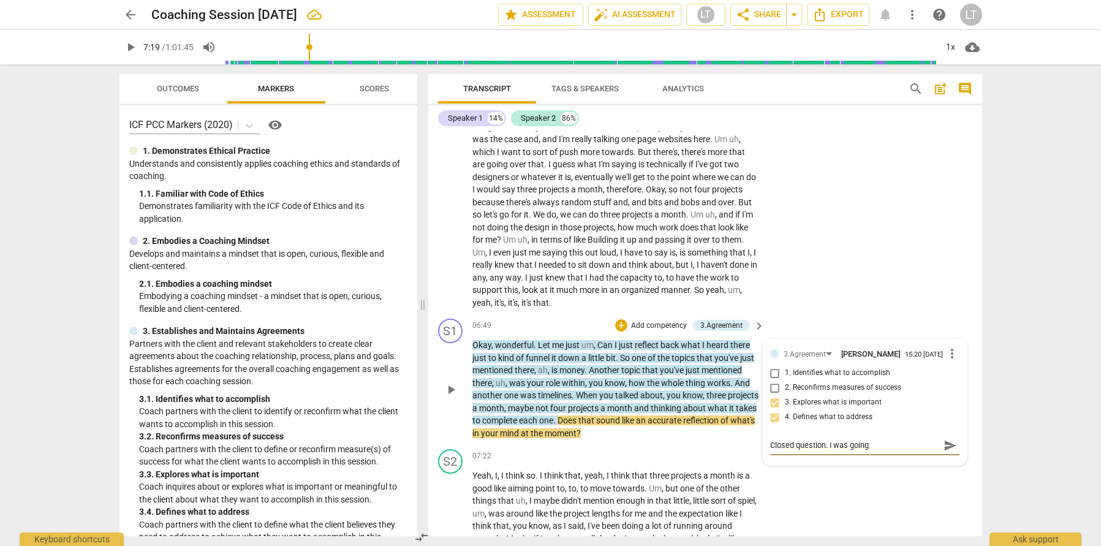
type textarea "Closed question. I was going"
type textarea "Closed question. I was going t"
type textarea "Closed question. I was going to"
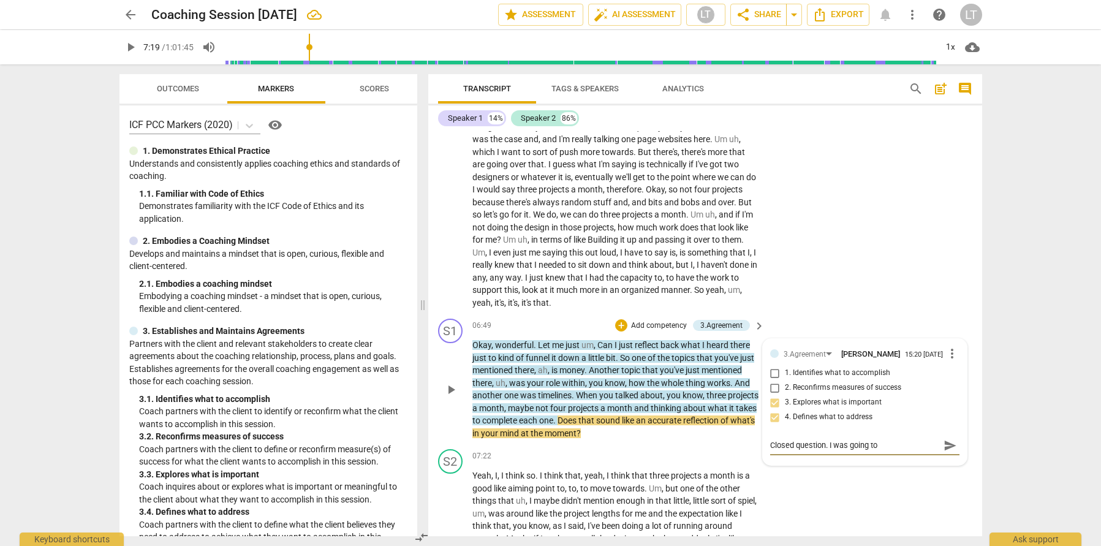
type textarea "Closed question. I was going to l"
type textarea "Closed question. I was going to le"
type textarea "Closed question. I was going to lea"
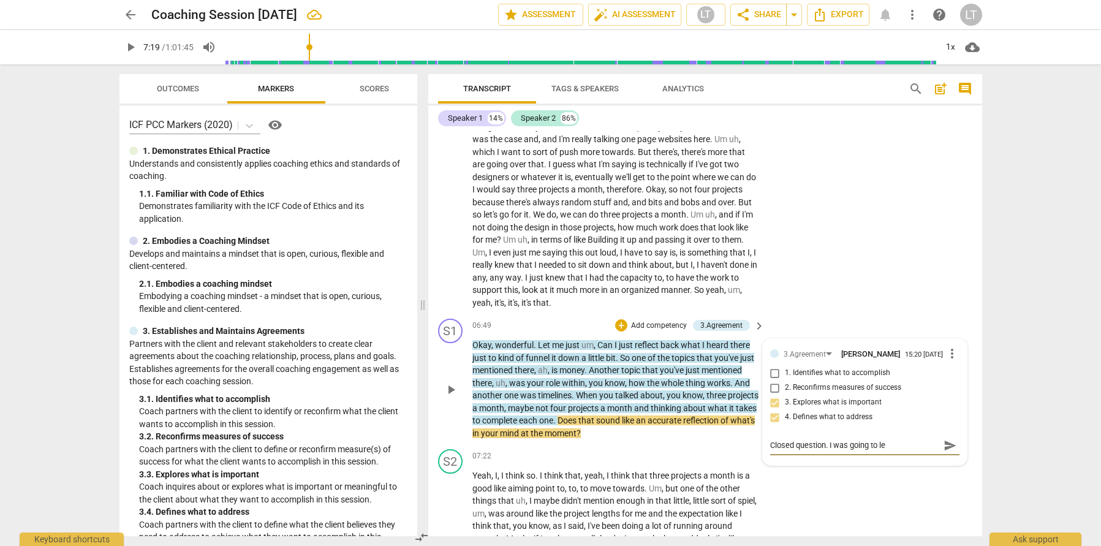
type textarea "Closed question. I was going to lea"
type textarea "Closed question. I was going to lead"
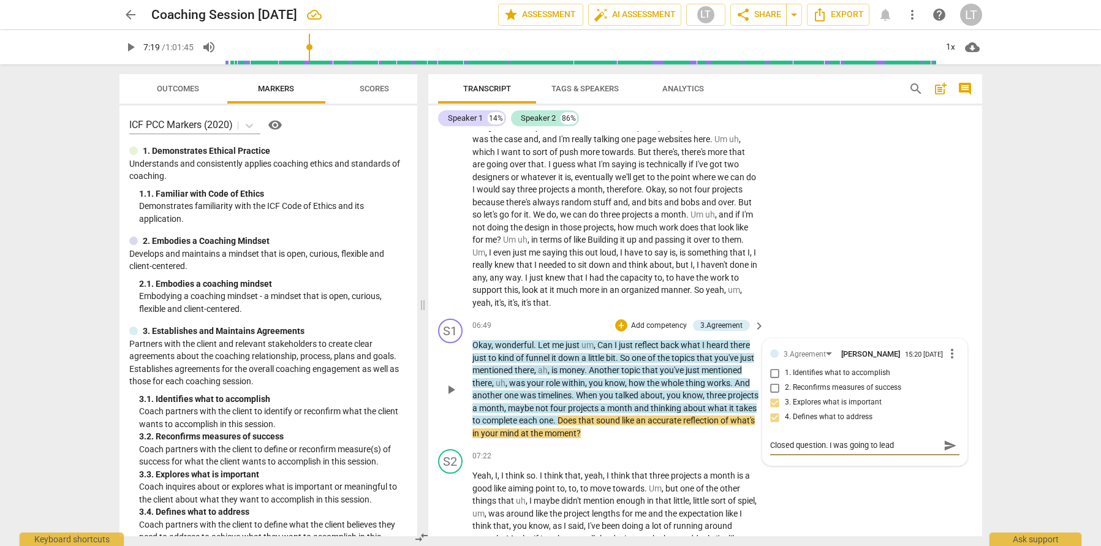
type textarea "Closed question. I was going to lead o"
type textarea "Closed question. I was going to lead on"
type textarea "Closed question. I was going to lead ont"
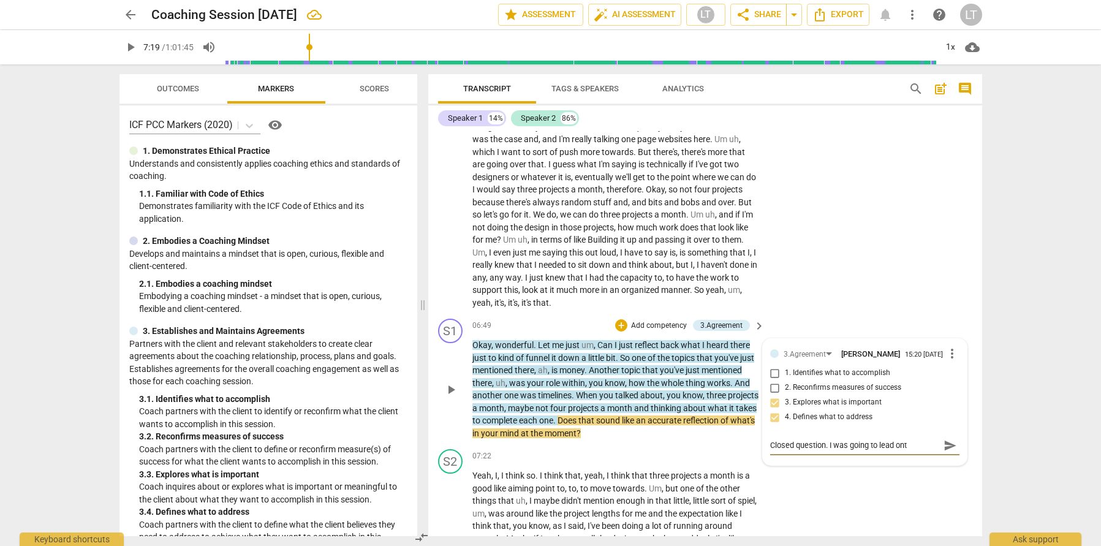
type textarea "Closed question. I was going to lead onto"
type textarea "Closed question. I was going to lead onto '"
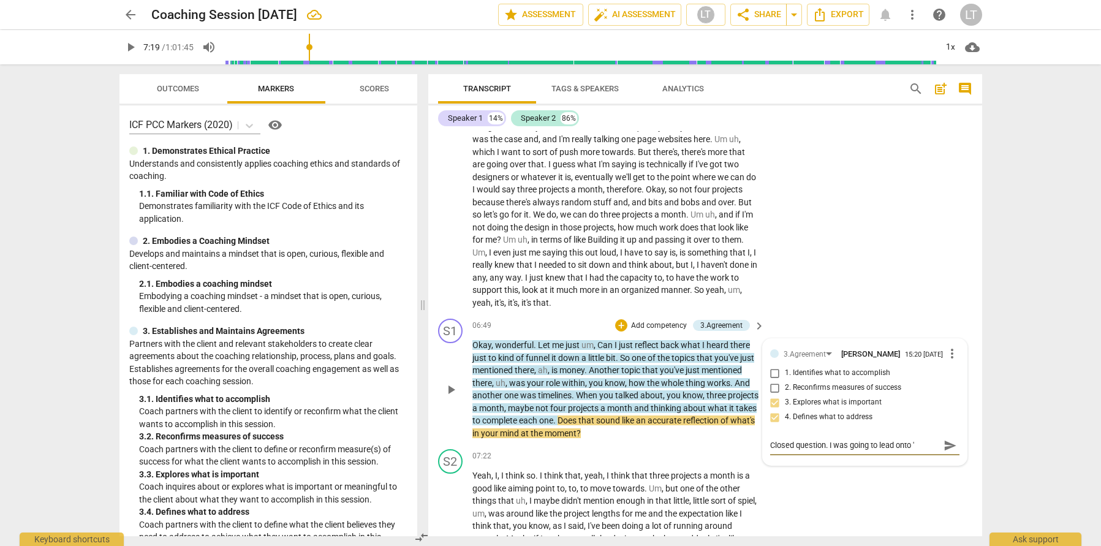
type textarea "Closed question. I was going to lead onto 'w"
type textarea "Closed question. I was going to lead onto 'wh"
type textarea "Closed question. I was going to lead onto 'wha"
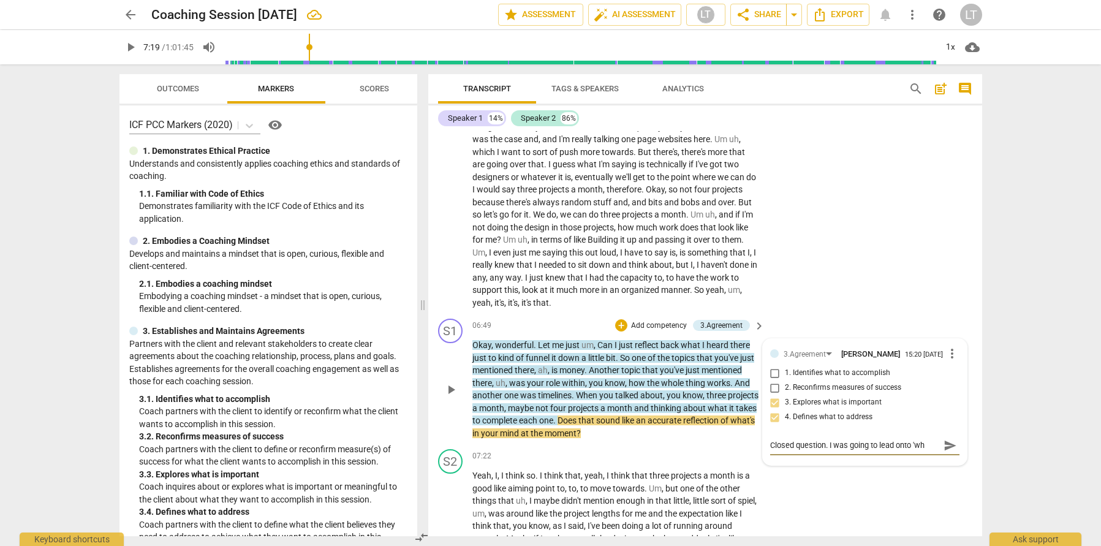
type textarea "Closed question. I was going to lead onto 'wha"
type textarea "Closed question. I was going to lead onto 'what"
type textarea "Closed question. I was going to lead onto 'what e"
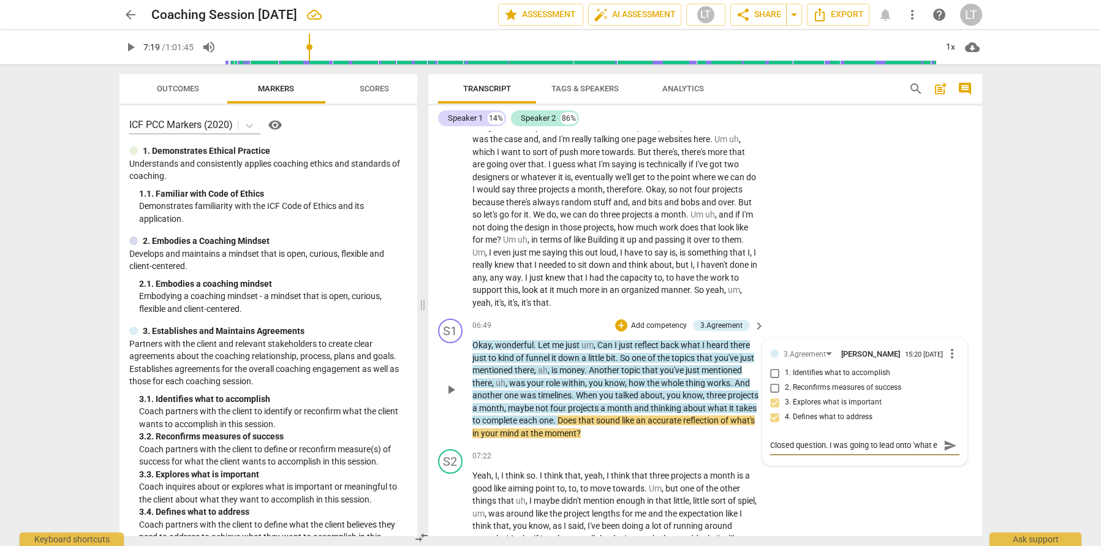
scroll to position [10, 0]
type textarea "Closed question. I was going to lead onto 'what el"
type textarea "Closed question. I was going to lead onto 'what els"
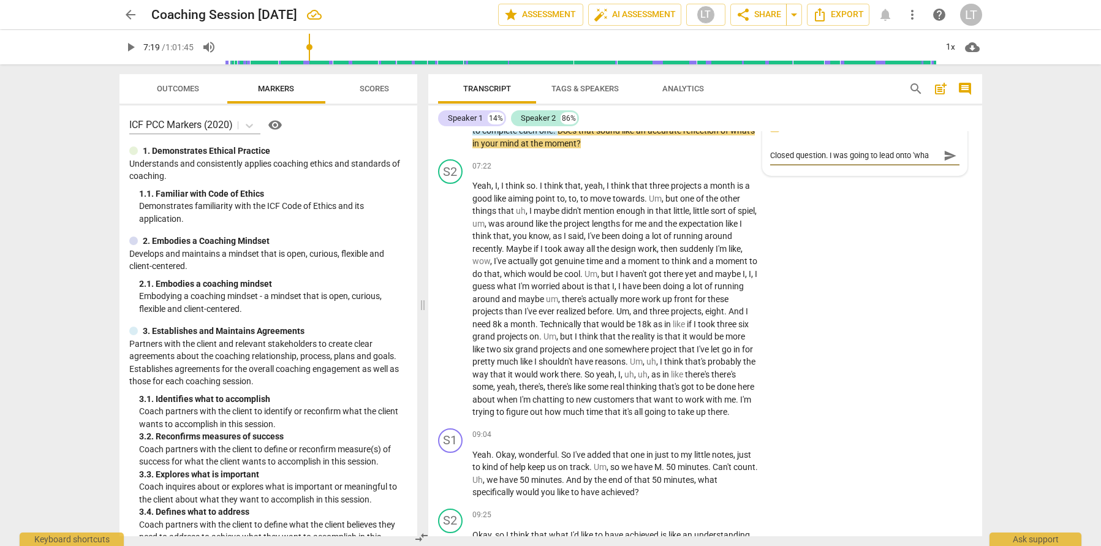
scroll to position [0, 0]
drag, startPoint x: 888, startPoint y: 315, endPoint x: 935, endPoint y: 330, distance: 49.4
click at [888, 315] on div "S2 play_arrow pause 07:22 + Add competency keyboard_arrow_right Yeah , I , I th…" at bounding box center [705, 288] width 554 height 269
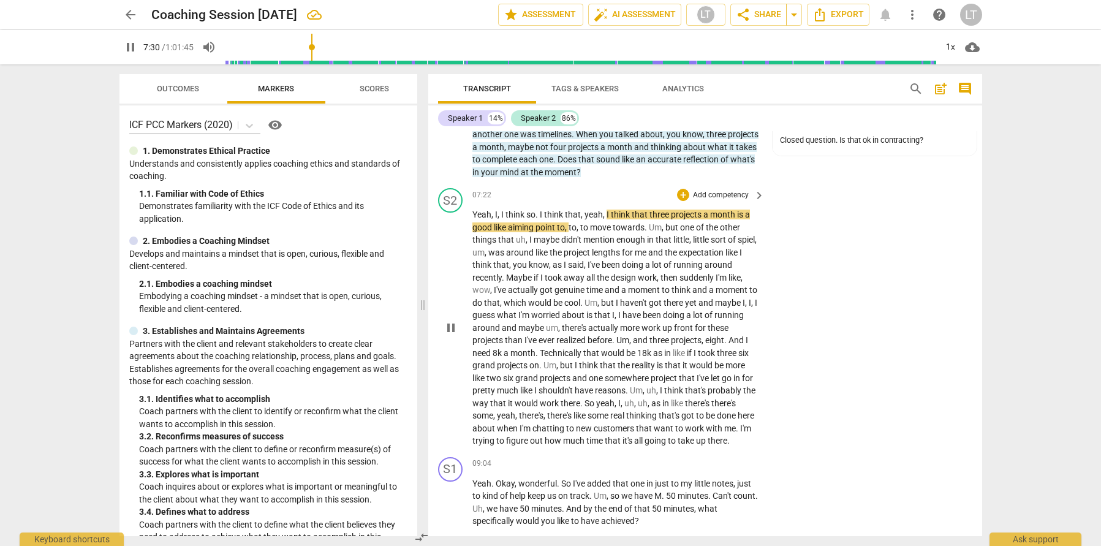
scroll to position [1448, 0]
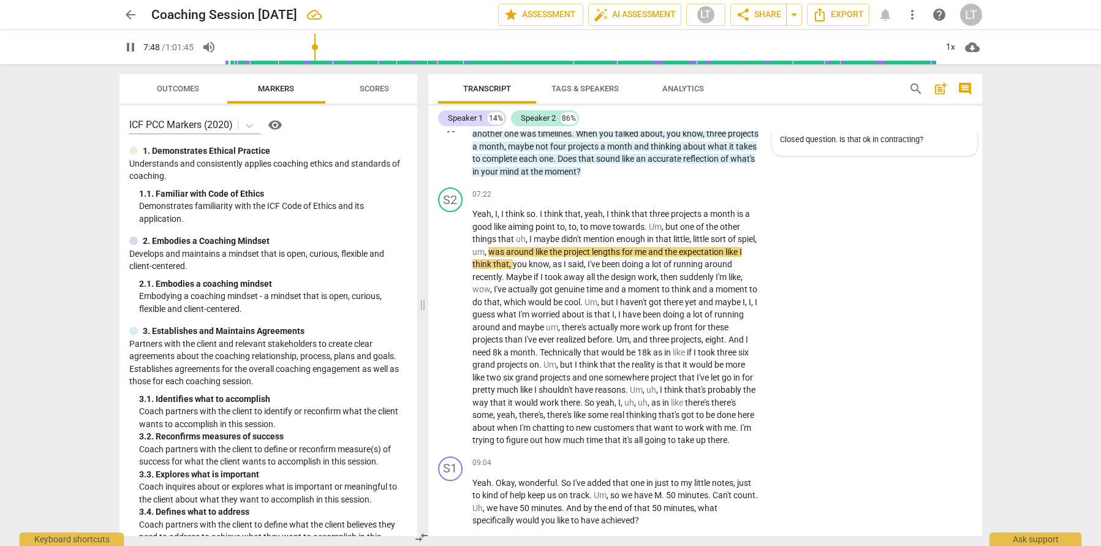
click at [911, 146] on div "Closed question. Is that ok in contracting?" at bounding box center [874, 140] width 189 height 12
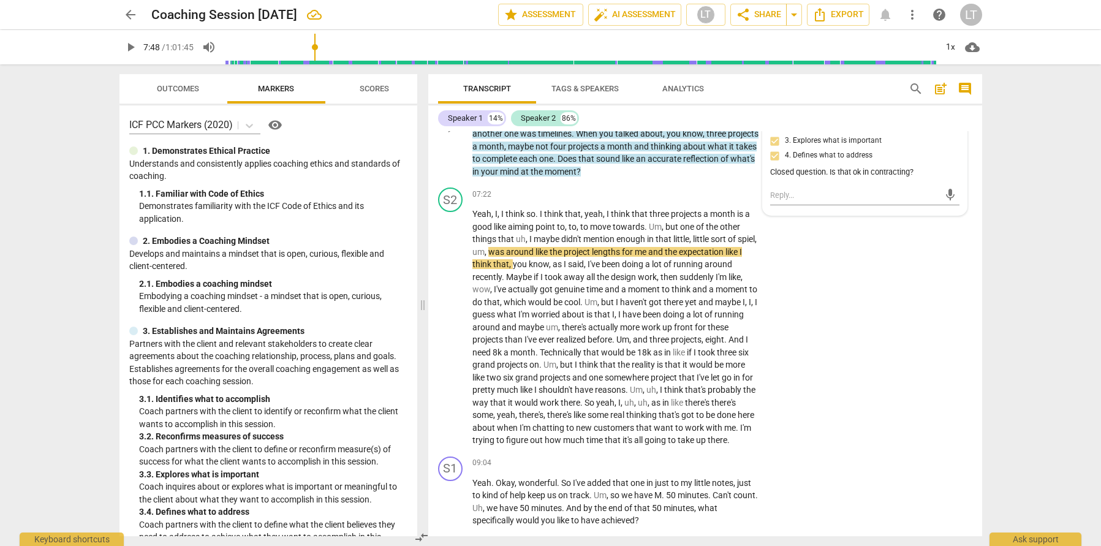
click at [924, 178] on div "Closed question. Is that ok in contracting?" at bounding box center [864, 173] width 189 height 12
click at [917, 178] on div "Closed question. Is that ok in contracting?" at bounding box center [864, 173] width 189 height 12
click at [914, 178] on div "Closed question. Is that ok in contracting?" at bounding box center [864, 173] width 189 height 12
click at [911, 178] on div "Closed question. Is that ok in contracting?" at bounding box center [864, 173] width 189 height 12
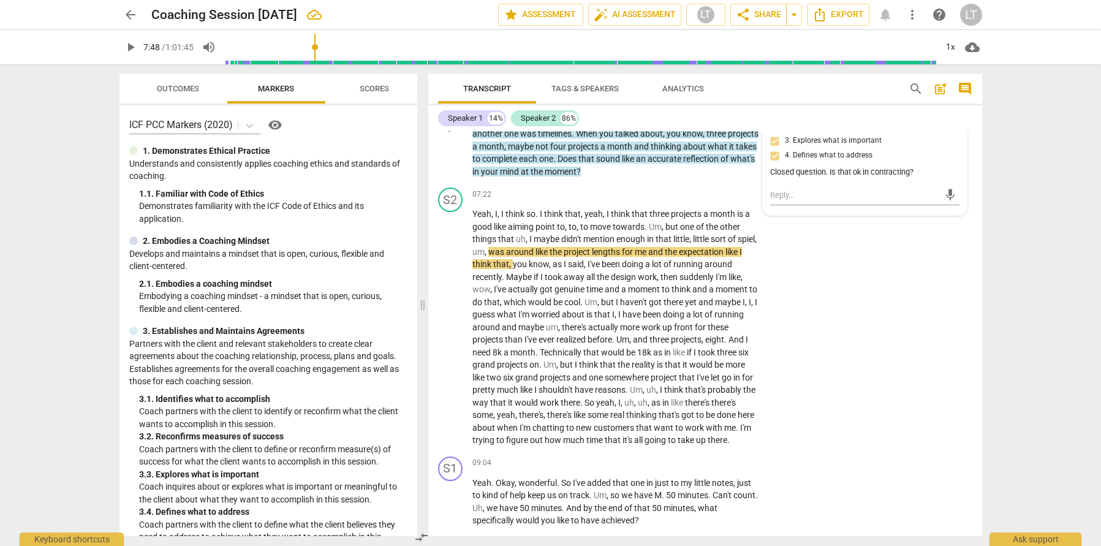
click at [900, 178] on div "Closed question. Is that ok in contracting?" at bounding box center [864, 173] width 189 height 12
click at [909, 178] on div "Closed question. Is that ok in contracting?" at bounding box center [864, 173] width 189 height 12
click at [914, 178] on div "Closed question. Is that ok in contracting?" at bounding box center [864, 173] width 189 height 12
click at [884, 178] on div "Closed question. Is that ok in contracting?" at bounding box center [864, 173] width 189 height 12
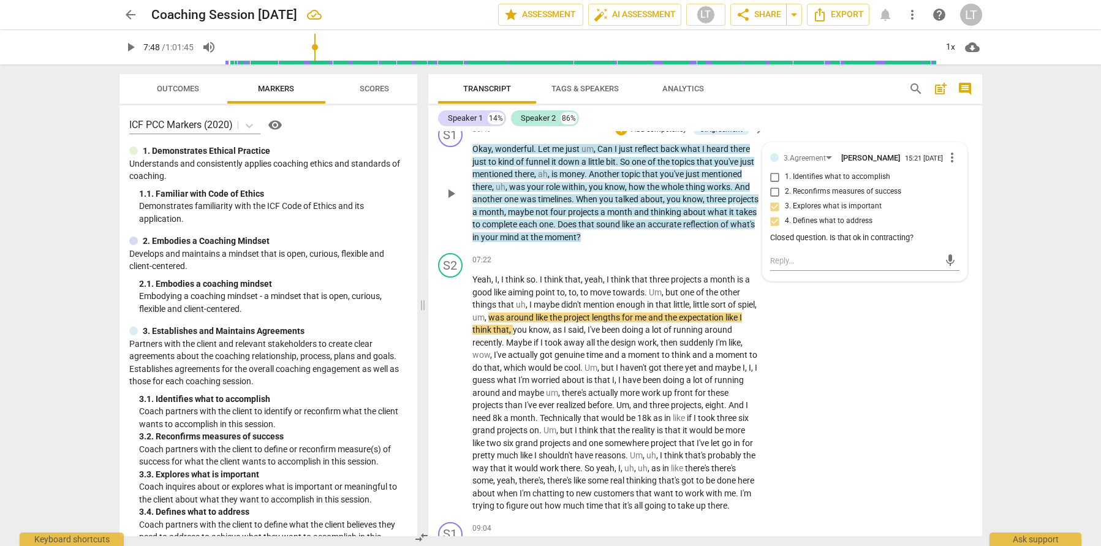
scroll to position [1315, 0]
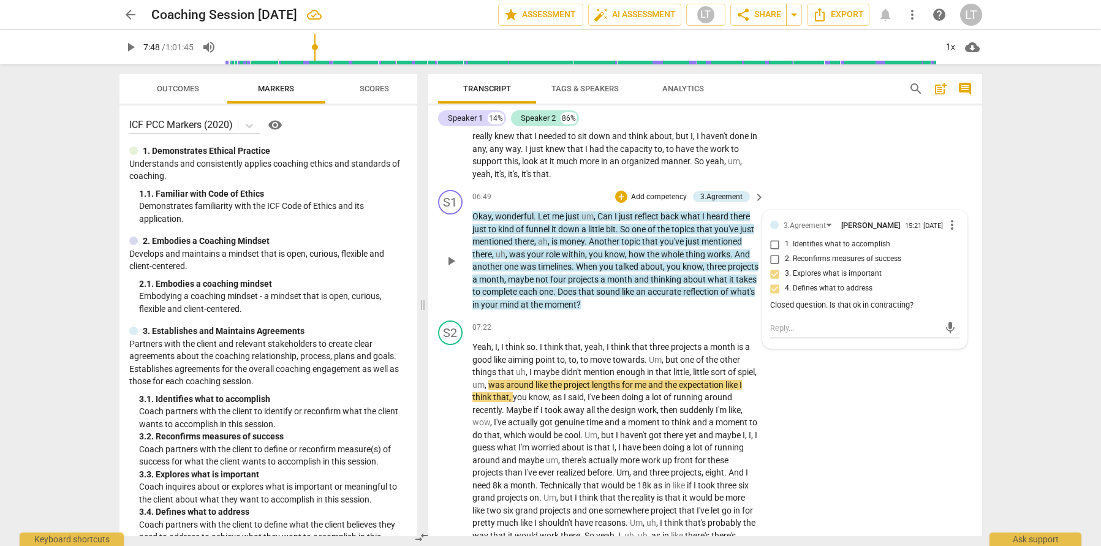
click at [885, 311] on div "Closed question. Is that ok in contracting?" at bounding box center [864, 306] width 189 height 12
click at [853, 311] on div "Closed question. Is that ok in contracting?" at bounding box center [864, 306] width 189 height 12
click at [956, 180] on div "S2 play_arrow pause 04:51 + Add competency keyboard_arrow_right Mhm . As in lik…" at bounding box center [705, 32] width 554 height 306
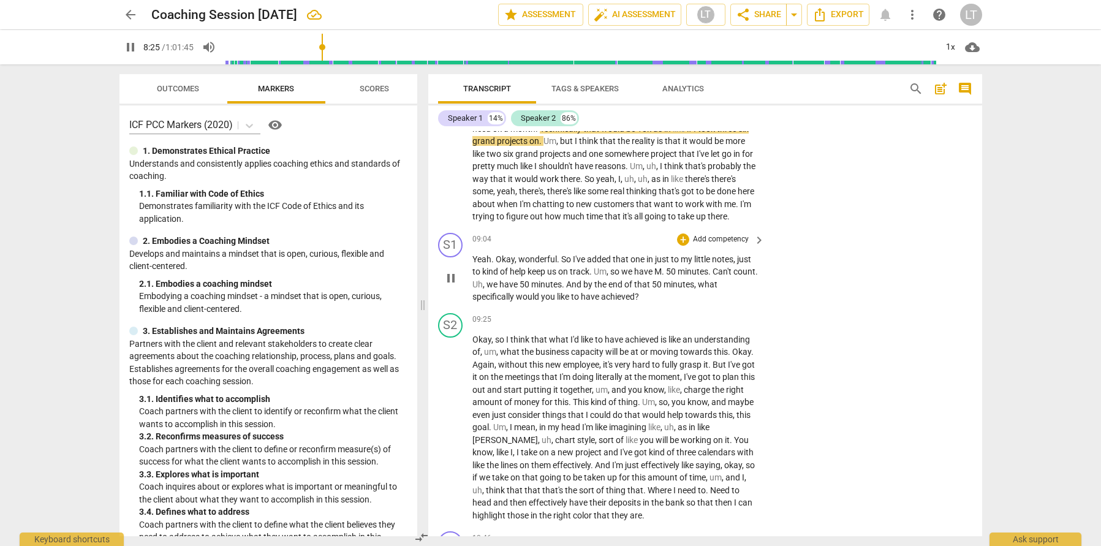
scroll to position [1673, 0]
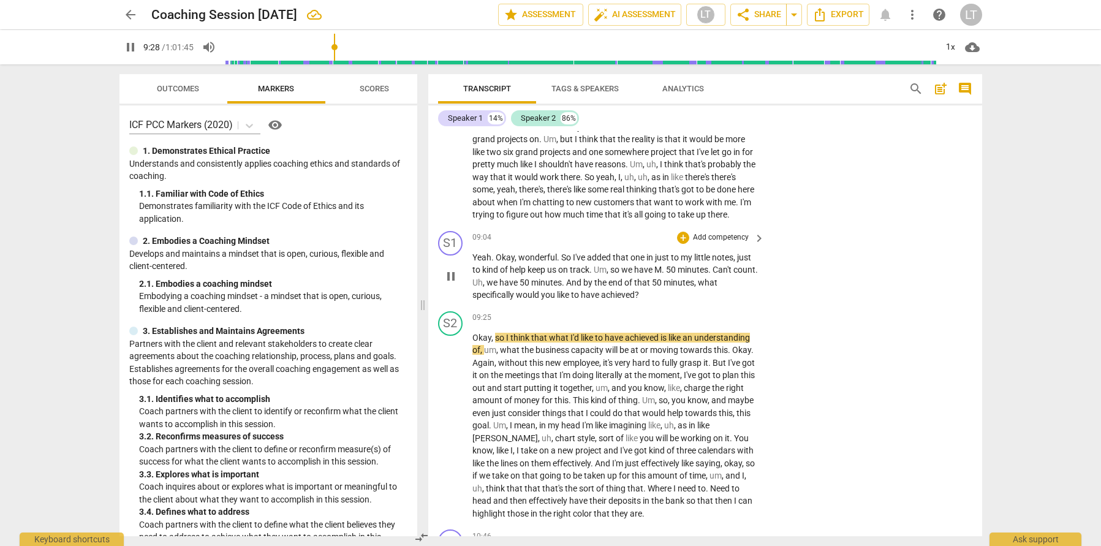
click at [452, 284] on span "pause" at bounding box center [451, 276] width 15 height 15
click at [729, 283] on div "09:04 + Add competency keyboard_arrow_right Yeah . Okay , wonderful . So I've a…" at bounding box center [619, 266] width 294 height 70
click at [732, 243] on p "Add competency" at bounding box center [721, 237] width 58 height 11
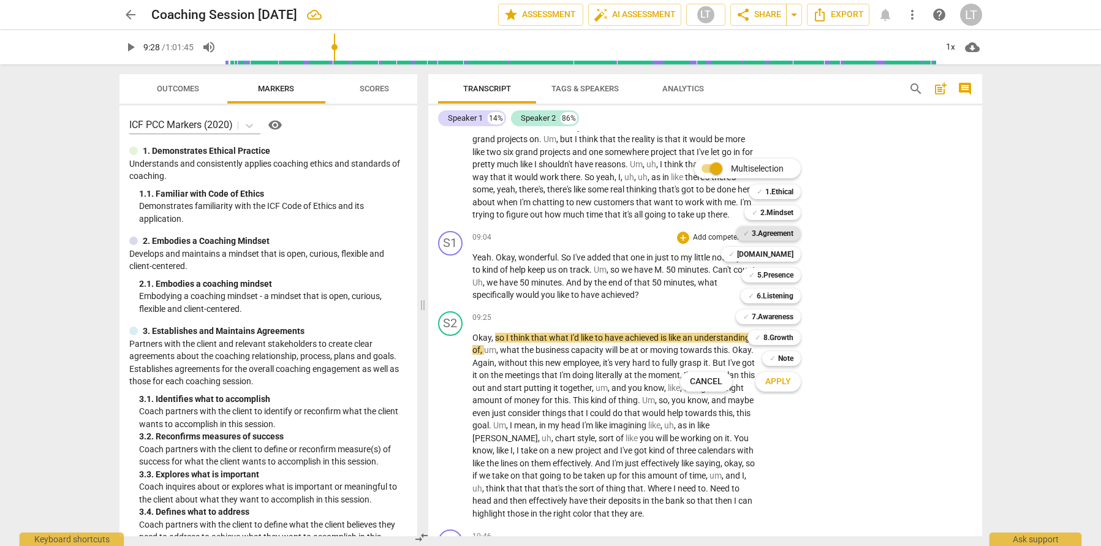
click at [782, 234] on b "3.Agreement" at bounding box center [773, 233] width 42 height 15
click at [759, 382] on button "Apply" at bounding box center [777, 382] width 45 height 22
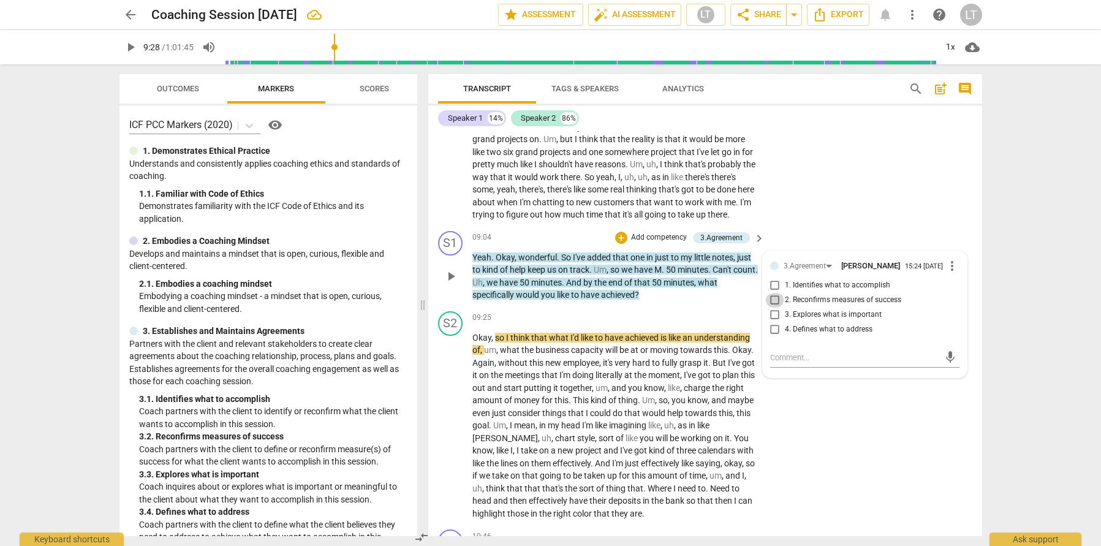
click at [775, 308] on input "2. Reconfirms measures of success" at bounding box center [775, 300] width 20 height 15
click at [771, 293] on input "1. Identifies what to accomplish" at bounding box center [775, 285] width 20 height 15
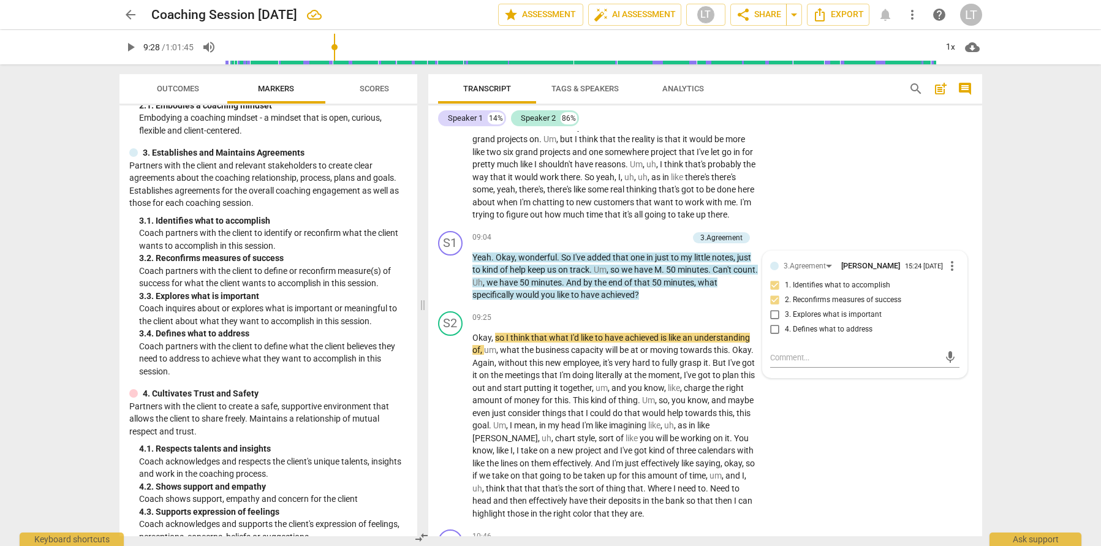
scroll to position [179, 0]
click at [774, 337] on input "4. Defines what to address" at bounding box center [775, 329] width 20 height 15
click at [771, 337] on input "4. Defines what to address" at bounding box center [775, 329] width 20 height 15
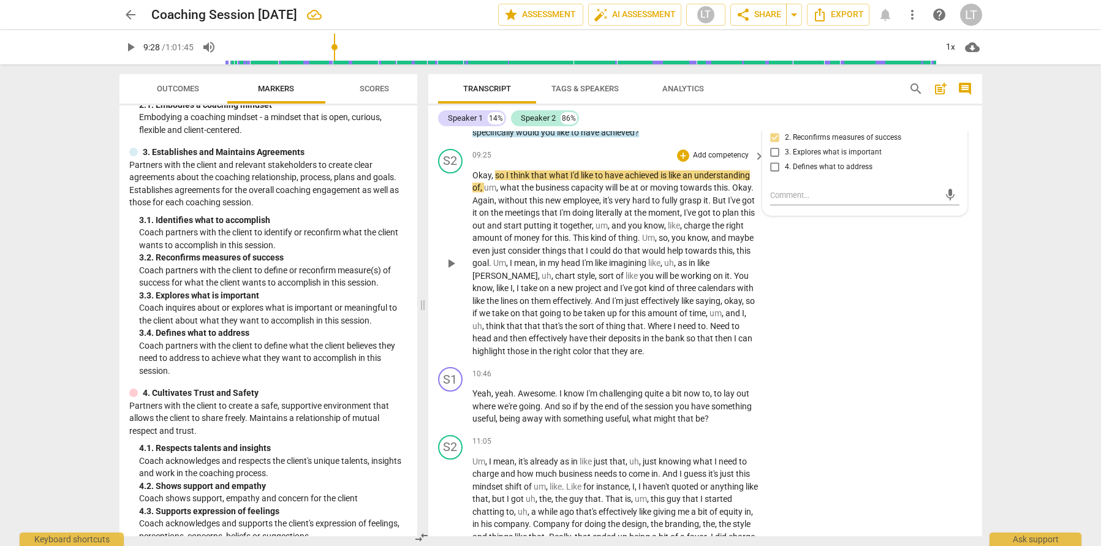
scroll to position [1833, 0]
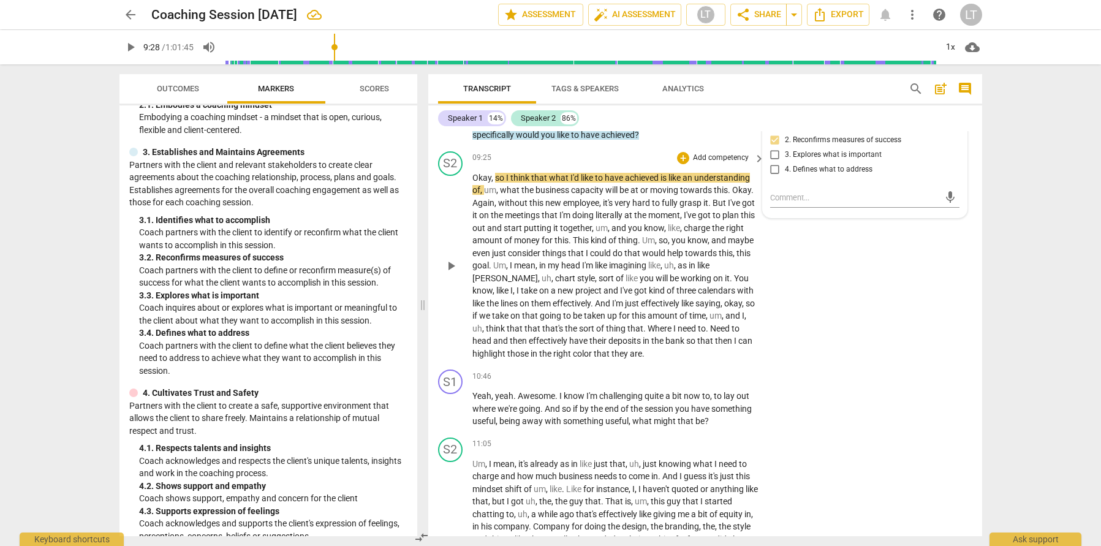
click at [912, 292] on div "S2 play_arrow pause 09:25 + Add competency keyboard_arrow_right Okay , so I thi…" at bounding box center [705, 255] width 554 height 219
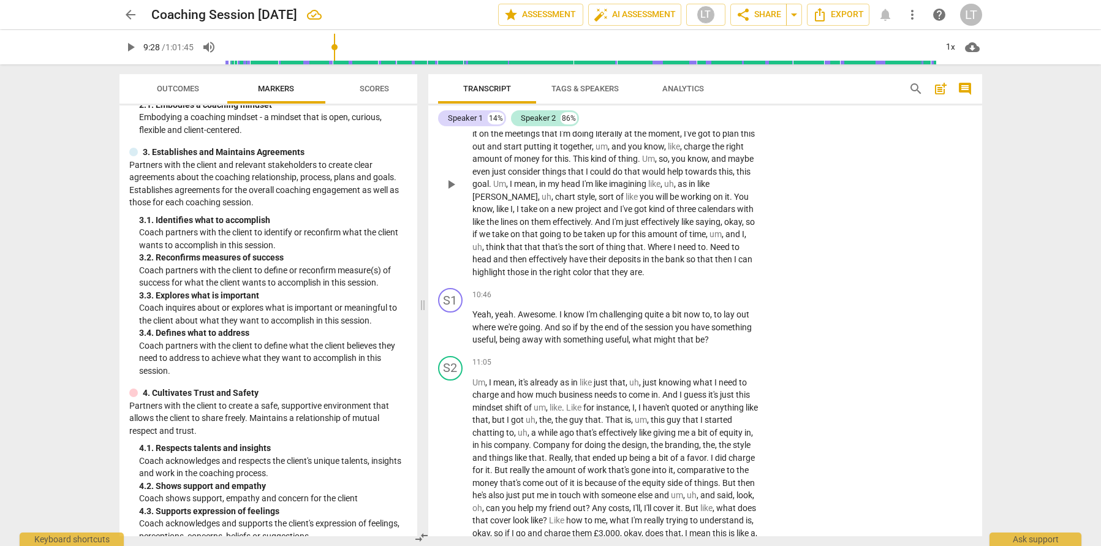
scroll to position [1911, 0]
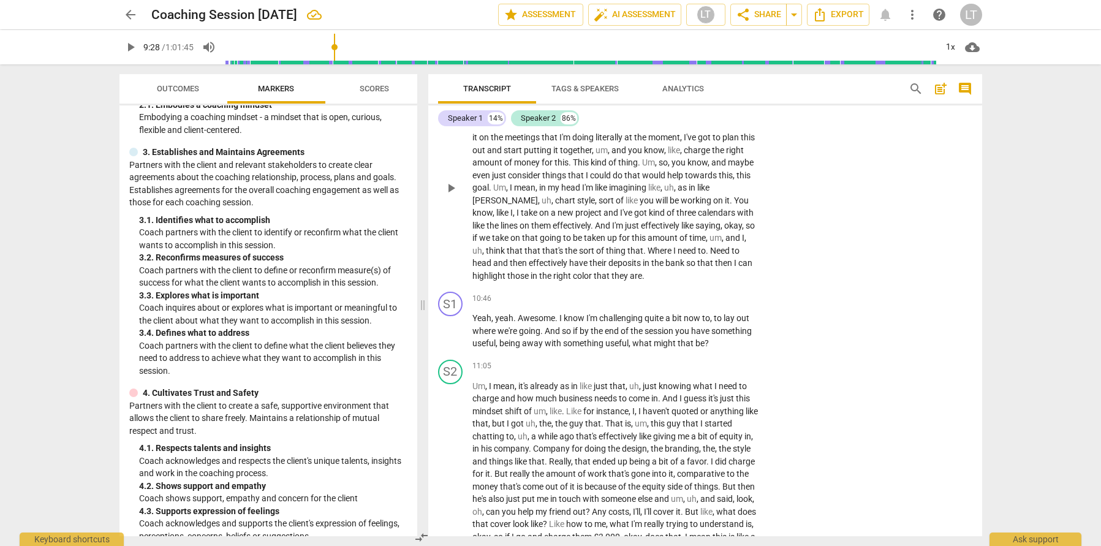
click at [446, 195] on span "play_arrow" at bounding box center [451, 188] width 15 height 15
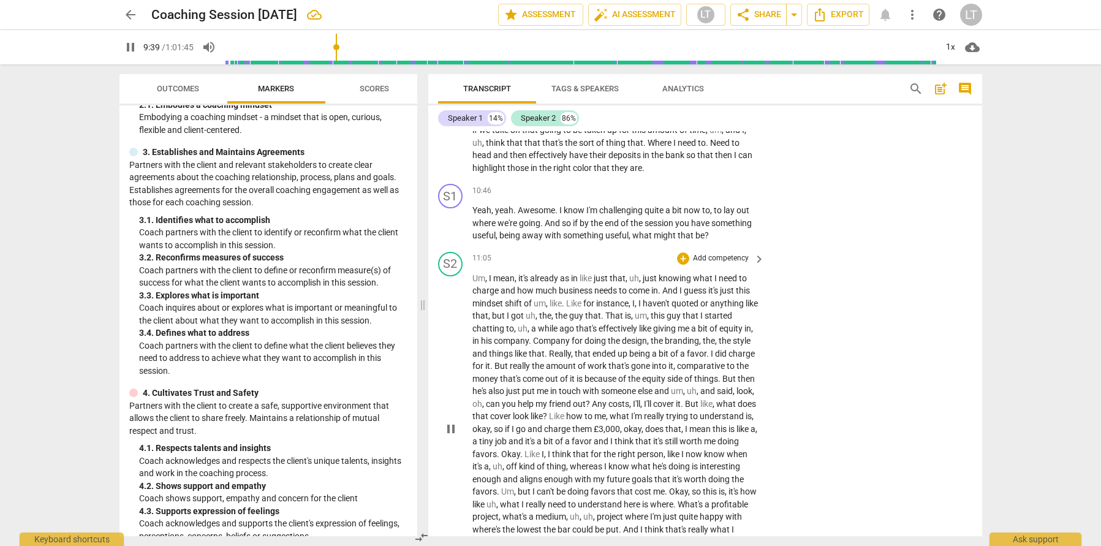
scroll to position [2021, 0]
click at [504, 213] on span "yeah" at bounding box center [504, 208] width 18 height 10
click at [448, 228] on span "pause" at bounding box center [451, 220] width 15 height 15
click at [491, 213] on span "," at bounding box center [493, 208] width 4 height 10
click at [487, 213] on span "Yeah" at bounding box center [481, 208] width 19 height 10
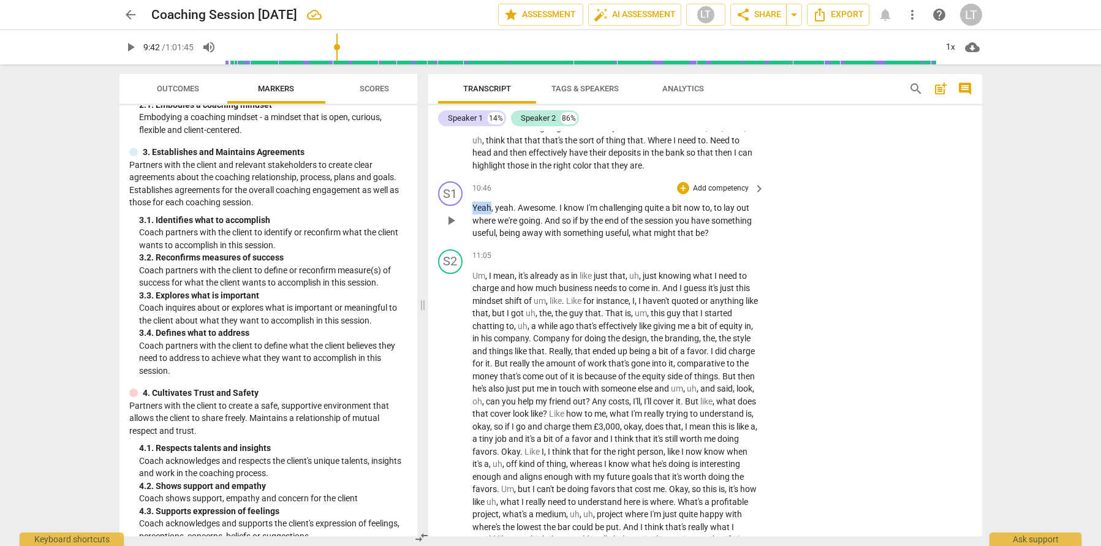
click at [487, 213] on span "Yeah" at bounding box center [481, 208] width 19 height 10
click at [444, 228] on span "pause" at bounding box center [451, 220] width 15 height 15
click at [752, 216] on div "S1 play_arrow pause 10:46 + Add competency keyboard_arrow_right Yeah , yeah . A…" at bounding box center [705, 210] width 554 height 68
click at [754, 196] on span "keyboard_arrow_right" at bounding box center [759, 188] width 15 height 15
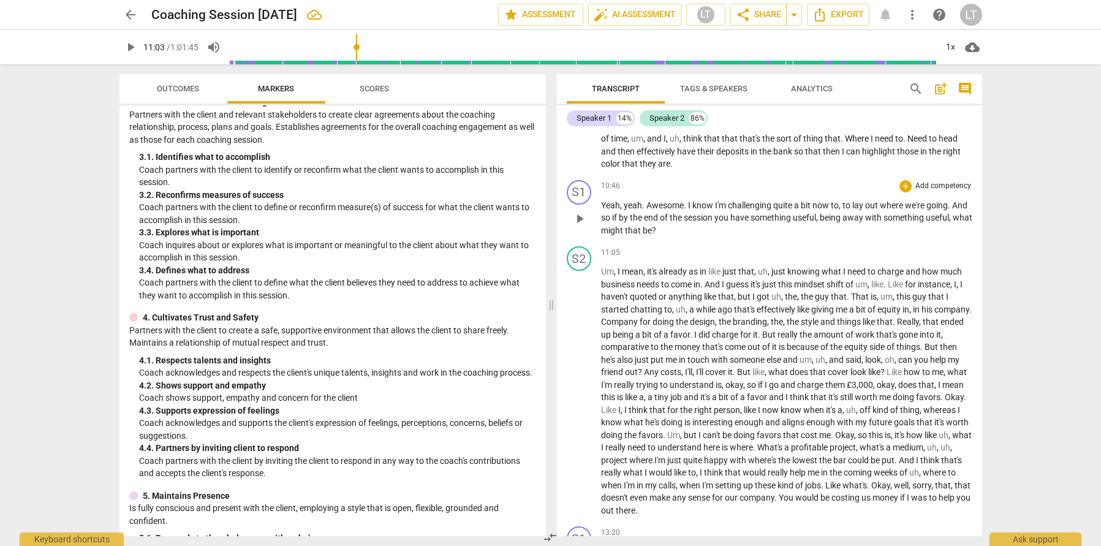
scroll to position [141, 0]
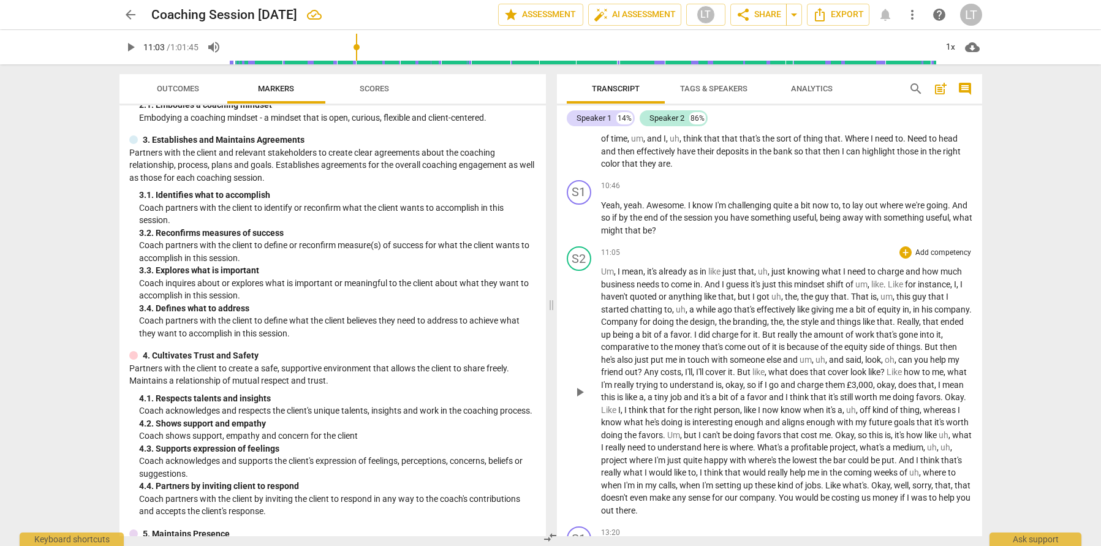
click at [942, 259] on div "11:05 + Add competency keyboard_arrow_right Um , I mean , it's already as in li…" at bounding box center [786, 381] width 371 height 270
click at [939, 250] on p "Add competency" at bounding box center [943, 253] width 58 height 11
click at [1082, 270] on div at bounding box center [550, 273] width 1101 height 546
click at [988, 268] on div "Transcript Tags & Speakers Analytics search post_add comment Speaker 1 14% Spea…" at bounding box center [772, 305] width 440 height 482
click at [975, 270] on div "S2 play_arrow pause 11:05 + Add competency keyboard_arrow_right Um , I mean , i…" at bounding box center [769, 381] width 425 height 280
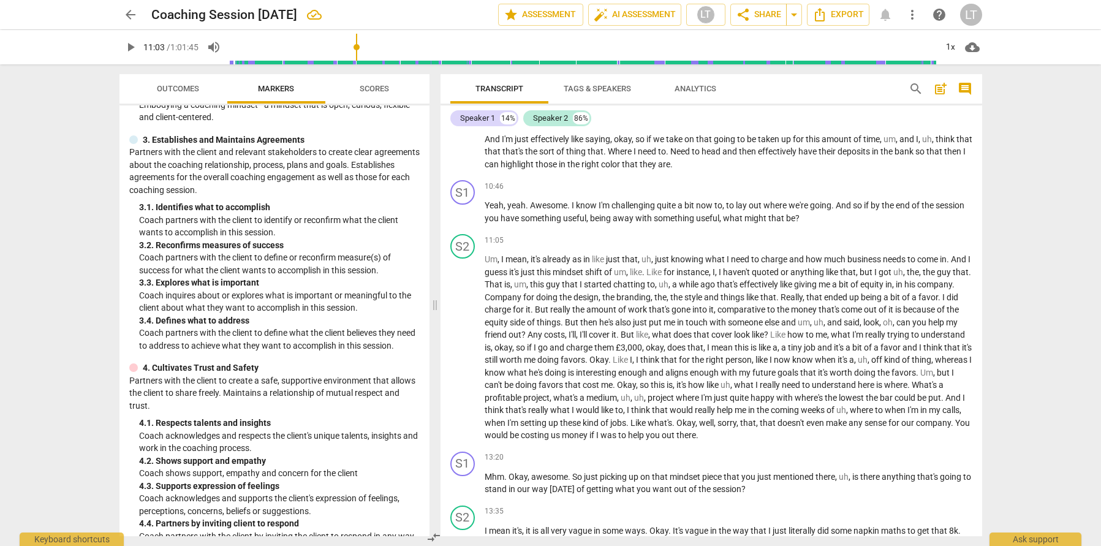
scroll to position [166, 0]
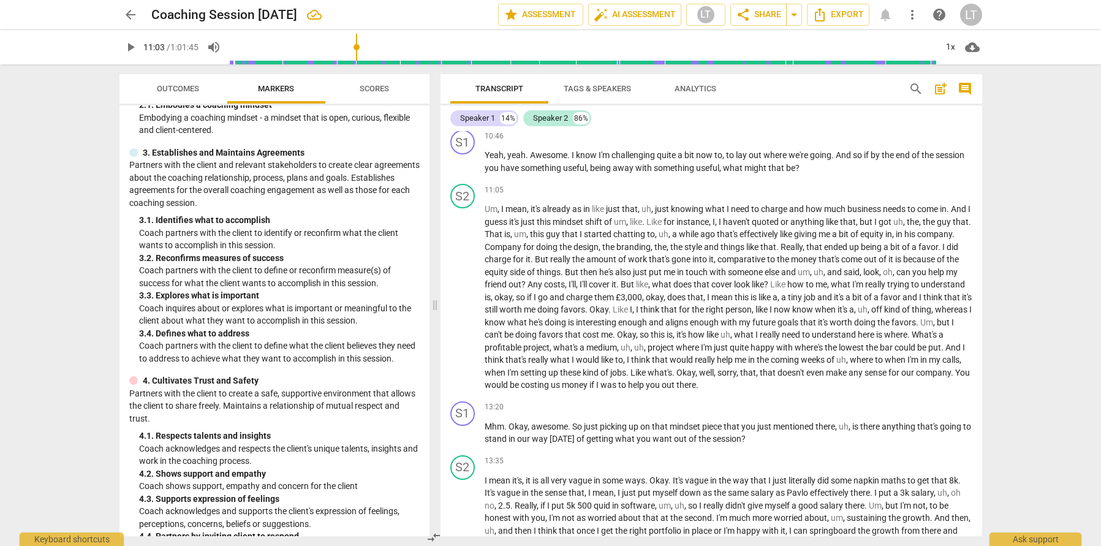
drag, startPoint x: 553, startPoint y: 307, endPoint x: 437, endPoint y: 308, distance: 116.4
click at [437, 308] on span at bounding box center [434, 305] width 7 height 482
click at [960, 87] on span "comment" at bounding box center [965, 88] width 15 height 15
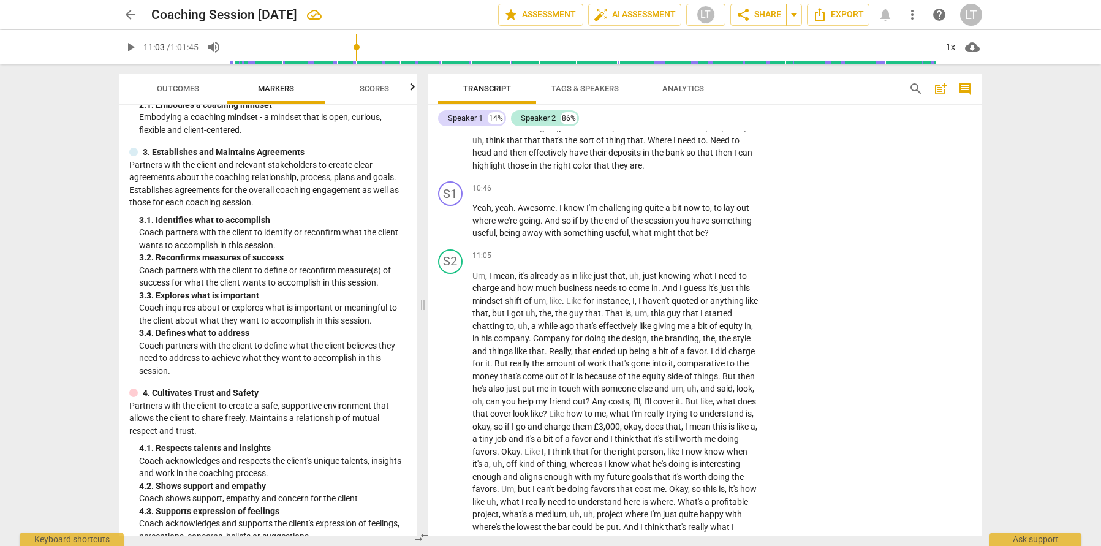
click at [972, 90] on span "comment" at bounding box center [965, 88] width 20 height 15
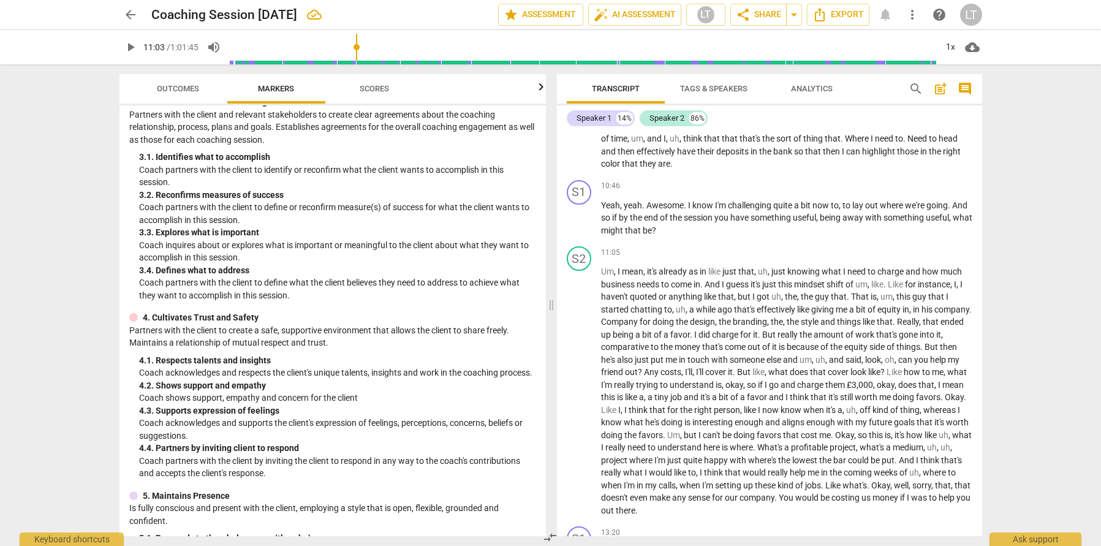
scroll to position [141, 0]
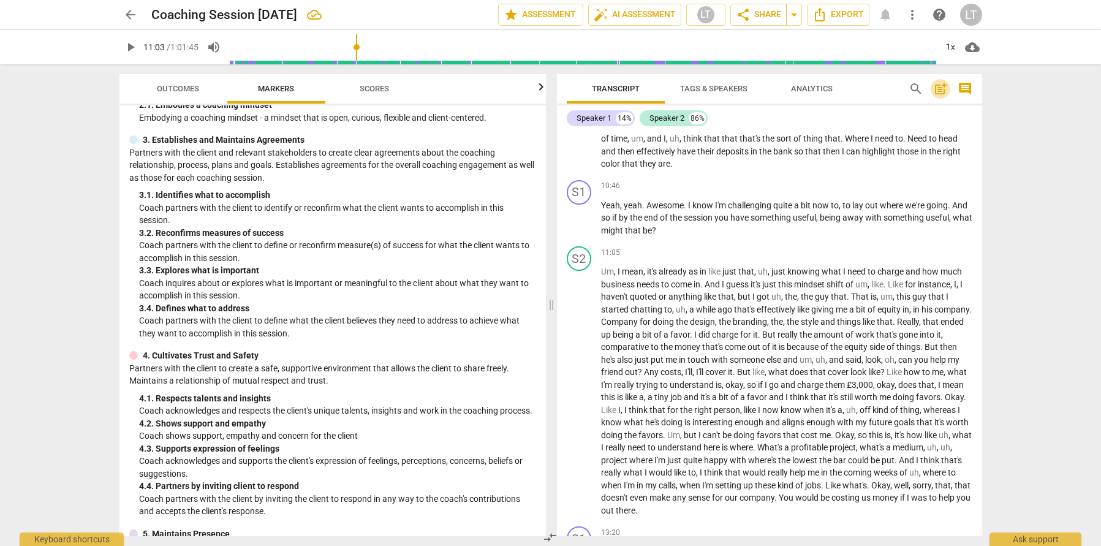
click at [944, 91] on span "post_add" at bounding box center [940, 88] width 15 height 15
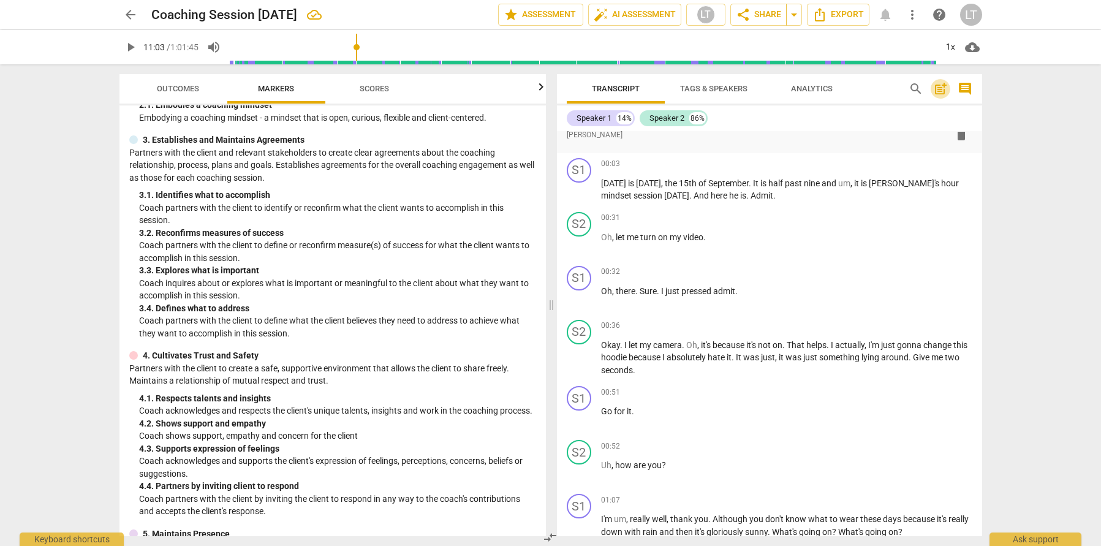
click at [944, 91] on span "post_add" at bounding box center [940, 88] width 15 height 15
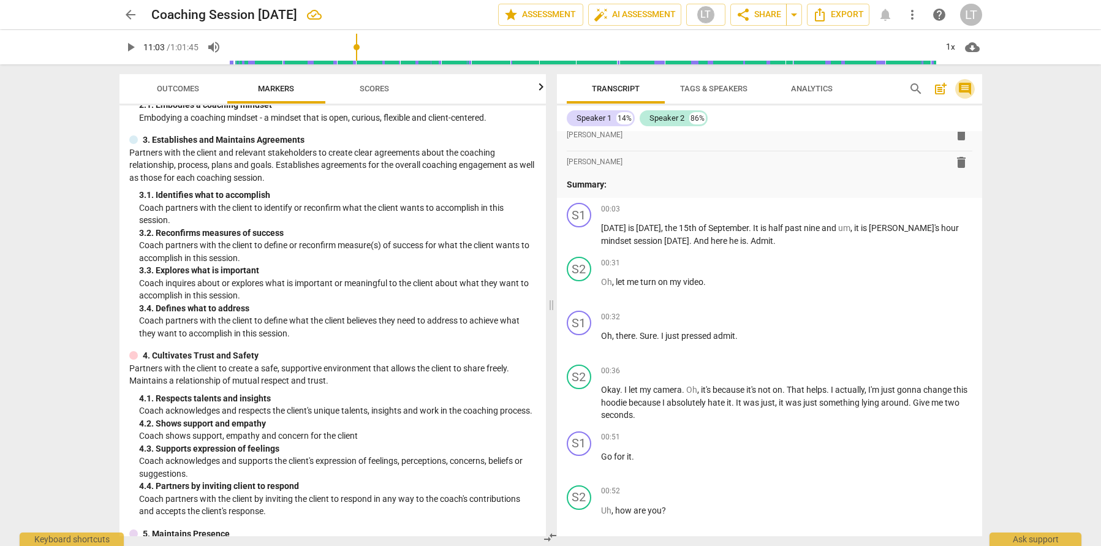
click at [966, 89] on span "comment" at bounding box center [965, 88] width 15 height 15
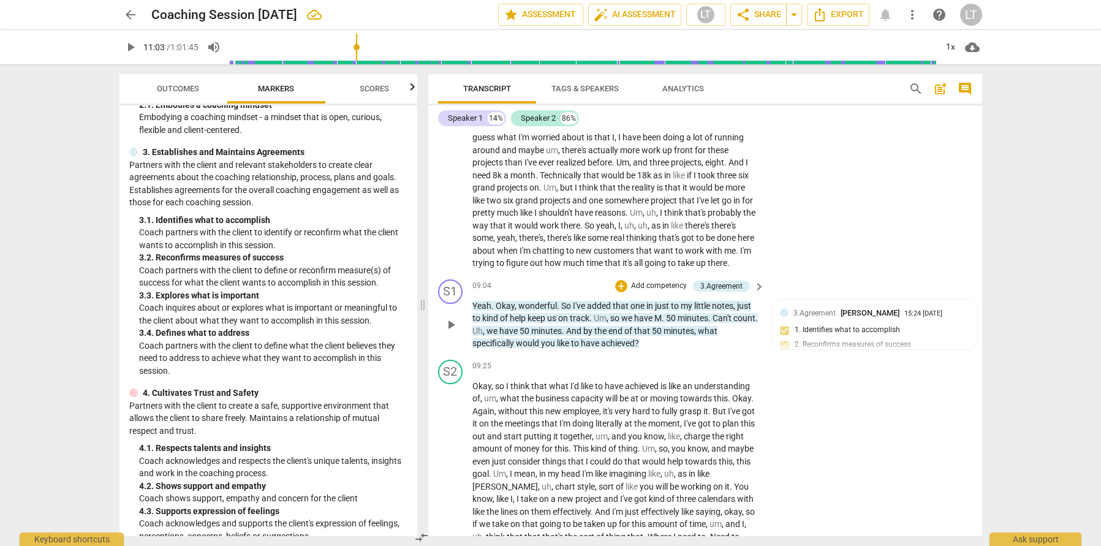
scroll to position [1755, 0]
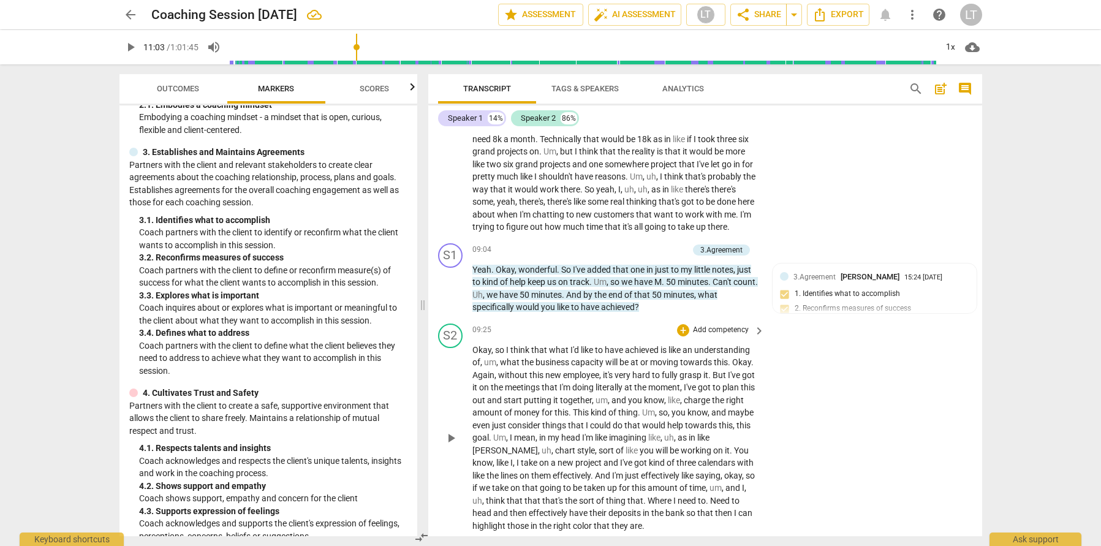
click at [729, 336] on p "Add competency" at bounding box center [721, 330] width 58 height 11
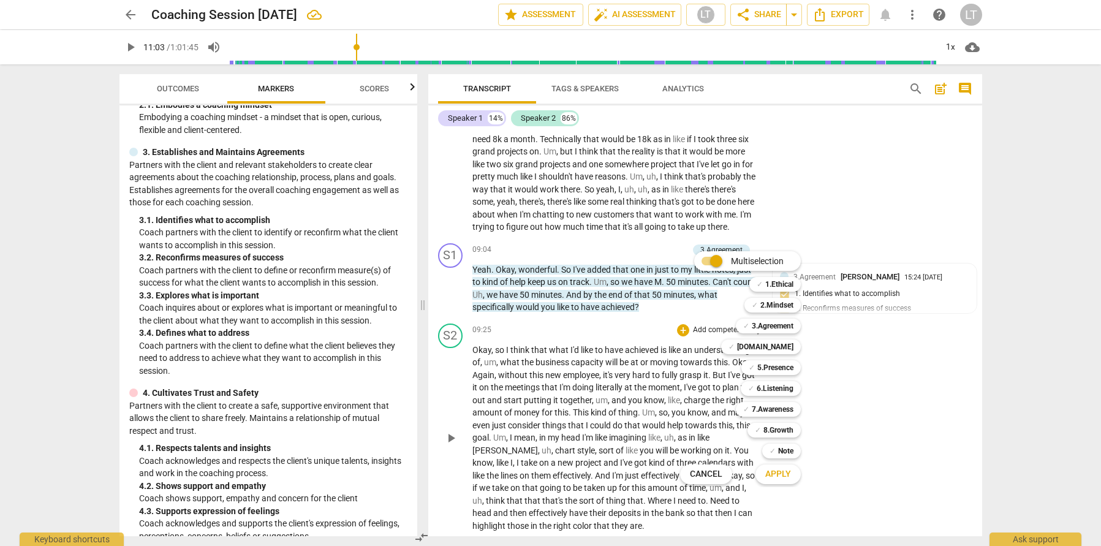
click at [729, 367] on div "Multiselection m ✓ 1.Ethical 1 ✓ 2.Mindset 2 ✓ 3.Agreement 3 ✓ [DOMAIN_NAME] 4 …" at bounding box center [749, 367] width 149 height 239
click at [616, 366] on div at bounding box center [550, 273] width 1101 height 546
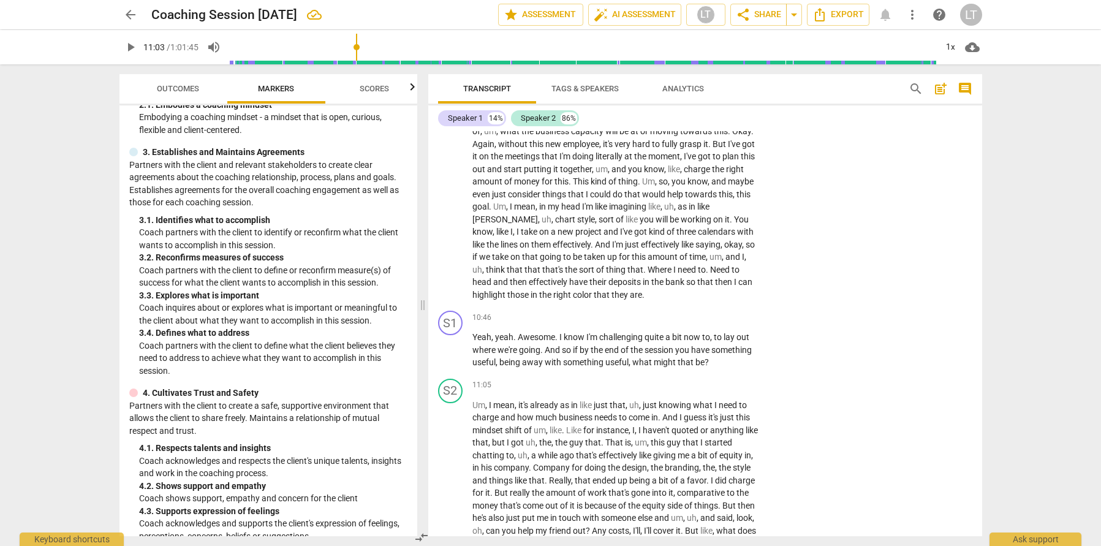
scroll to position [1990, 0]
click at [447, 354] on span "play_arrow" at bounding box center [451, 346] width 15 height 15
click at [450, 354] on span "pause" at bounding box center [451, 346] width 15 height 15
click at [700, 320] on p "Add competency" at bounding box center [721, 314] width 58 height 11
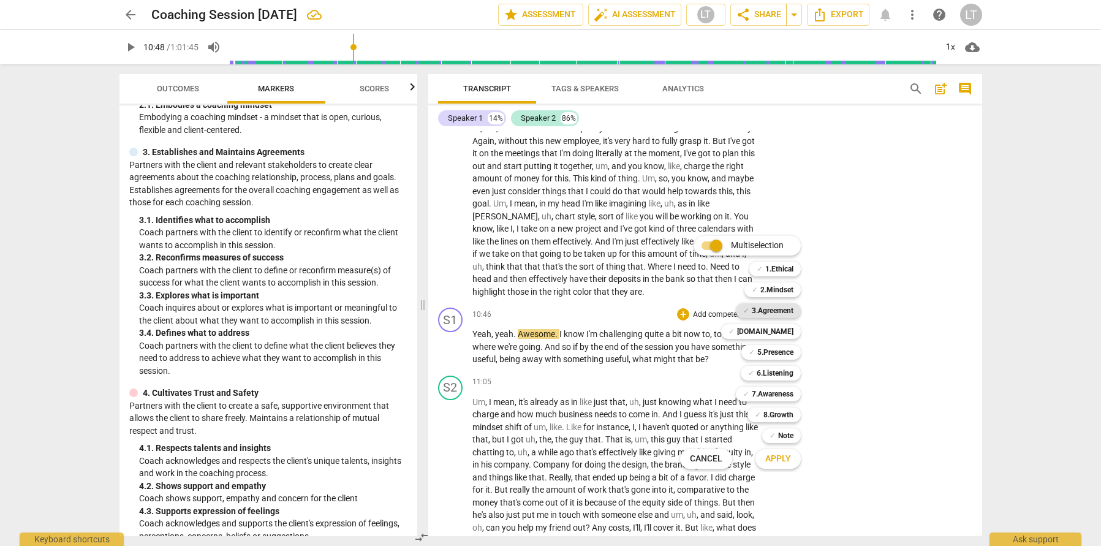
click at [786, 308] on b "3.Agreement" at bounding box center [773, 310] width 42 height 15
click at [786, 457] on span "Apply" at bounding box center [778, 459] width 26 height 12
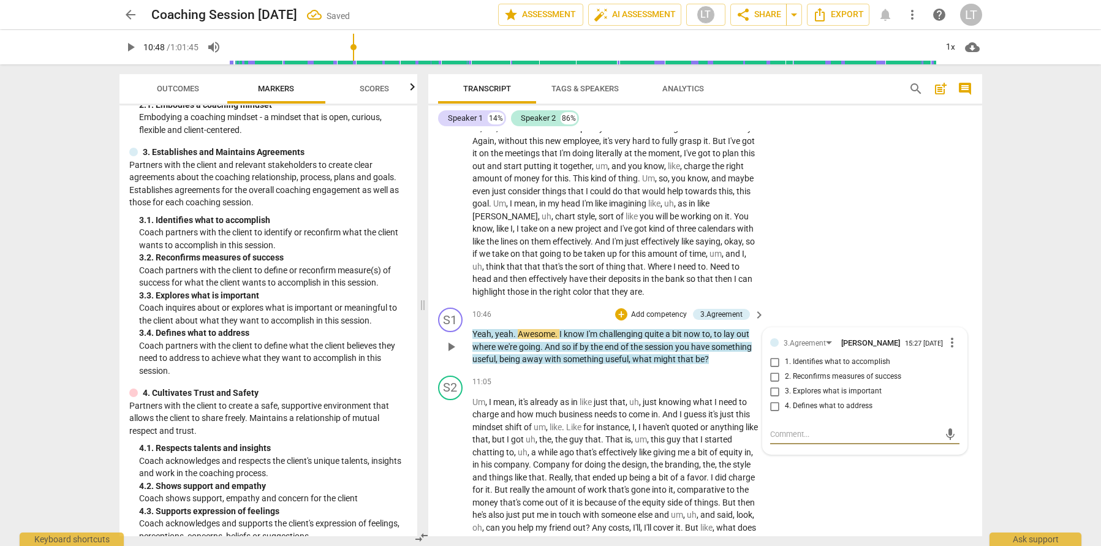
click at [773, 414] on input "4. Defines what to address" at bounding box center [775, 406] width 20 height 15
click at [772, 384] on input "2. Reconfirms measures of success" at bounding box center [775, 376] width 20 height 15
click at [777, 369] on input "1. Identifies what to accomplish" at bounding box center [775, 362] width 20 height 15
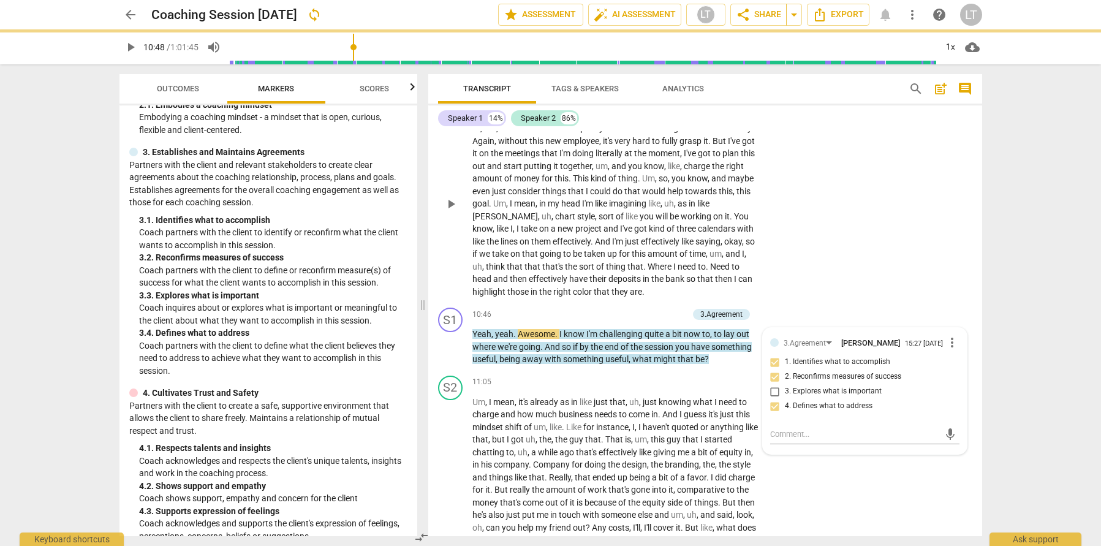
click at [836, 301] on div "S2 play_arrow pause 09:25 + Add competency keyboard_arrow_right Okay , so I thi…" at bounding box center [705, 194] width 554 height 219
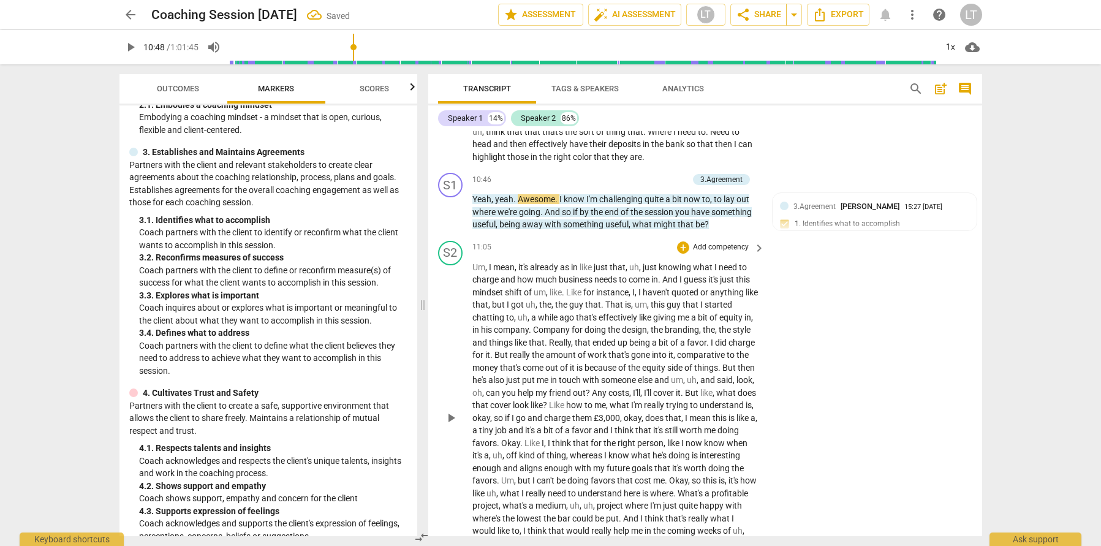
scroll to position [2125, 0]
click at [449, 425] on span "play_arrow" at bounding box center [451, 417] width 15 height 15
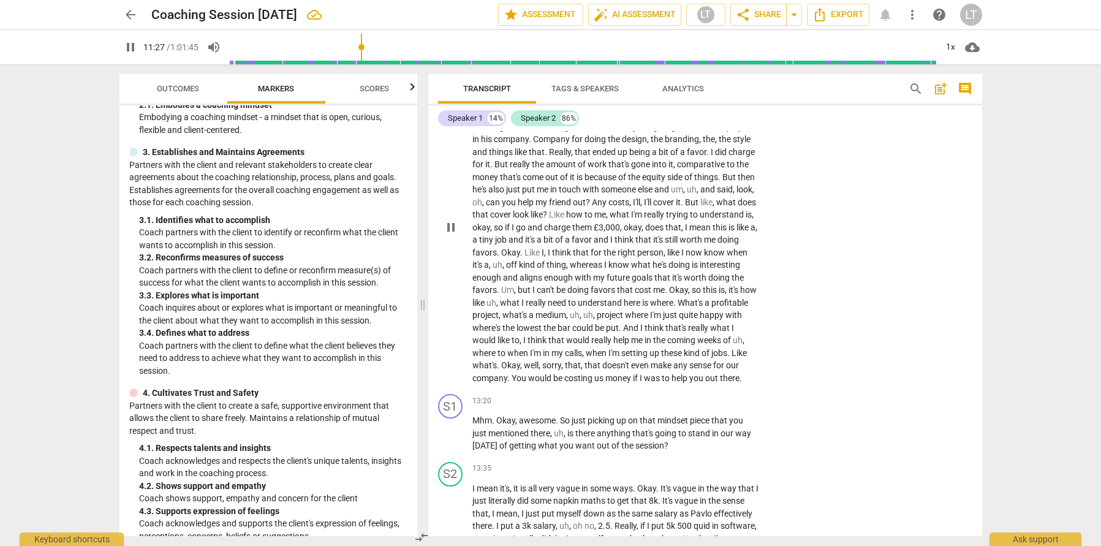
scroll to position [2317, 0]
click at [450, 232] on span "pause" at bounding box center [451, 225] width 15 height 15
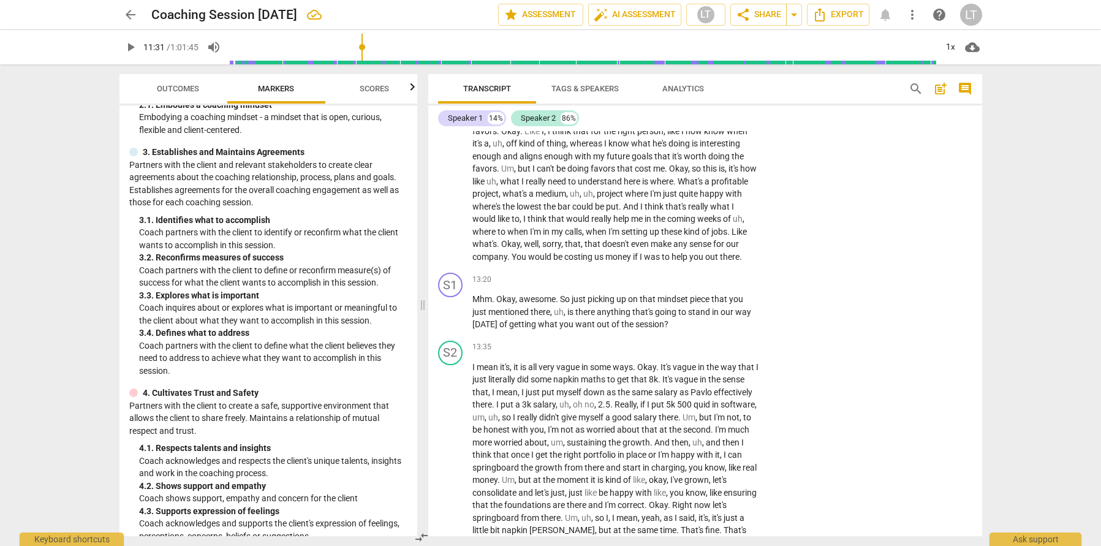
scroll to position [2463, 0]
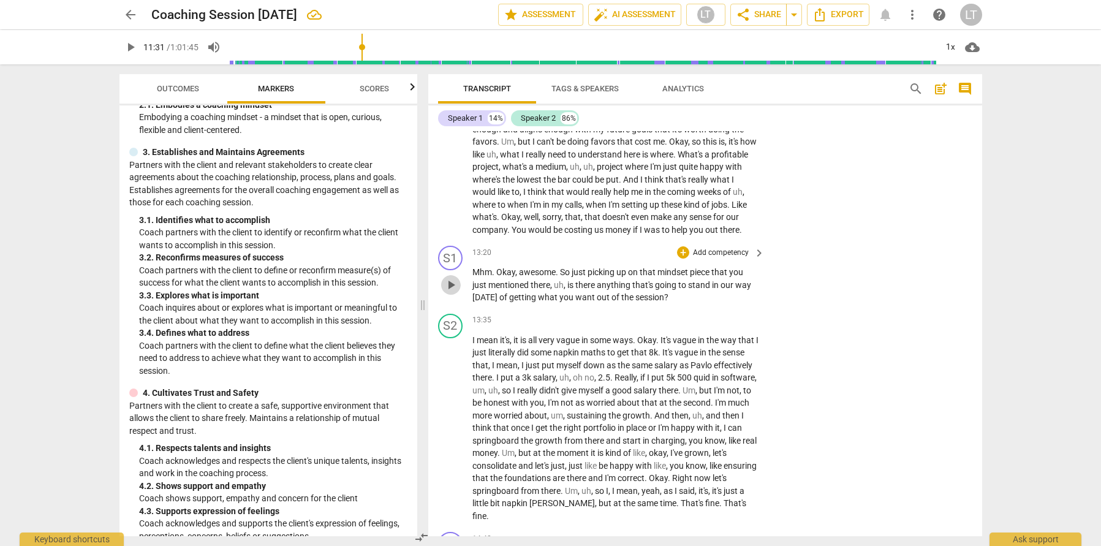
click at [460, 292] on span "play_arrow" at bounding box center [451, 285] width 20 height 15
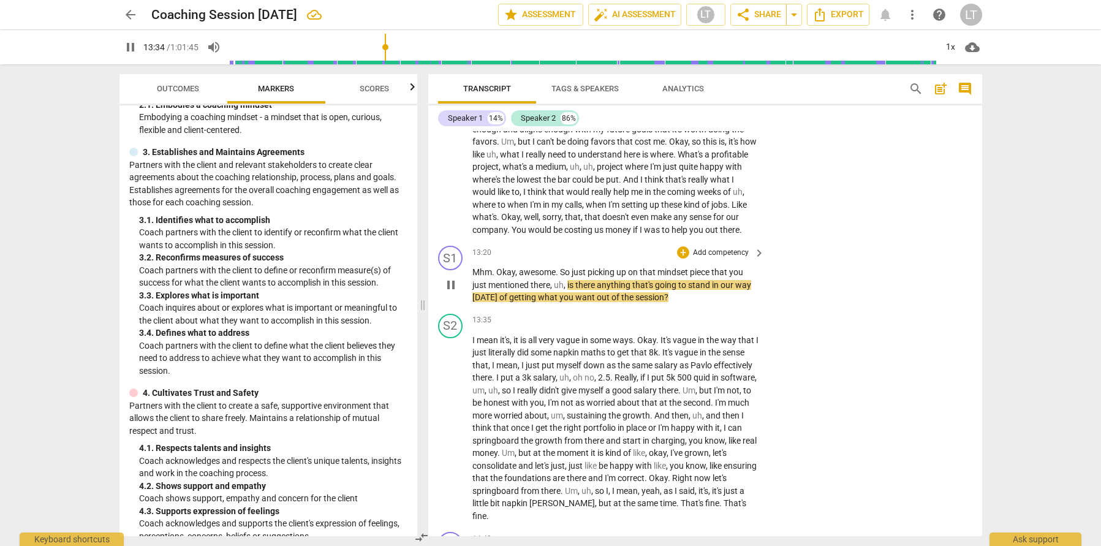
click at [720, 259] on p "Add competency" at bounding box center [721, 253] width 58 height 11
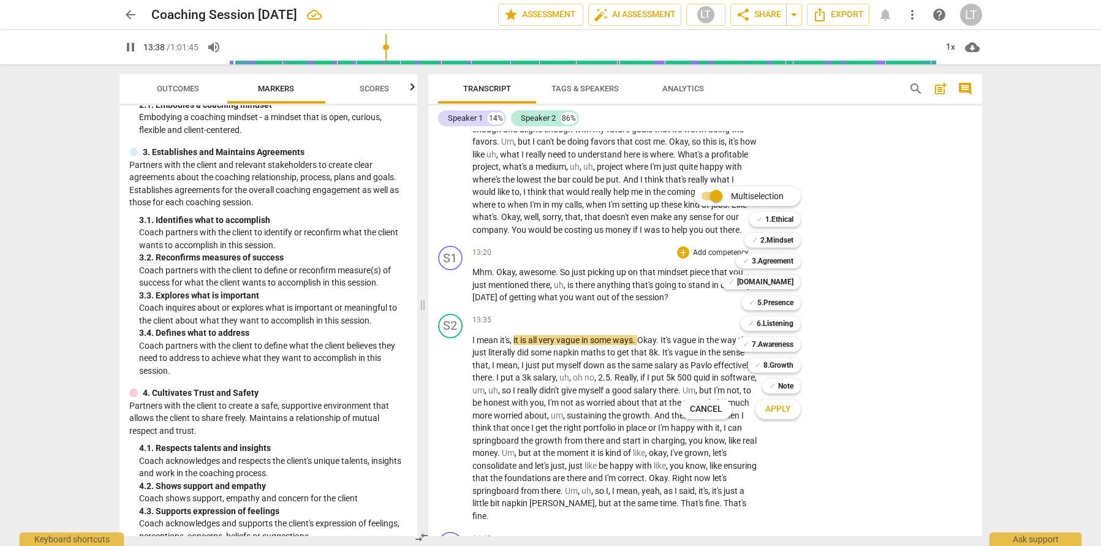
click at [442, 334] on div at bounding box center [550, 273] width 1101 height 546
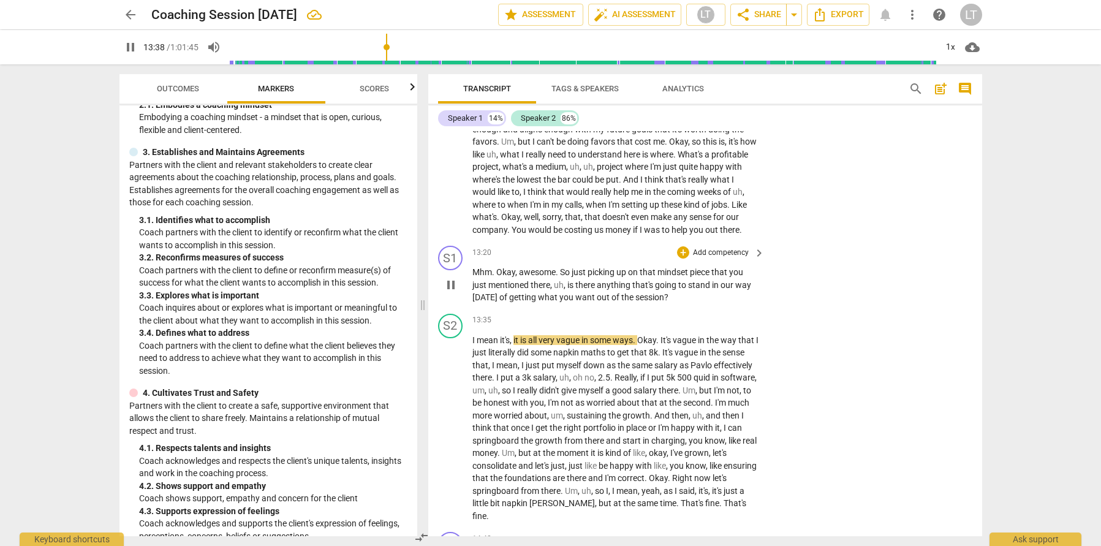
click at [453, 292] on span "pause" at bounding box center [451, 285] width 15 height 15
click at [736, 259] on p "Add competency" at bounding box center [721, 253] width 58 height 11
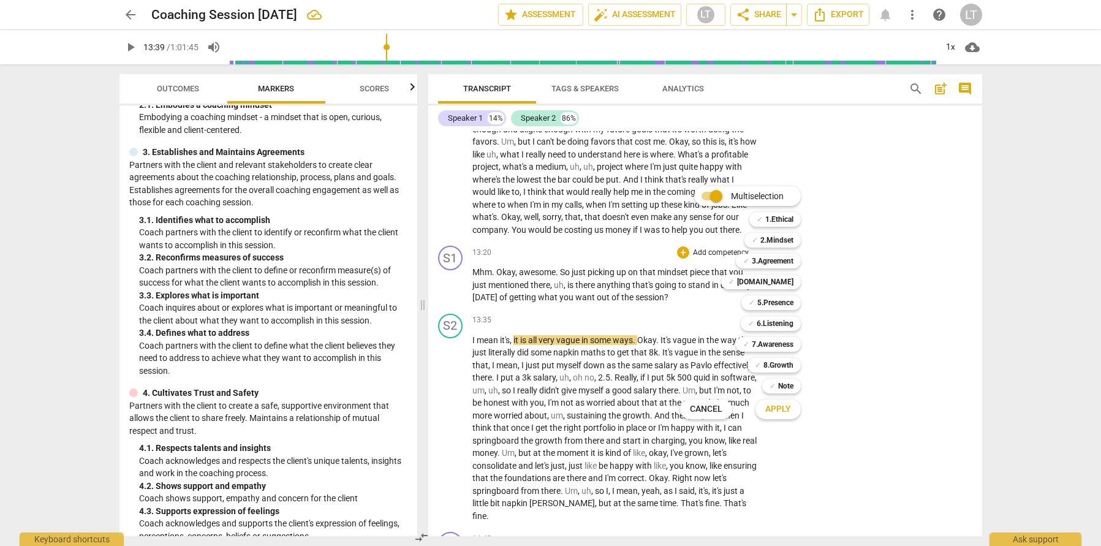
click at [311, 246] on div at bounding box center [550, 273] width 1101 height 546
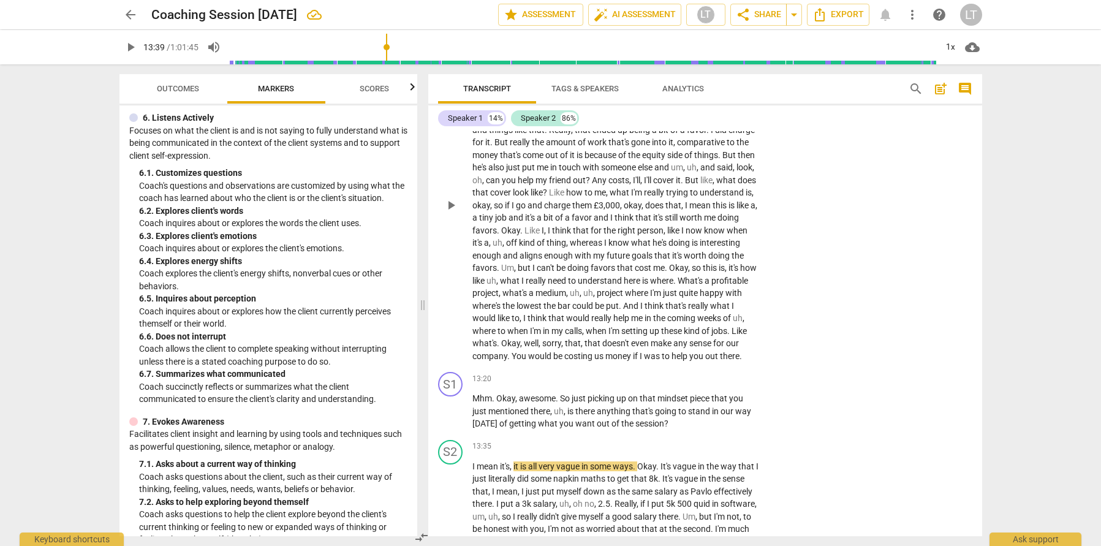
scroll to position [2363, 0]
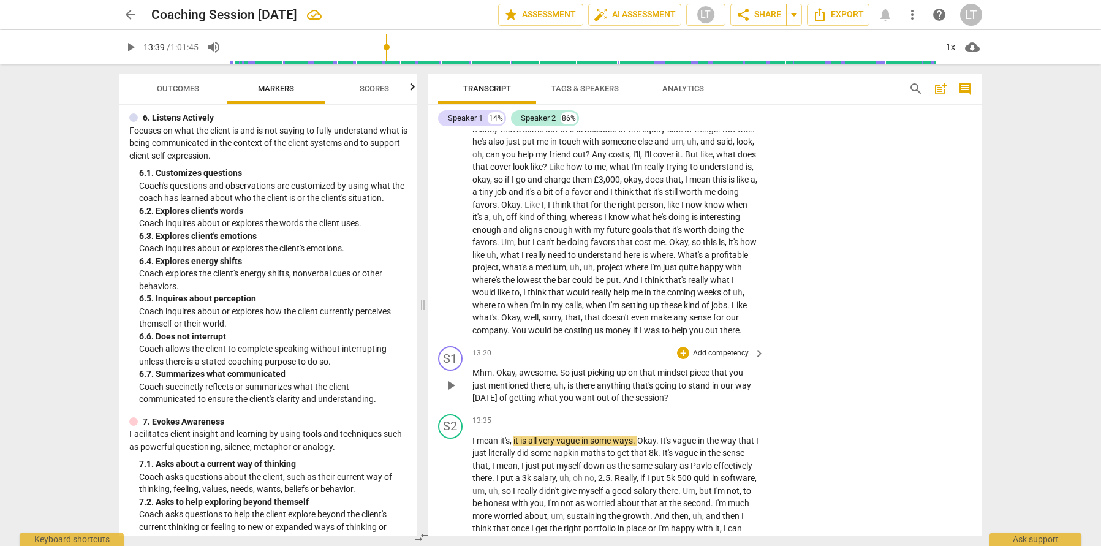
click at [455, 393] on span "play_arrow" at bounding box center [451, 385] width 15 height 15
click at [455, 393] on span "pause" at bounding box center [451, 385] width 15 height 15
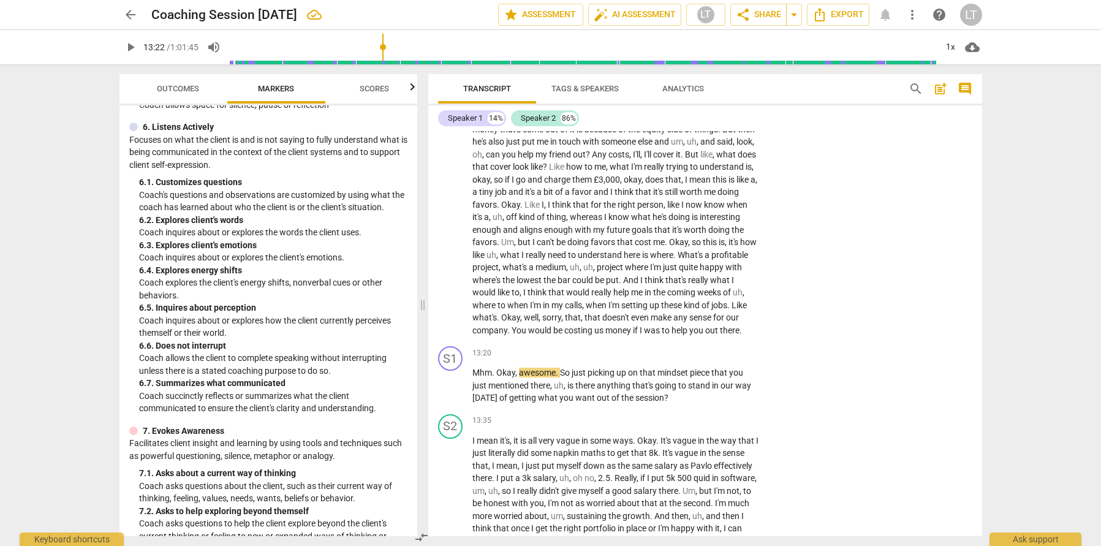
scroll to position [847, 0]
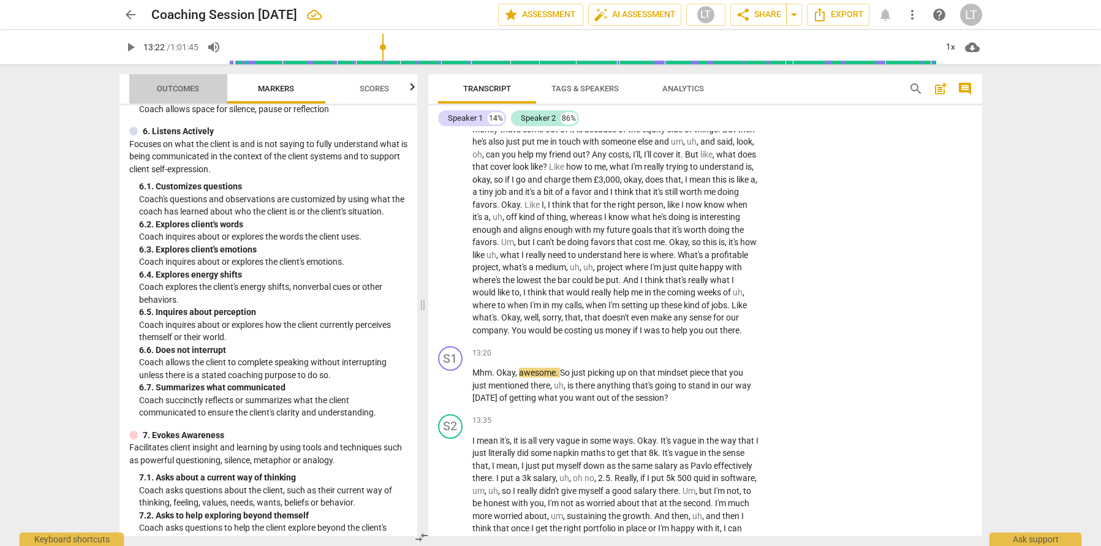
click at [200, 87] on span "Outcomes" at bounding box center [178, 89] width 72 height 17
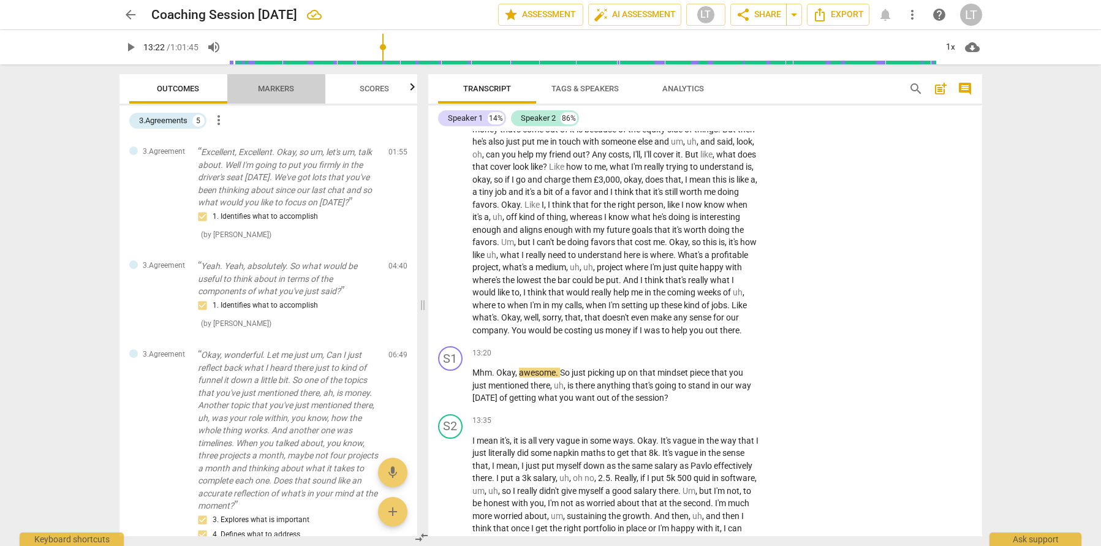
click at [282, 85] on span "Markers" at bounding box center [276, 88] width 36 height 9
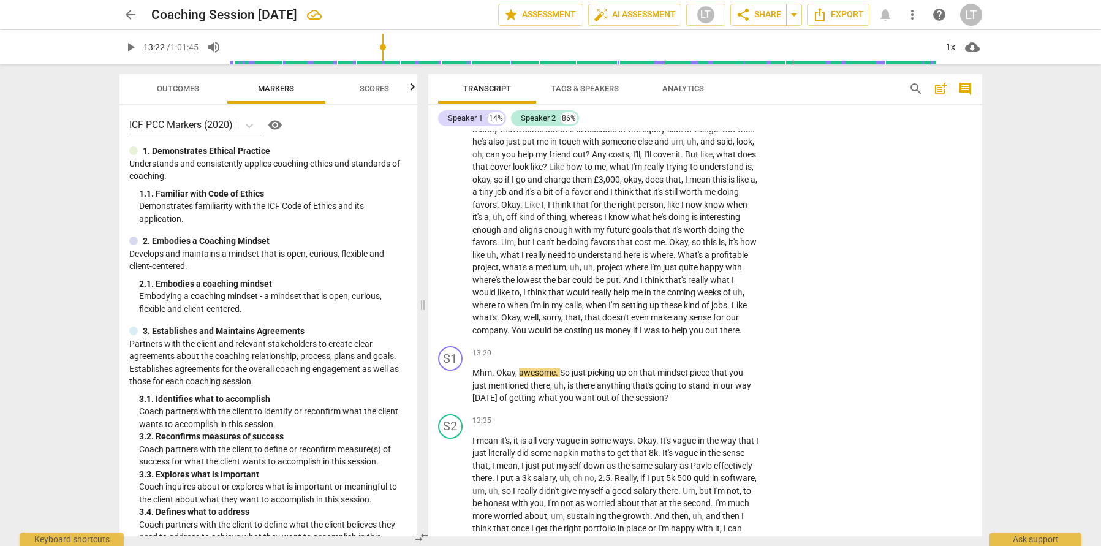
click at [383, 88] on span "Scores" at bounding box center [374, 88] width 29 height 9
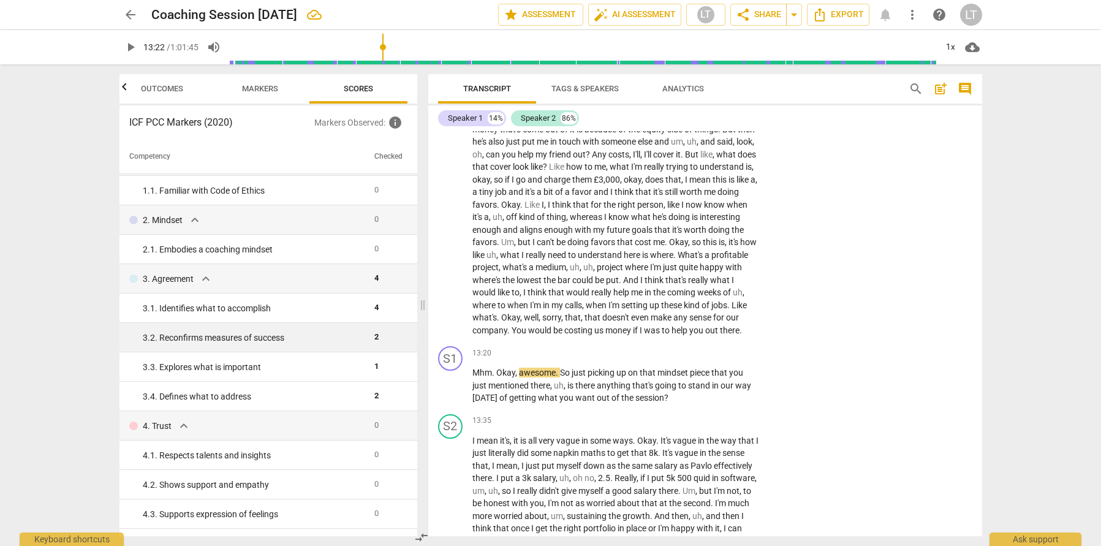
scroll to position [0, 0]
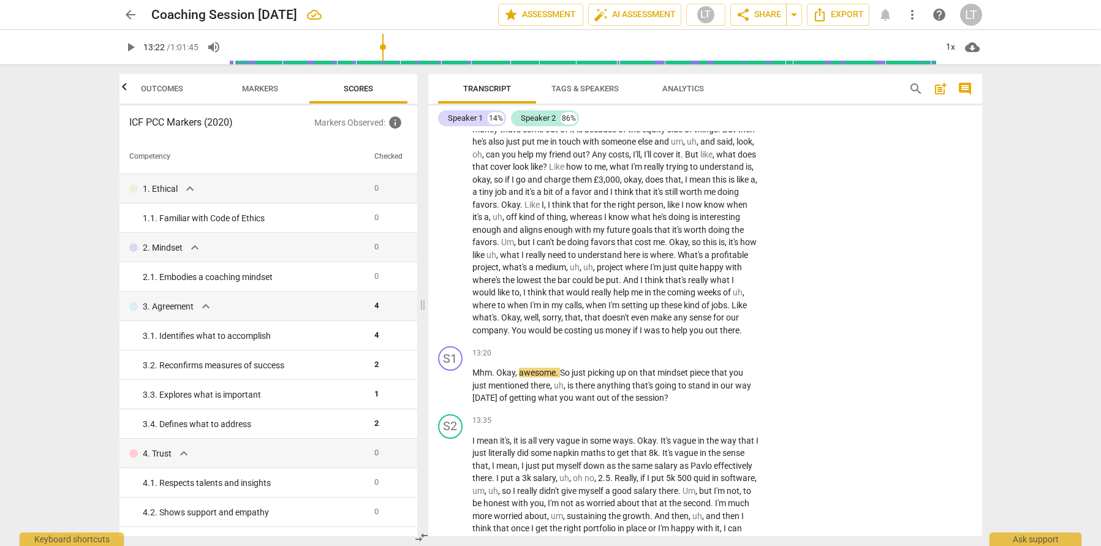
click at [270, 96] on span "Markers" at bounding box center [260, 89] width 66 height 17
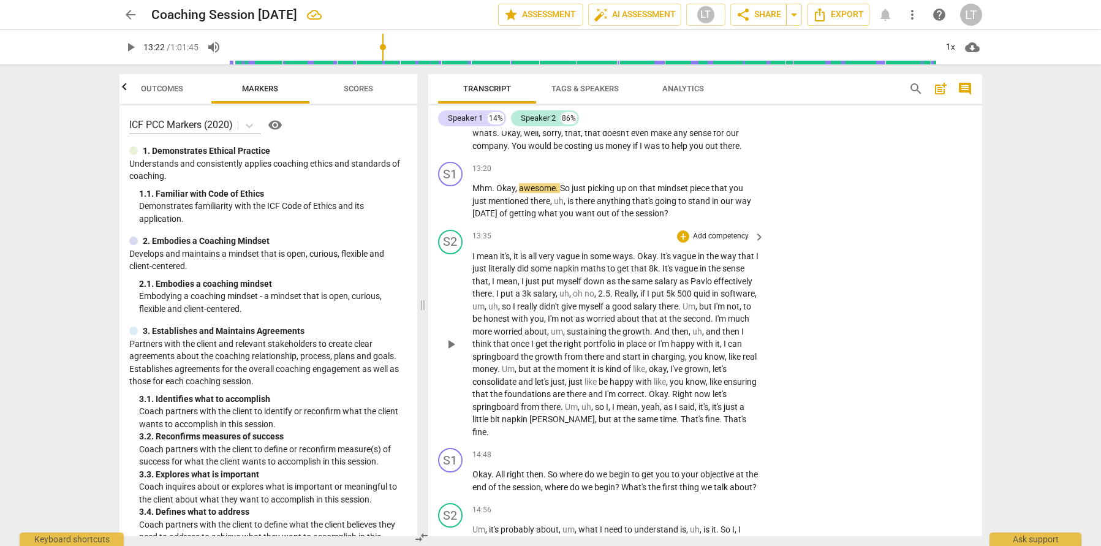
scroll to position [2546, 0]
click at [727, 175] on p "Add competency" at bounding box center [721, 169] width 58 height 11
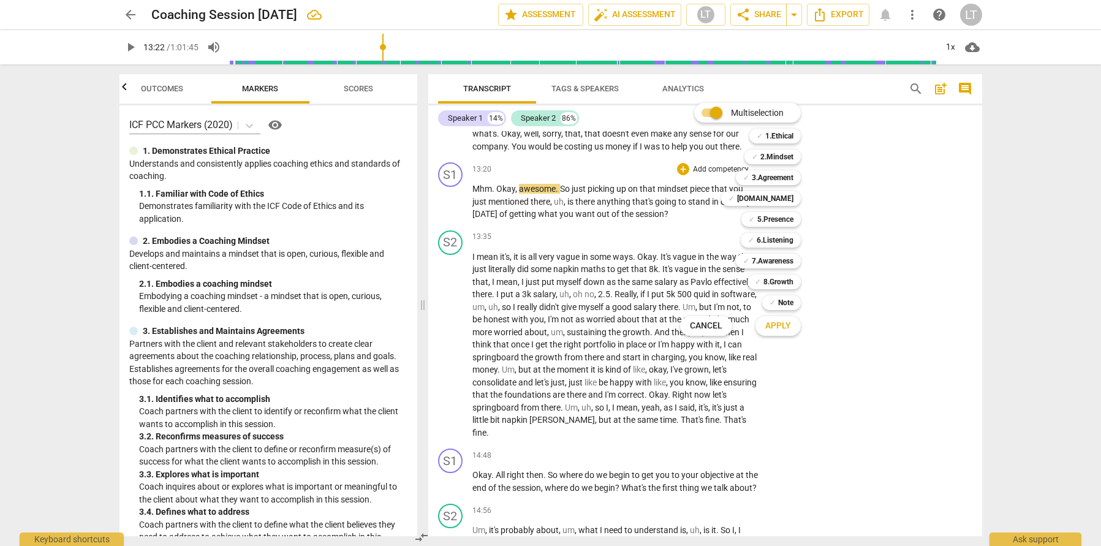
drag, startPoint x: 415, startPoint y: 164, endPoint x: 417, endPoint y: 219, distance: 55.2
click at [417, 218] on div at bounding box center [550, 273] width 1101 height 546
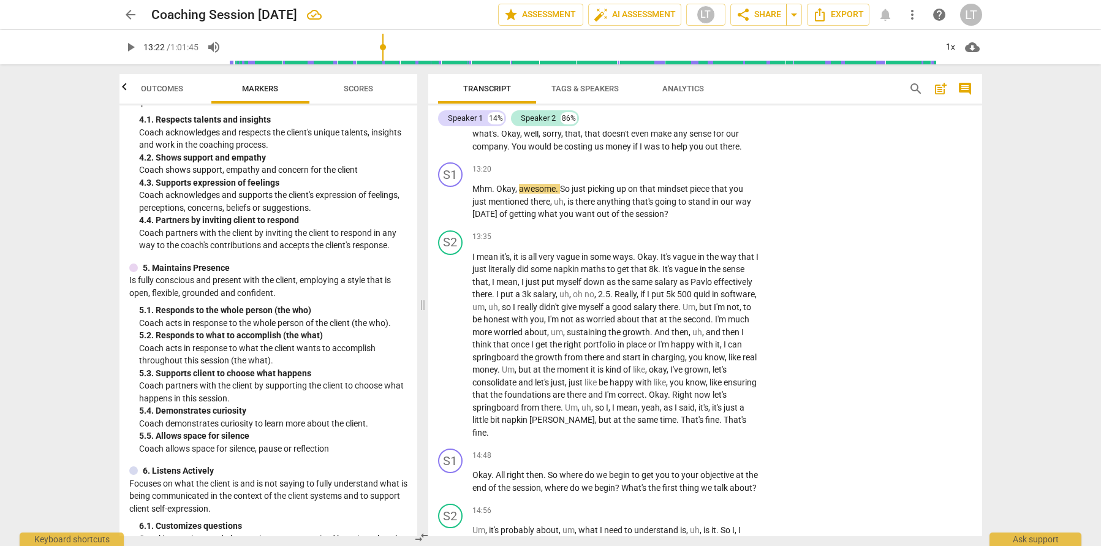
scroll to position [526, 0]
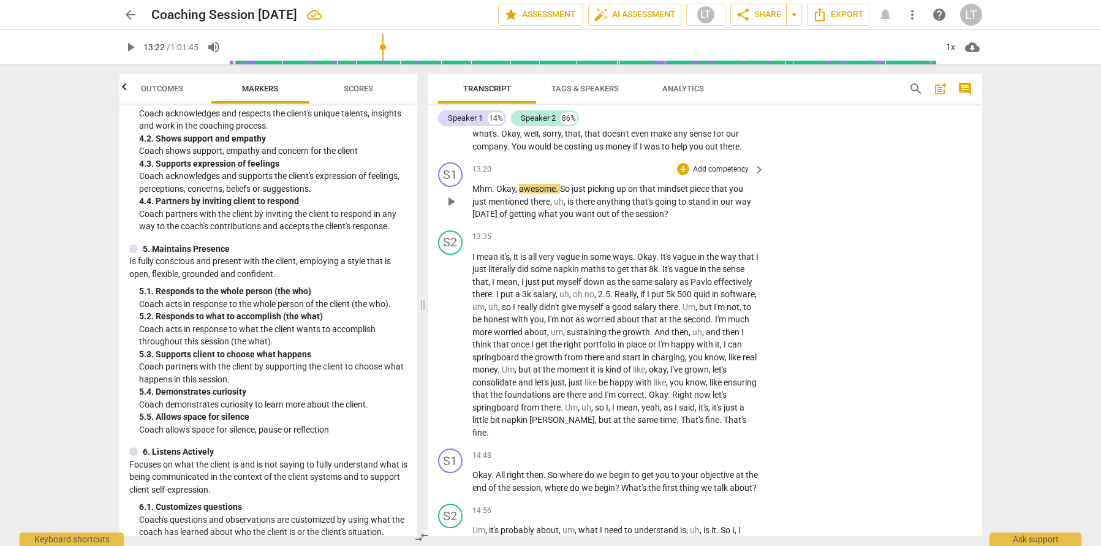
click at [735, 175] on p "Add competency" at bounding box center [721, 169] width 58 height 11
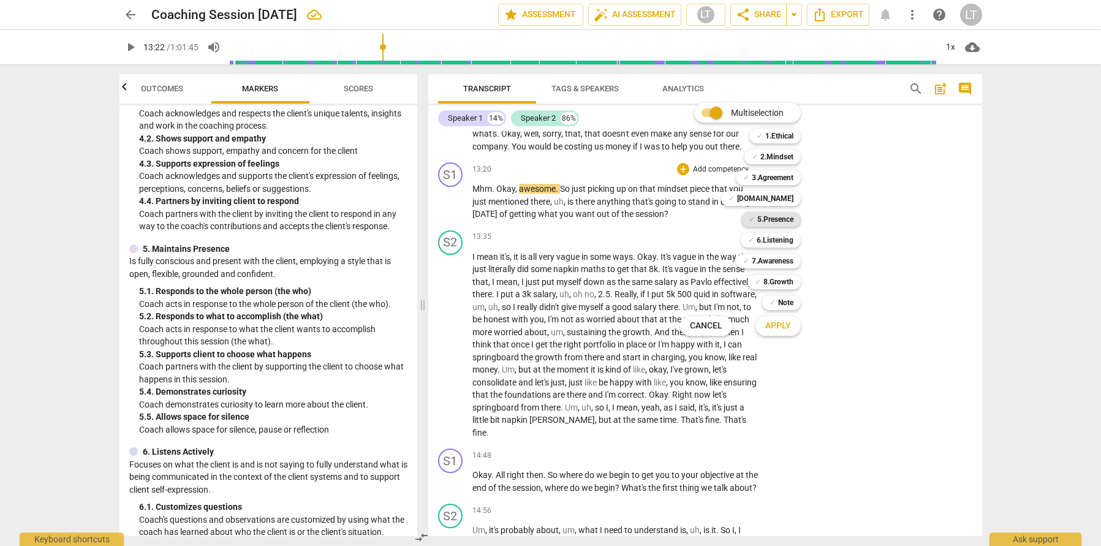
click at [765, 218] on b "5.Presence" at bounding box center [775, 219] width 36 height 15
click at [774, 180] on b "3.Agreement" at bounding box center [773, 177] width 42 height 15
click at [787, 328] on span "Apply" at bounding box center [778, 326] width 26 height 12
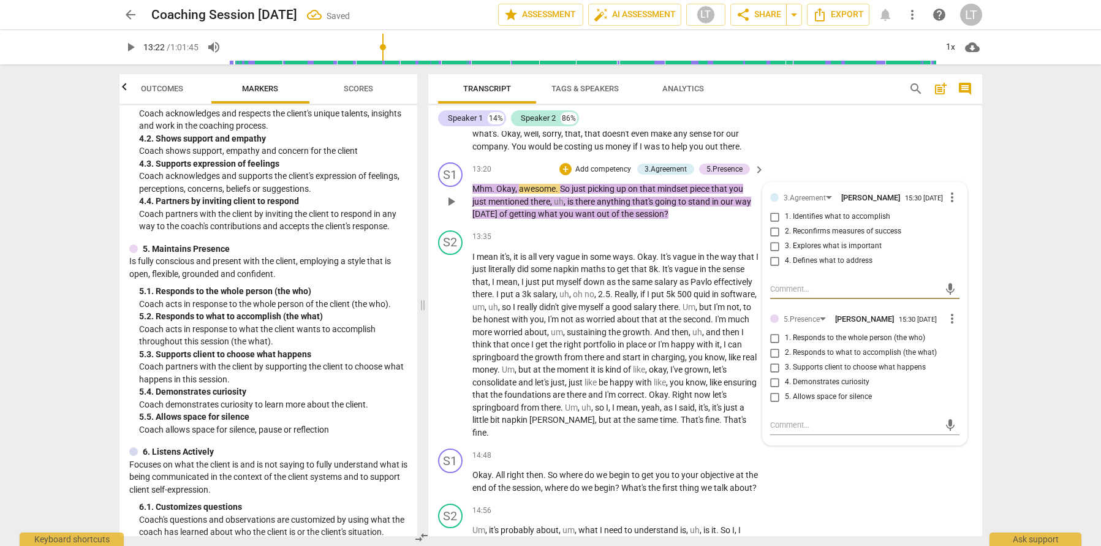
click at [774, 375] on input "3. Supports client to choose what happens" at bounding box center [775, 367] width 20 height 15
click at [772, 375] on input "3. Supports client to choose what happens" at bounding box center [775, 367] width 20 height 15
click at [952, 326] on span "more_vert" at bounding box center [952, 318] width 15 height 15
click at [975, 394] on li "Delete" at bounding box center [962, 392] width 42 height 23
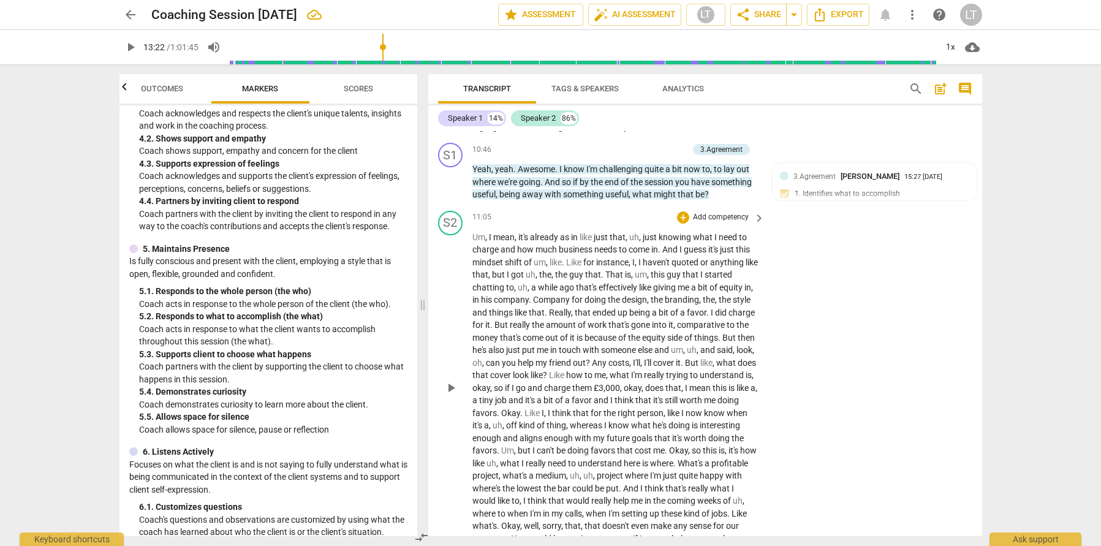
scroll to position [2153, 0]
click at [887, 238] on div "3.Agreement [PERSON_NAME] 15:27 [DATE] 1. Identifies what to accomplish 2. Reco…" at bounding box center [874, 205] width 189 height 67
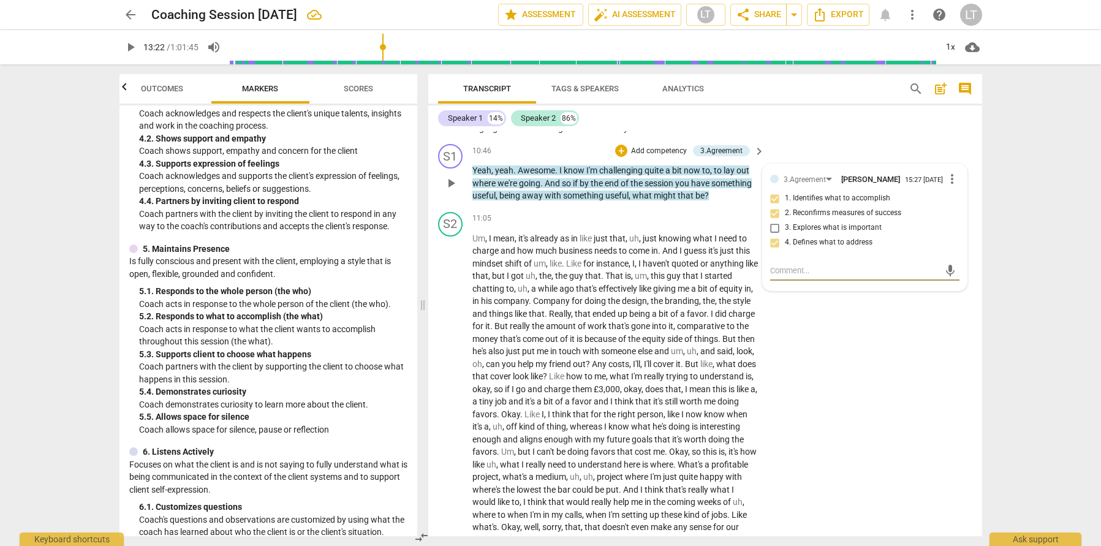
click at [950, 186] on span "more_vert" at bounding box center [952, 179] width 15 height 15
click at [954, 215] on li "Edit" at bounding box center [962, 216] width 42 height 23
click at [774, 305] on span "check_circle" at bounding box center [778, 297] width 15 height 15
click at [651, 157] on p "Add competency" at bounding box center [659, 151] width 58 height 11
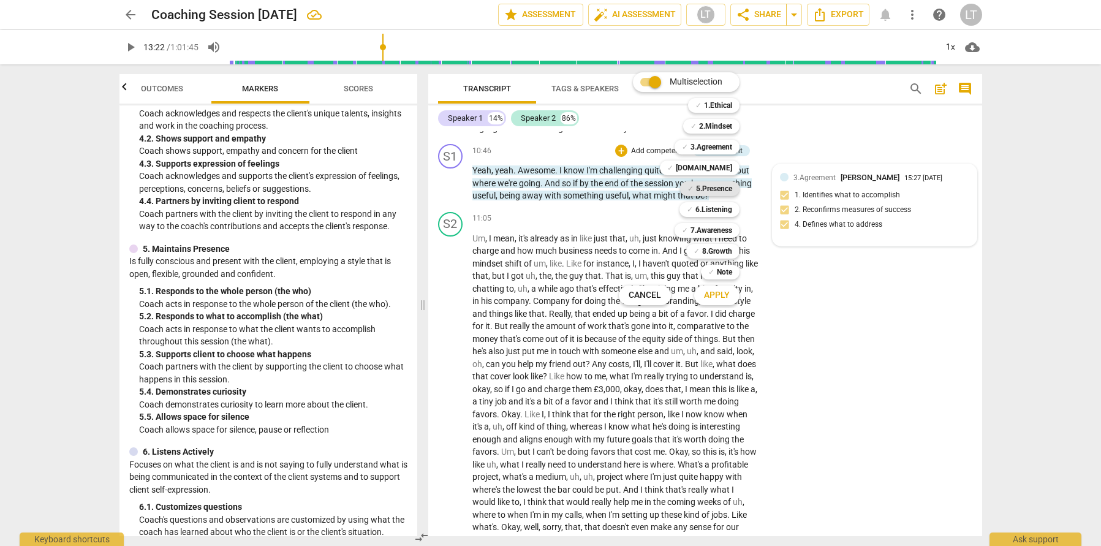
click at [706, 189] on b "5.Presence" at bounding box center [714, 188] width 36 height 15
click at [721, 301] on button "Apply" at bounding box center [716, 295] width 45 height 22
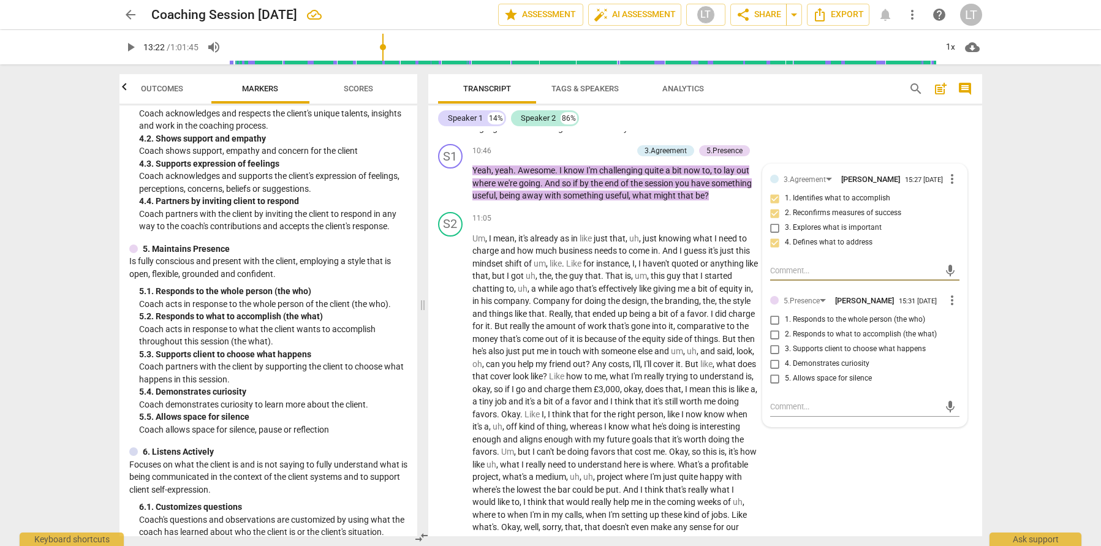
click at [774, 357] on input "3. Supports client to choose what happens" at bounding box center [775, 349] width 20 height 15
click at [935, 503] on div "S2 play_arrow pause 11:05 + Add competency keyboard_arrow_right Um , I mean , i…" at bounding box center [705, 379] width 554 height 344
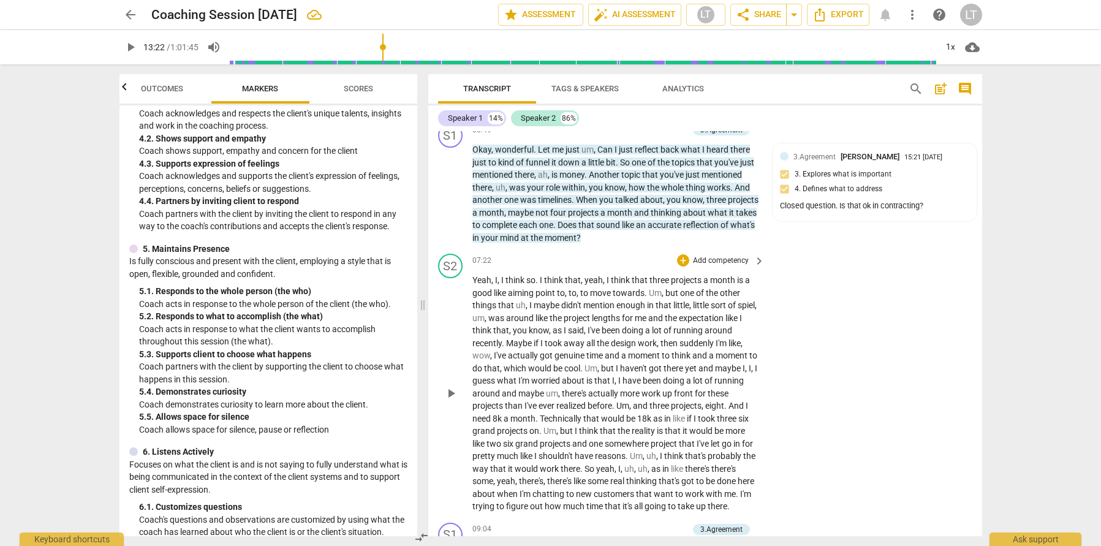
scroll to position [1472, 0]
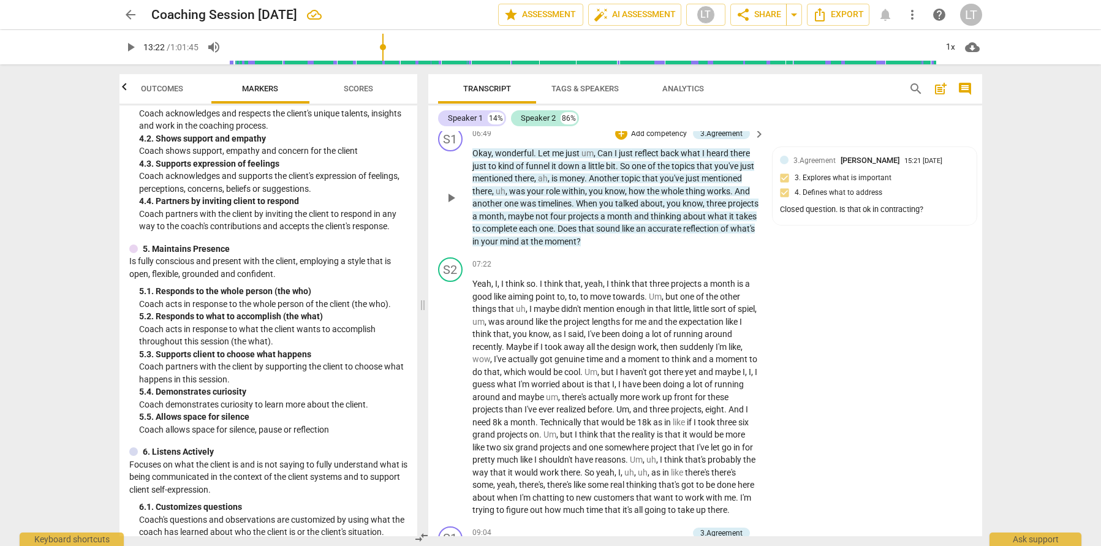
click at [667, 140] on p "Add competency" at bounding box center [659, 134] width 58 height 11
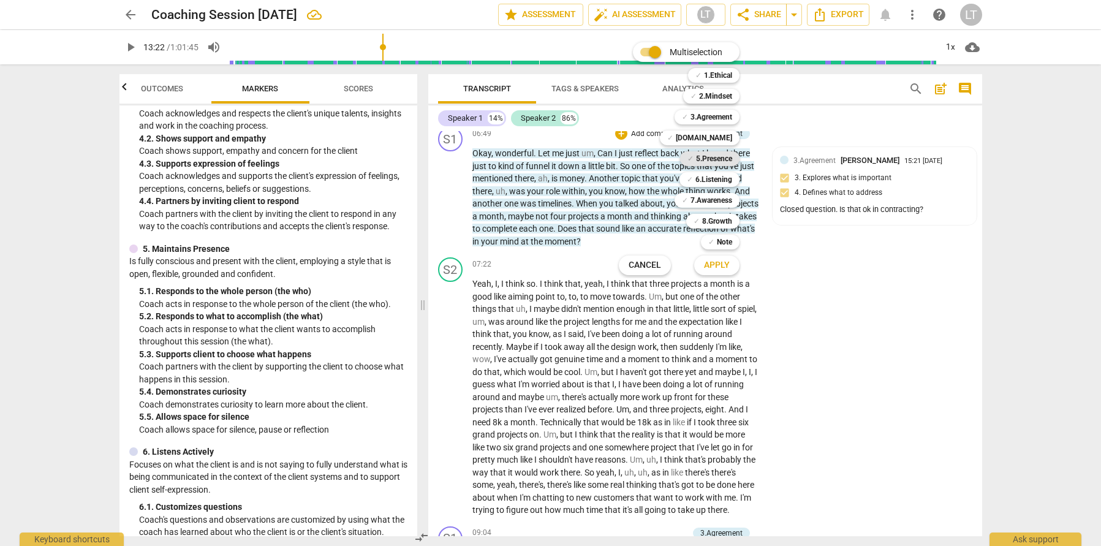
click at [696, 158] on b "5.Presence" at bounding box center [714, 158] width 36 height 15
click at [723, 274] on button "Apply" at bounding box center [716, 265] width 45 height 22
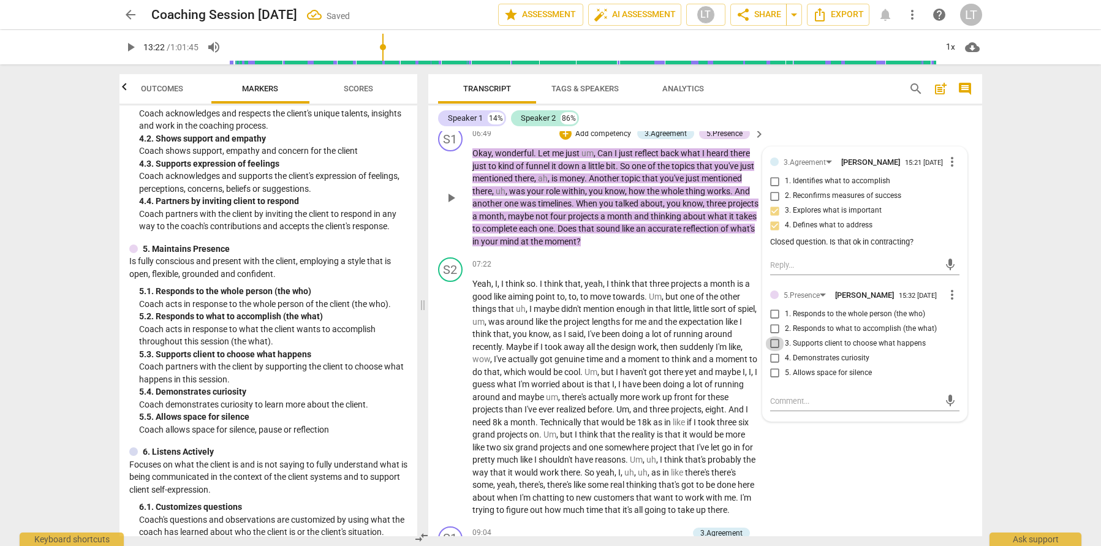
click at [774, 351] on input "3. Supports client to choose what happens" at bounding box center [775, 343] width 20 height 15
click at [776, 336] on input "2. Responds to what to accomplish (the what)" at bounding box center [775, 329] width 20 height 15
click at [849, 468] on div "S2 play_arrow pause 07:22 + Add competency keyboard_arrow_right Yeah , I , I th…" at bounding box center [705, 386] width 554 height 269
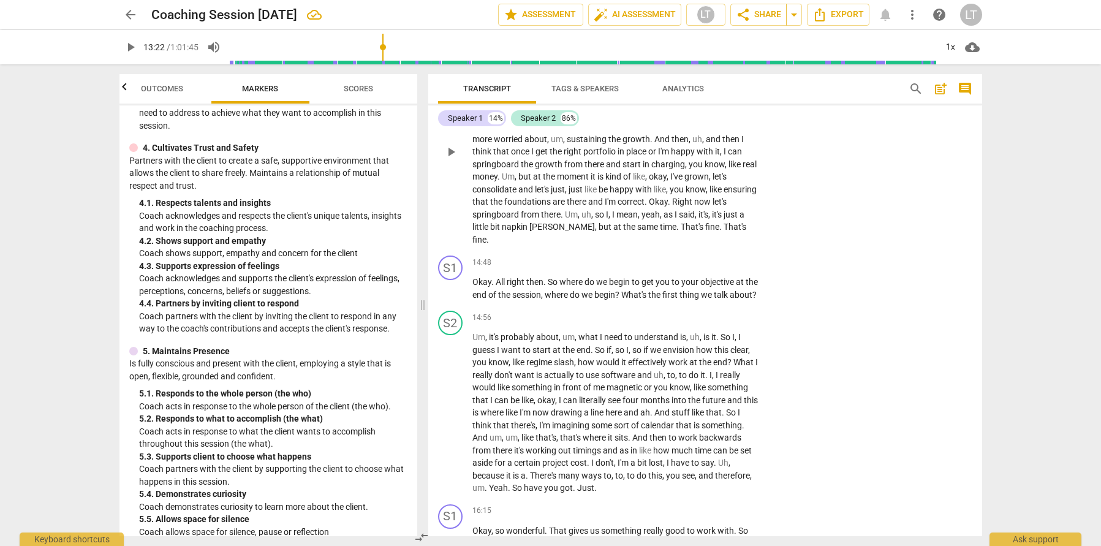
scroll to position [2741, 0]
click at [447, 294] on span "play_arrow" at bounding box center [451, 286] width 15 height 15
click at [451, 294] on span "pause" at bounding box center [451, 286] width 15 height 15
click at [718, 267] on p "Add competency" at bounding box center [721, 261] width 58 height 11
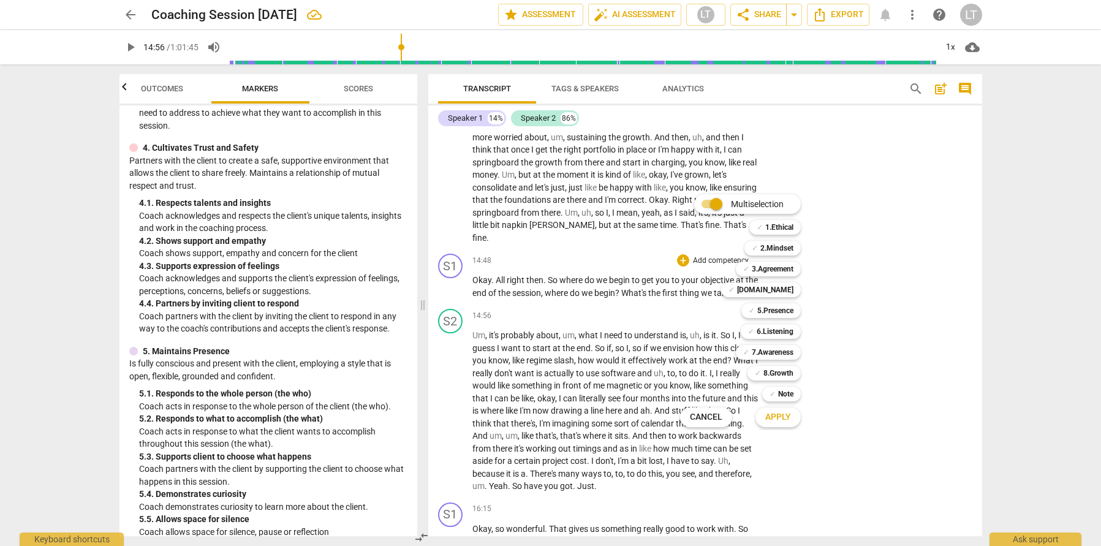
click at [705, 412] on span "Cancel" at bounding box center [706, 417] width 32 height 12
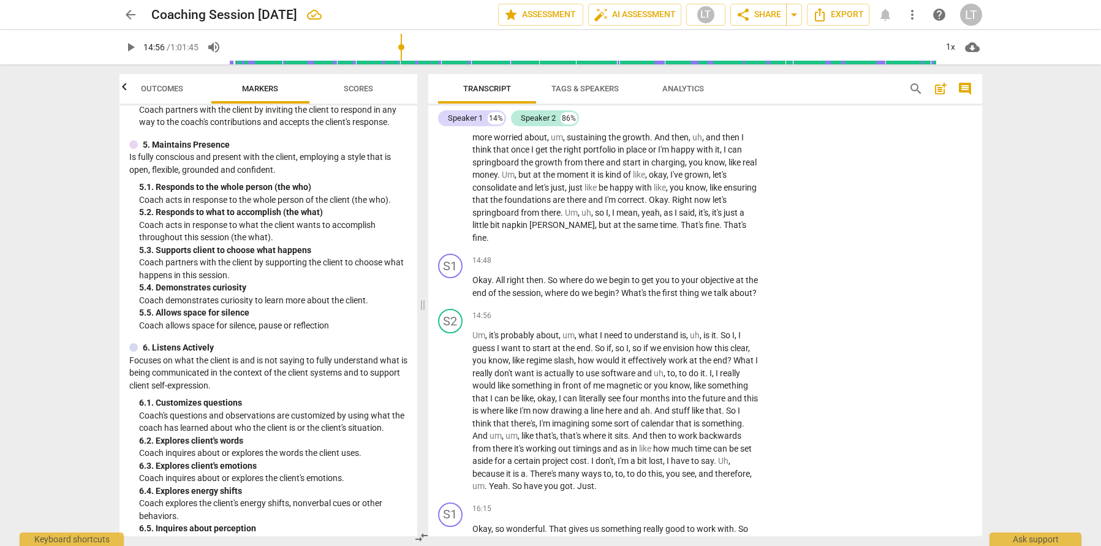
scroll to position [642, 0]
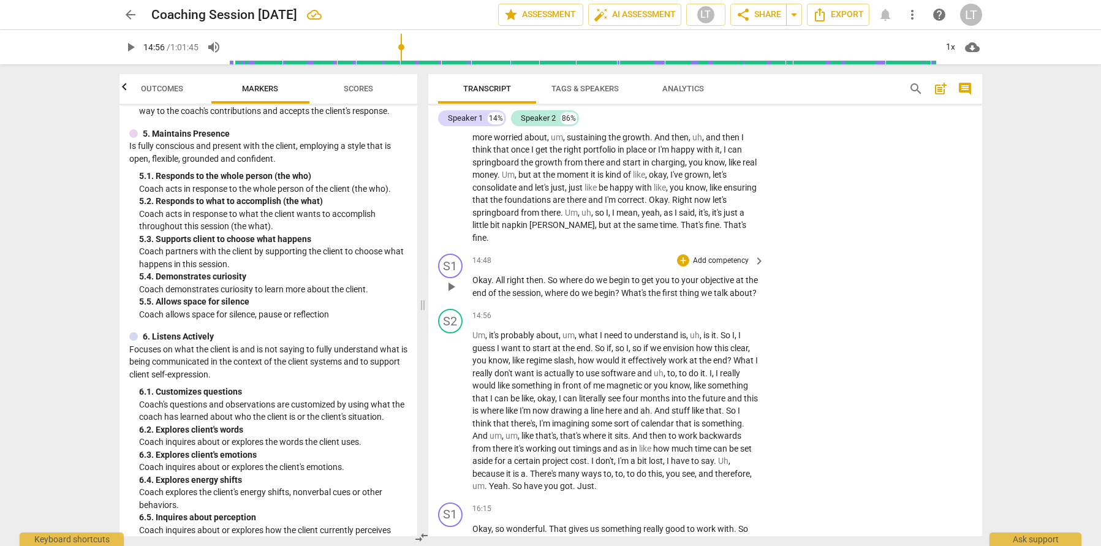
click at [725, 267] on p "Add competency" at bounding box center [721, 261] width 58 height 11
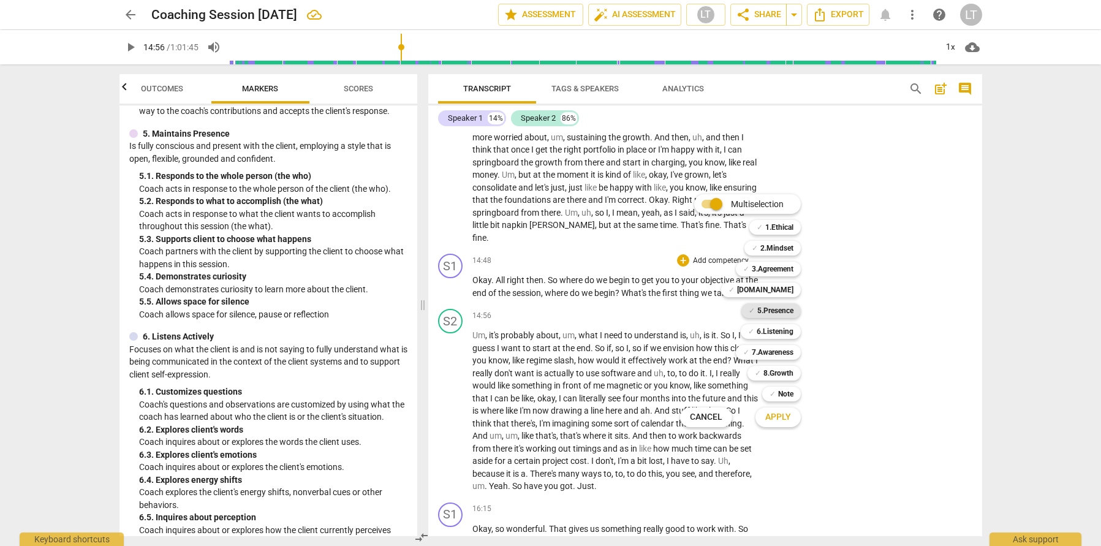
click at [779, 313] on b "5.Presence" at bounding box center [775, 310] width 36 height 15
click at [784, 415] on span "Apply" at bounding box center [778, 417] width 26 height 12
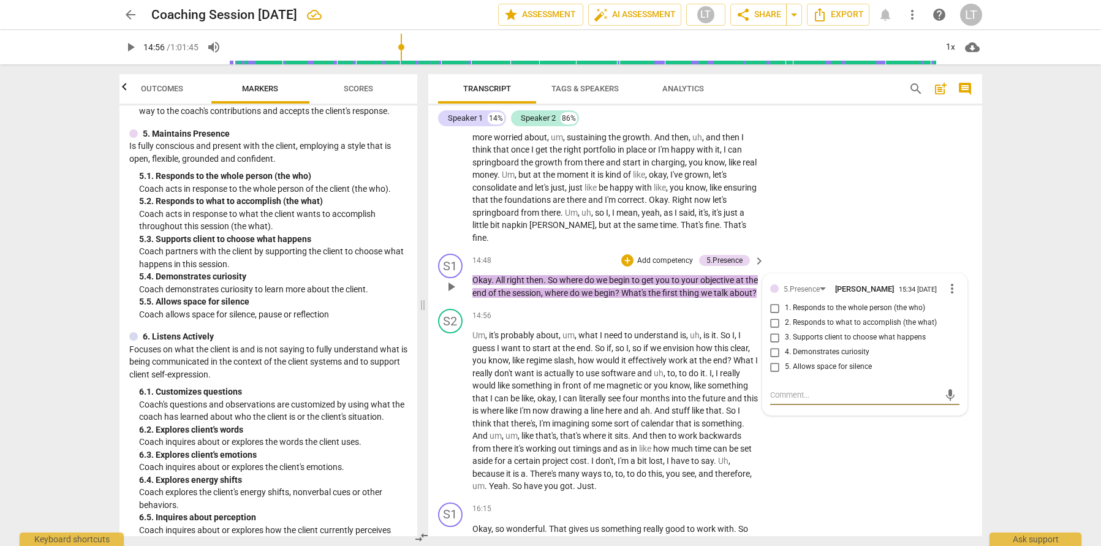
click at [773, 345] on input "3. Supports client to choose what happens" at bounding box center [775, 337] width 20 height 15
click at [772, 330] on input "2. Responds to what to accomplish (the what)" at bounding box center [775, 323] width 20 height 15
click at [774, 360] on input "4. Demonstrates curiosity" at bounding box center [775, 352] width 20 height 15
click at [863, 249] on div "S2 play_arrow pause 13:35 + Add competency keyboard_arrow_right I mean it's , i…" at bounding box center [705, 140] width 554 height 219
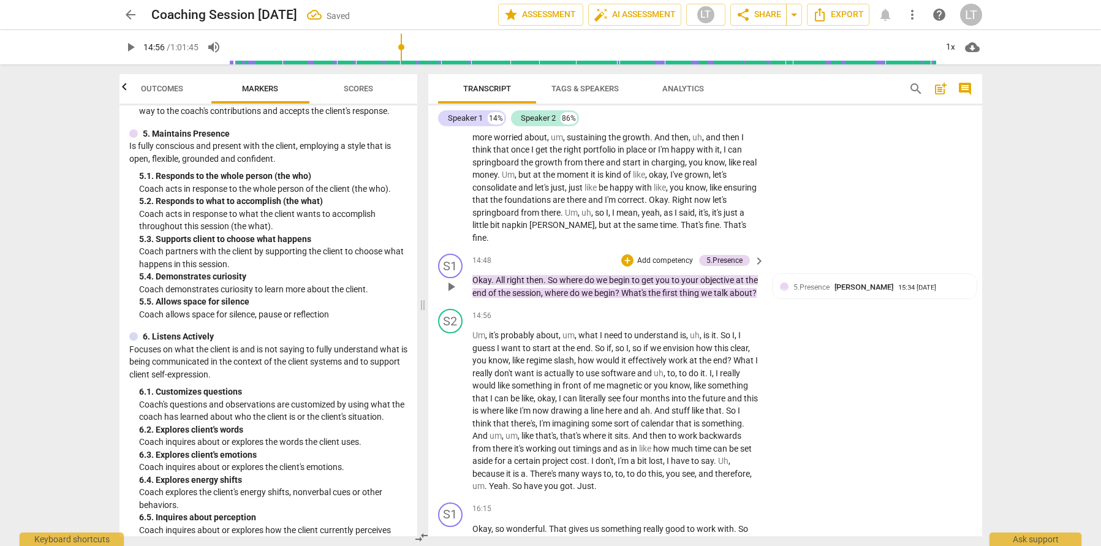
click at [659, 267] on p "Add competency" at bounding box center [665, 261] width 58 height 11
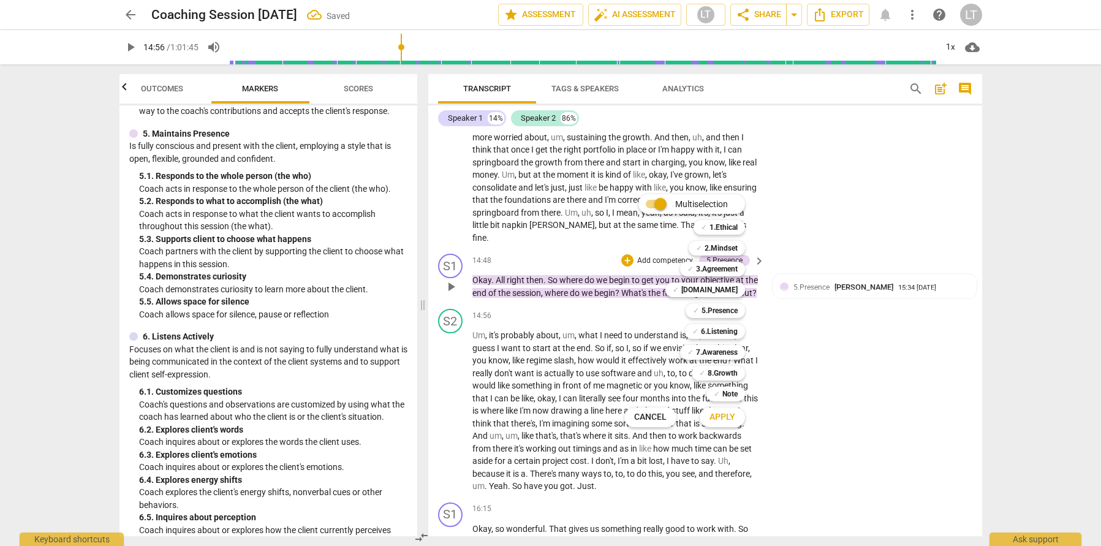
click at [659, 312] on div "Multiselection m ✓ 1.Ethical 1 ✓ 2.Mindset 2 ✓ 3.Agreement 3 ✓ [DOMAIN_NAME] 4 …" at bounding box center [693, 310] width 149 height 239
click at [600, 300] on div at bounding box center [550, 273] width 1101 height 546
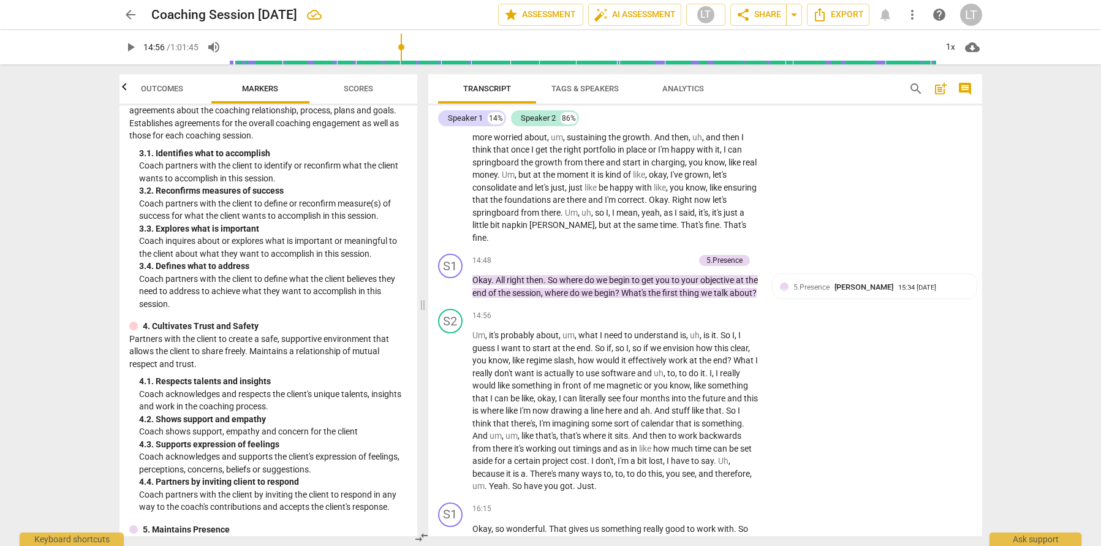
scroll to position [241, 0]
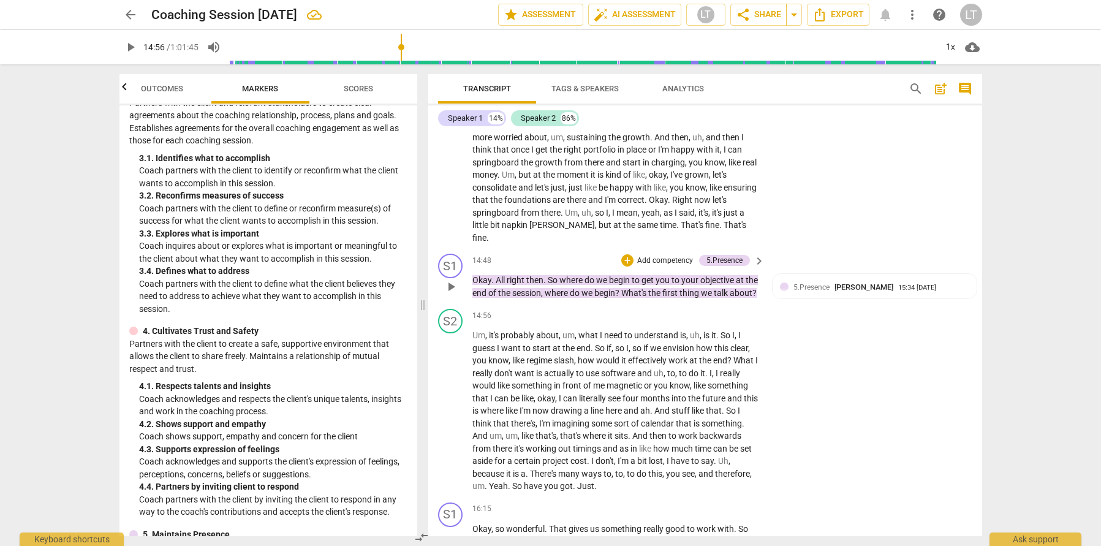
click at [656, 267] on p "Add competency" at bounding box center [665, 261] width 58 height 11
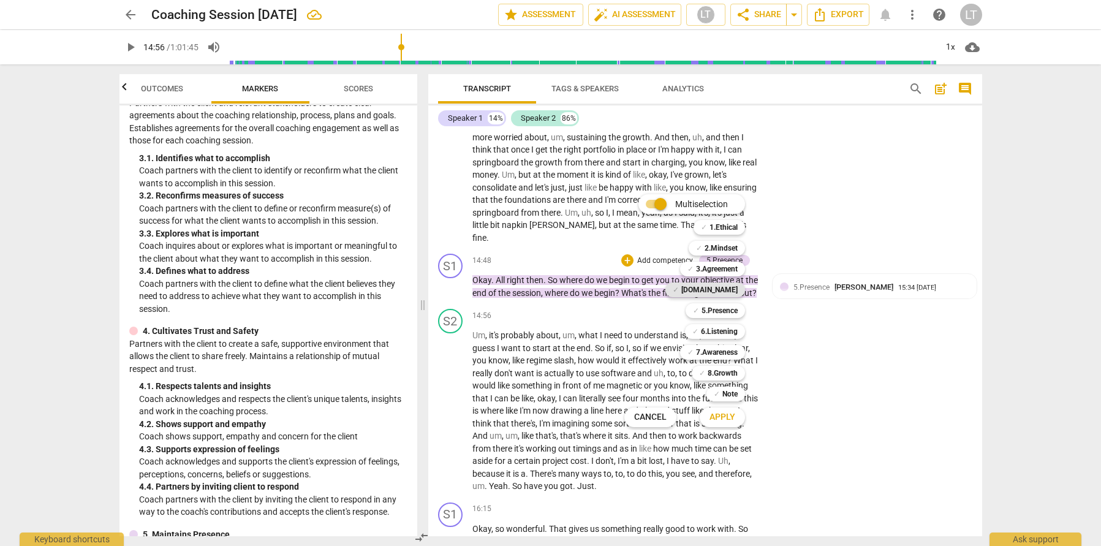
click at [724, 289] on b "[DOMAIN_NAME]" at bounding box center [709, 289] width 56 height 15
click at [711, 420] on span "Apply" at bounding box center [723, 417] width 26 height 12
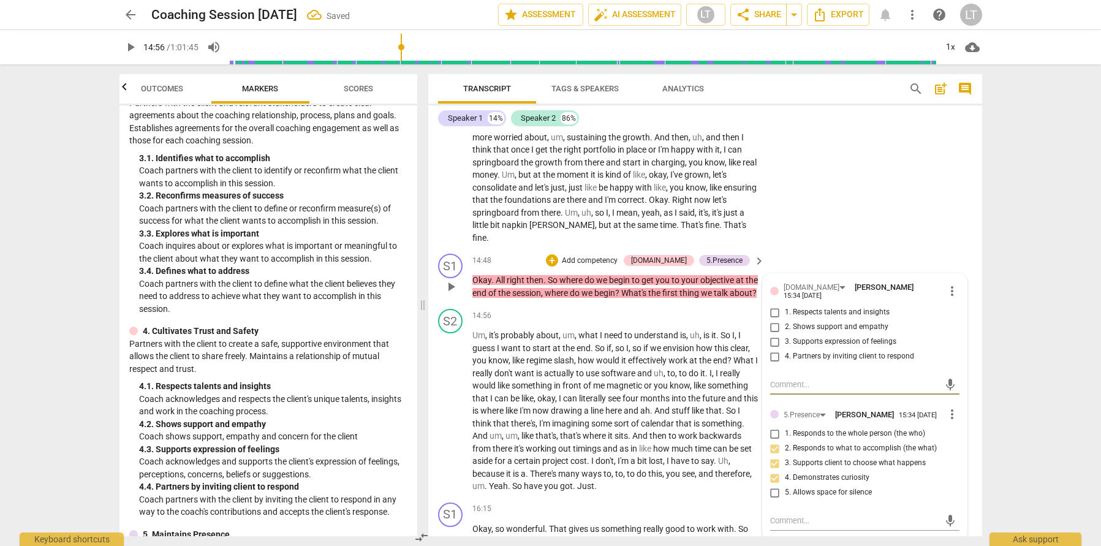
click at [774, 320] on input "1. Respects talents and insights" at bounding box center [775, 312] width 20 height 15
click at [825, 249] on div "S2 play_arrow pause 13:35 + Add competency keyboard_arrow_right I mean it's , i…" at bounding box center [705, 140] width 554 height 219
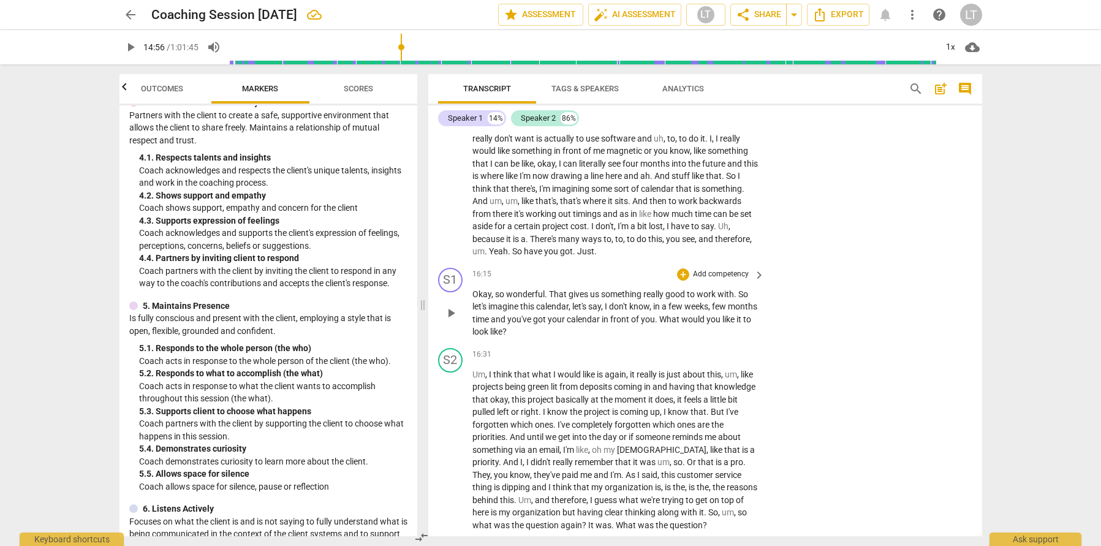
scroll to position [2978, 0]
click at [447, 319] on span "play_arrow" at bounding box center [451, 311] width 15 height 15
click at [522, 229] on span "certain" at bounding box center [528, 224] width 28 height 10
click at [526, 229] on span "certain" at bounding box center [528, 224] width 28 height 10
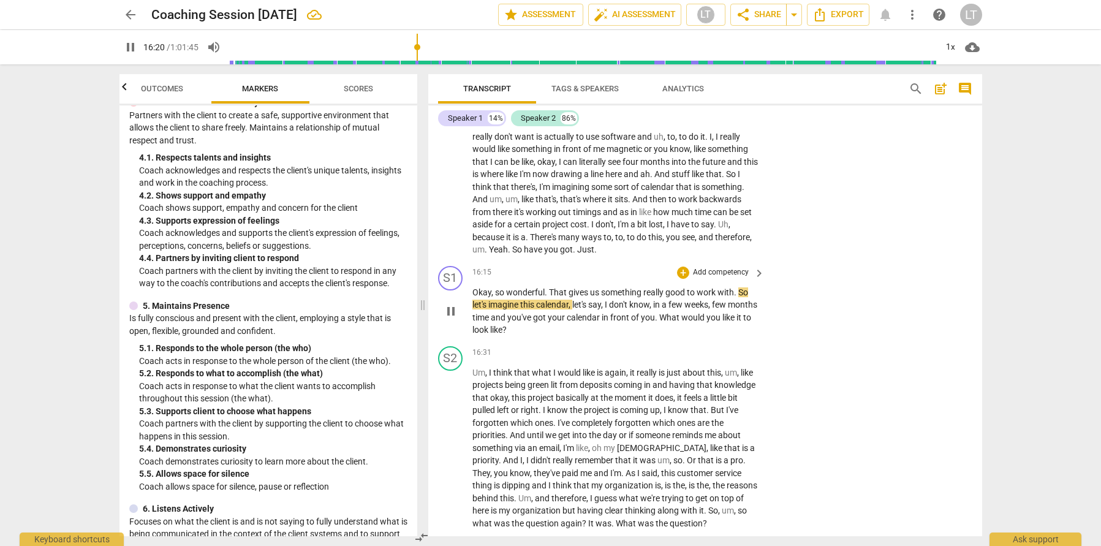
click at [452, 319] on span "pause" at bounding box center [451, 311] width 15 height 15
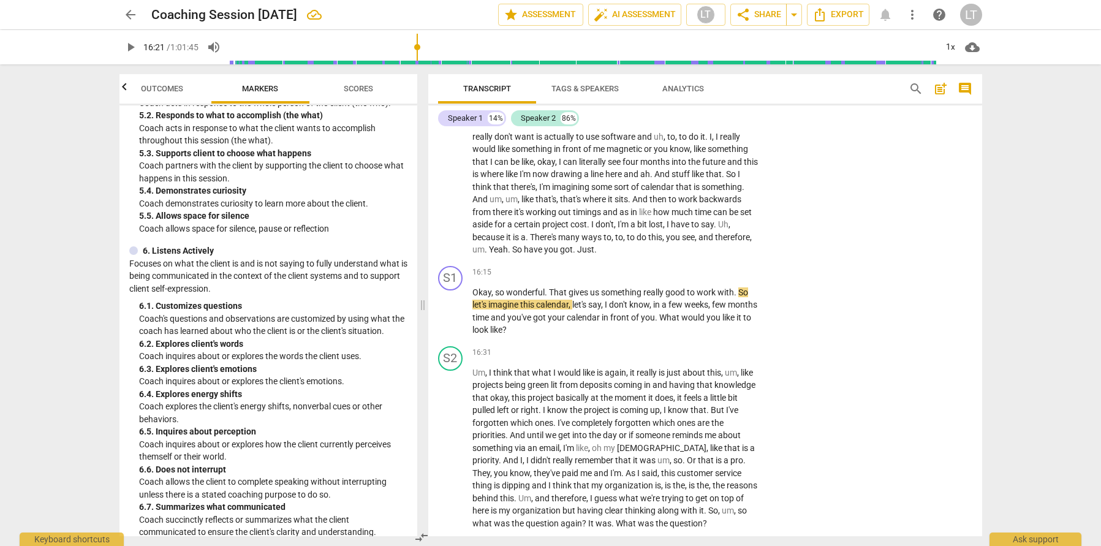
scroll to position [730, 0]
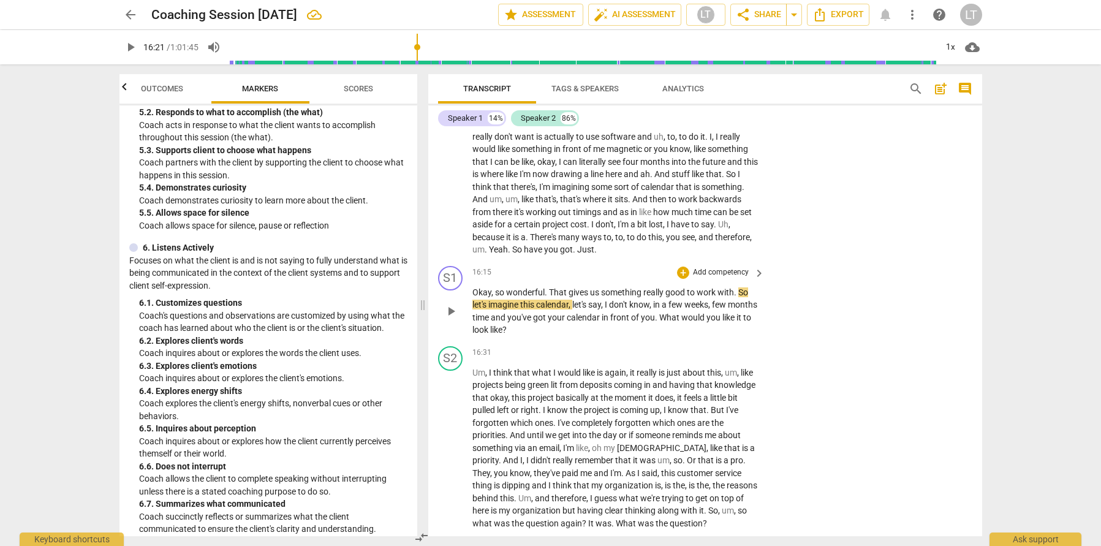
click at [450, 319] on span "play_arrow" at bounding box center [451, 311] width 15 height 15
click at [450, 319] on span "pause" at bounding box center [451, 311] width 15 height 15
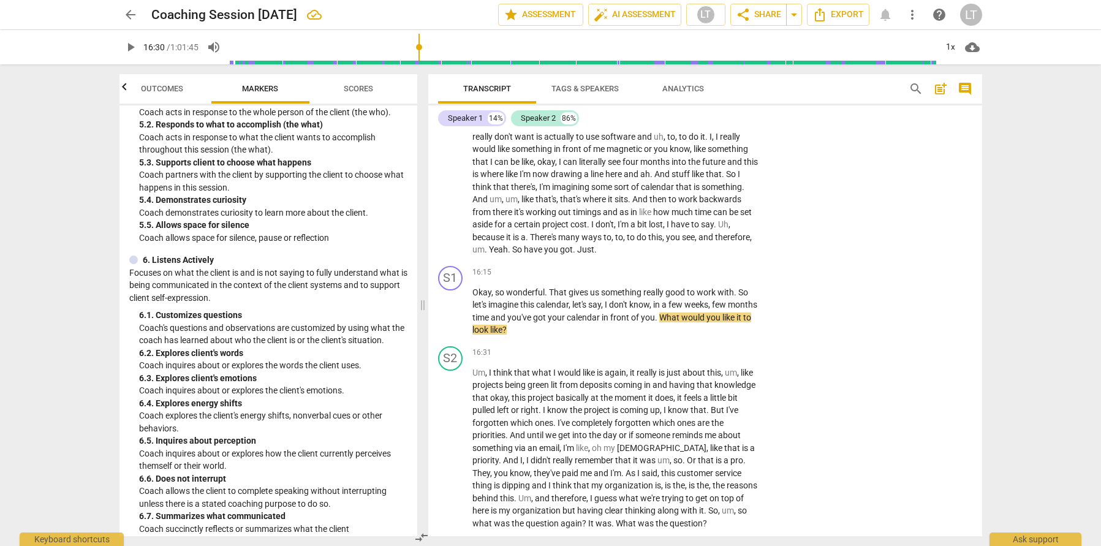
scroll to position [705, 0]
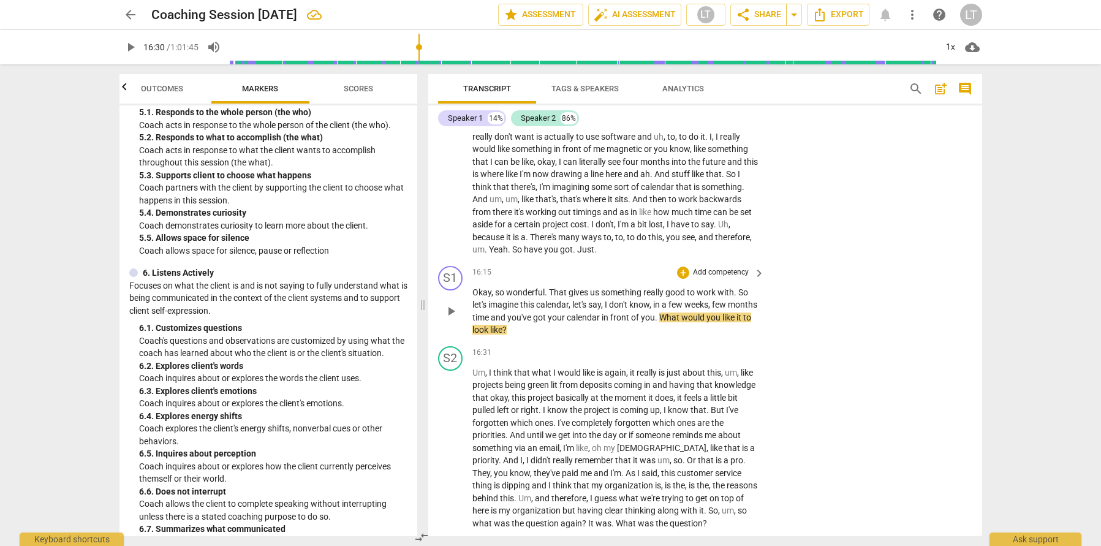
click at [732, 278] on p "Add competency" at bounding box center [721, 272] width 58 height 11
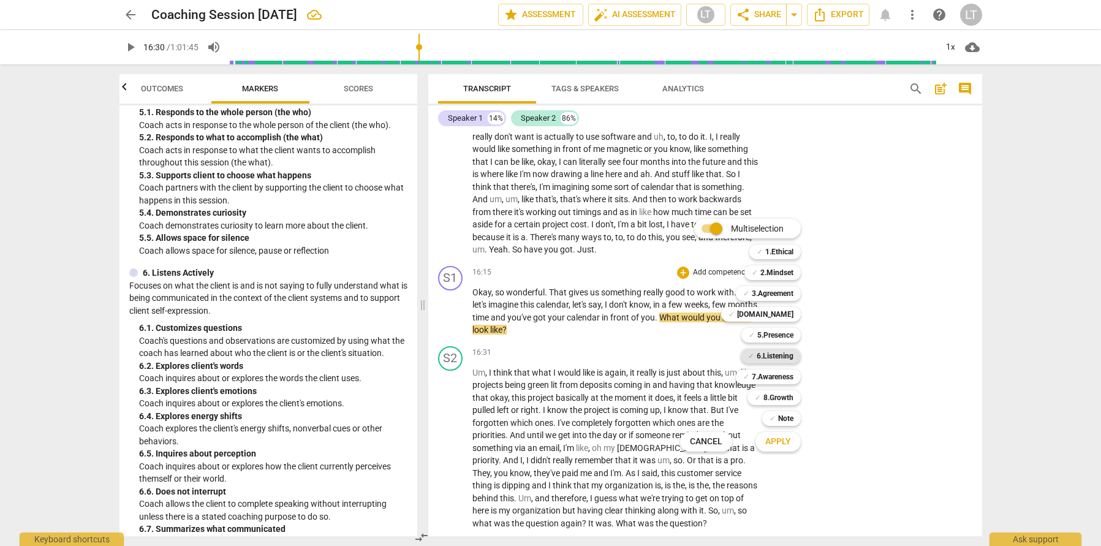
click at [771, 354] on b "6.Listening" at bounding box center [775, 356] width 37 height 15
click at [780, 452] on button "Apply" at bounding box center [777, 442] width 45 height 22
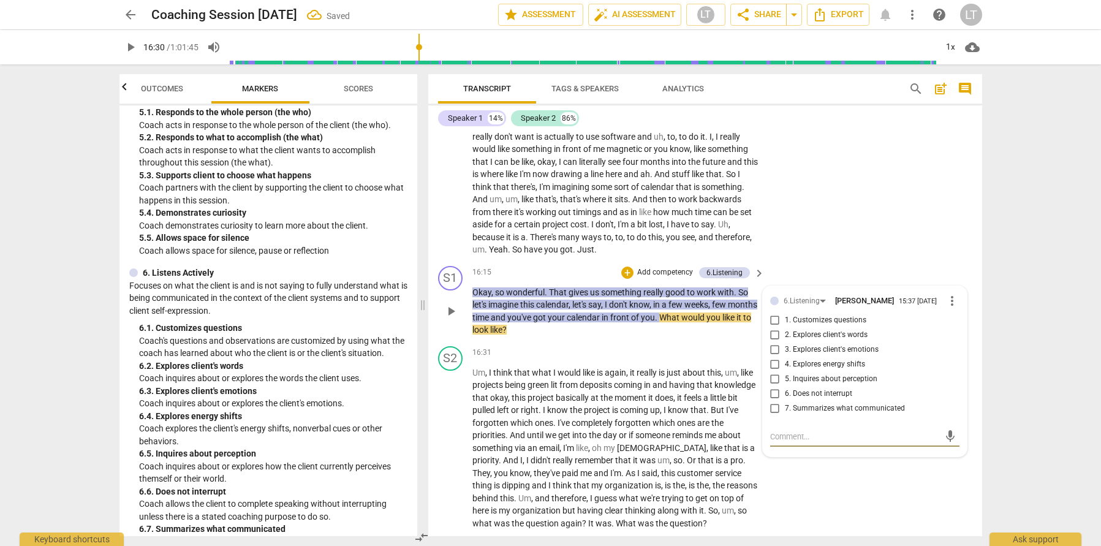
click at [773, 328] on input "1. Customizes questions" at bounding box center [775, 320] width 20 height 15
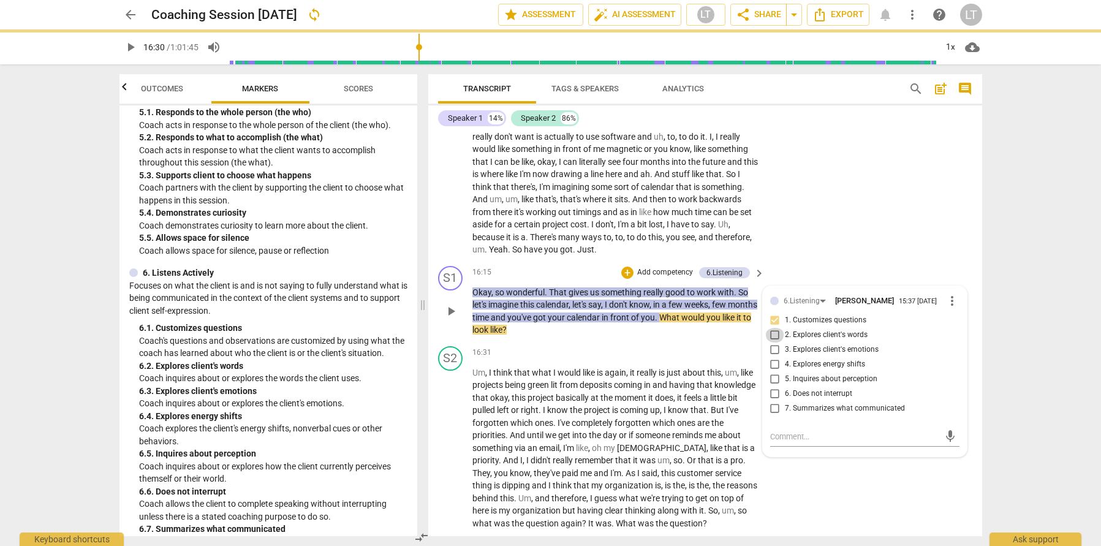
click at [771, 343] on input "2. Explores client's words" at bounding box center [775, 335] width 20 height 15
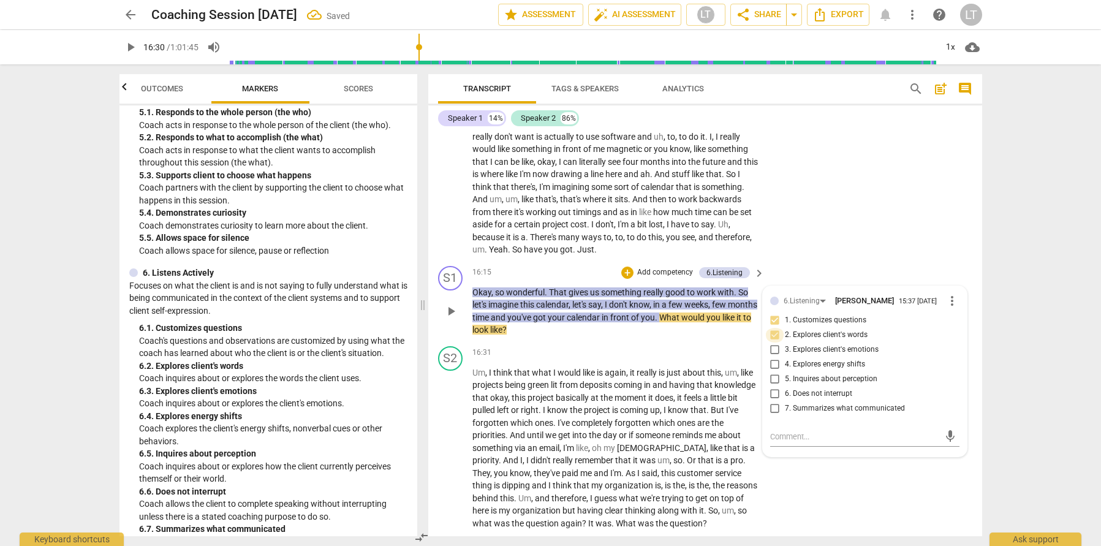
click at [774, 343] on input "2. Explores client's words" at bounding box center [775, 335] width 20 height 15
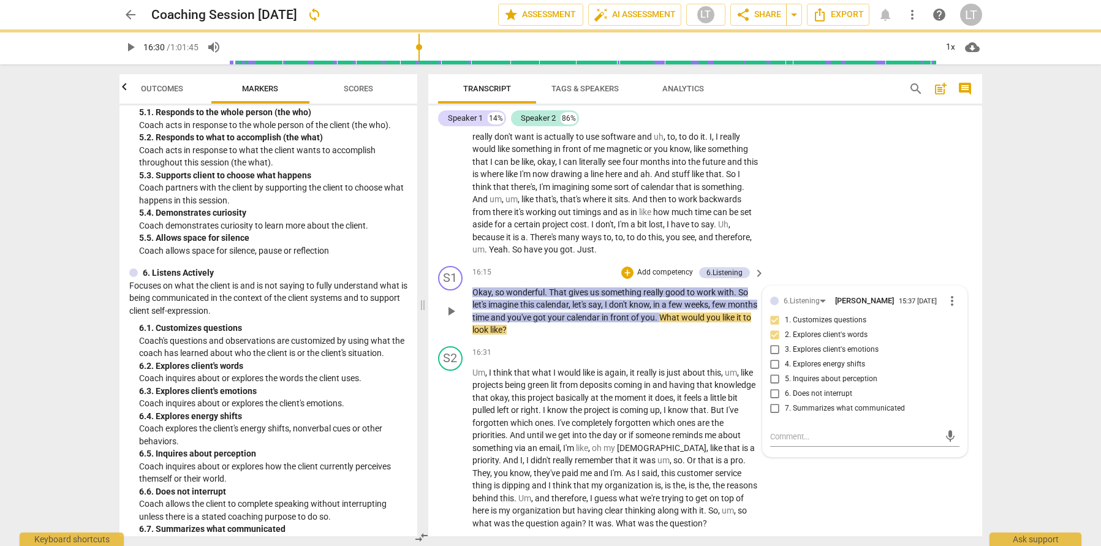
click at [798, 335] on div "S1 play_arrow pause 16:15 + Add competency 6.Listening keyboard_arrow_right Oka…" at bounding box center [705, 301] width 554 height 80
